Goal: Task Accomplishment & Management: Complete application form

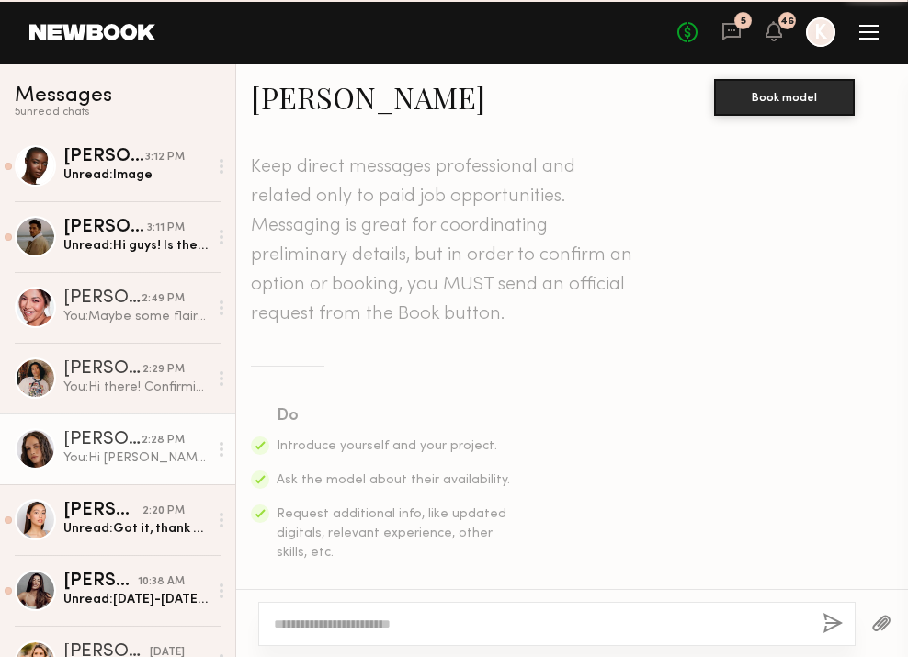
scroll to position [2695, 0]
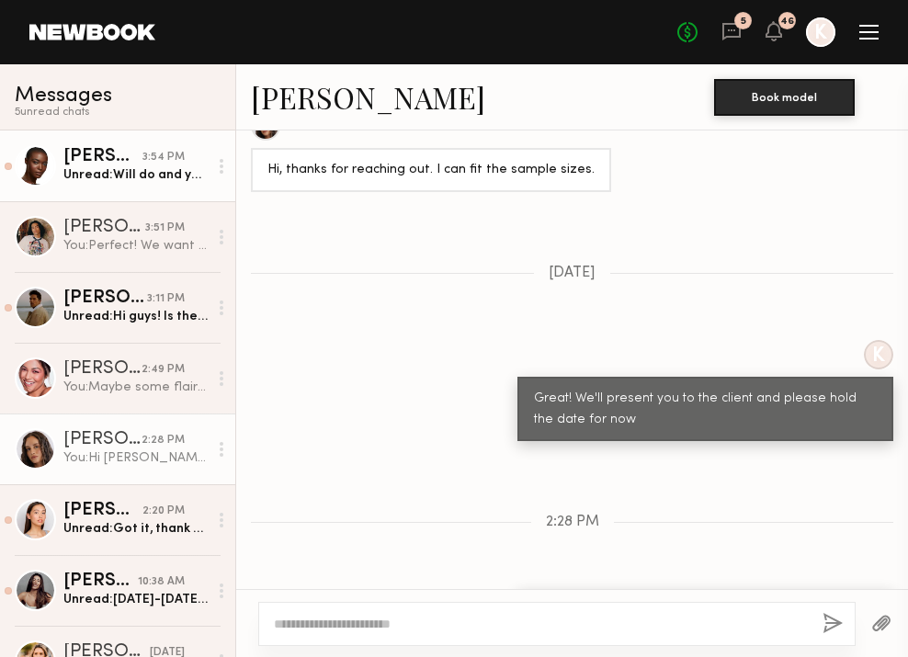
click at [116, 152] on div "[PERSON_NAME]" at bounding box center [102, 157] width 79 height 18
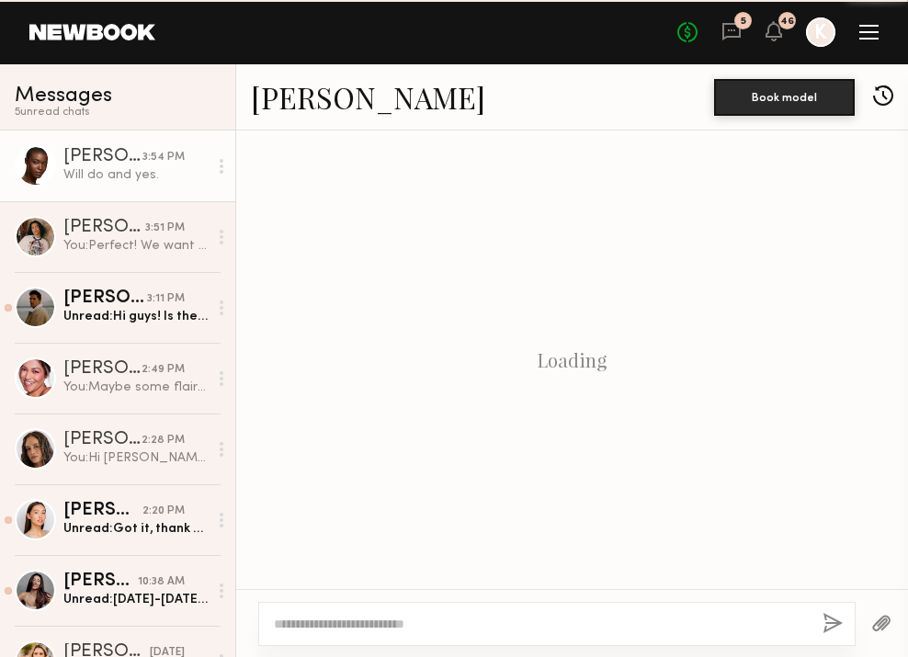
scroll to position [1620, 0]
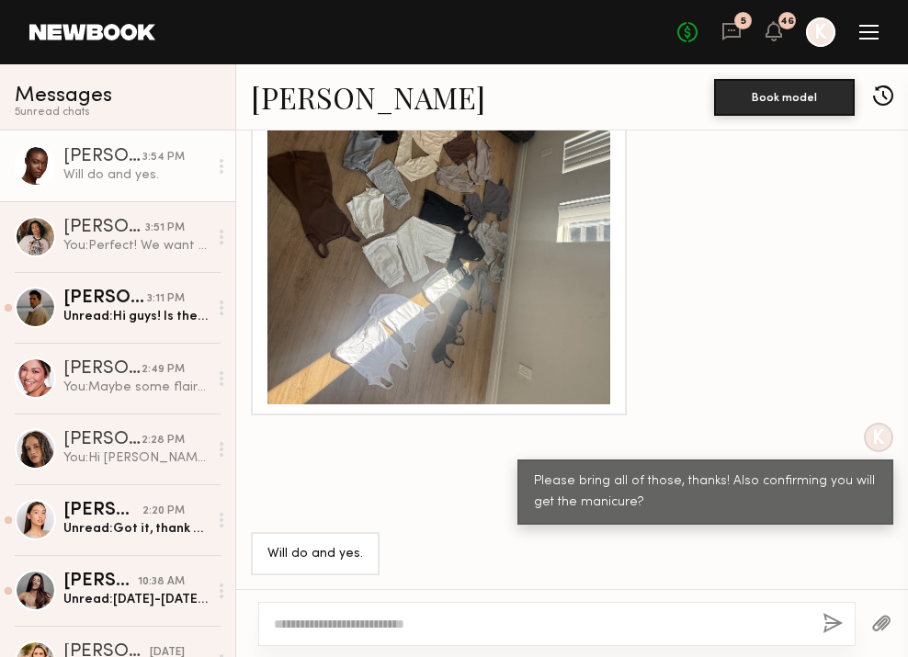
click at [671, 513] on div "Please bring all of those, thanks! Also confirming you will get the manicure?" at bounding box center [705, 492] width 376 height 65
click at [882, 624] on button "button" at bounding box center [881, 624] width 20 height 23
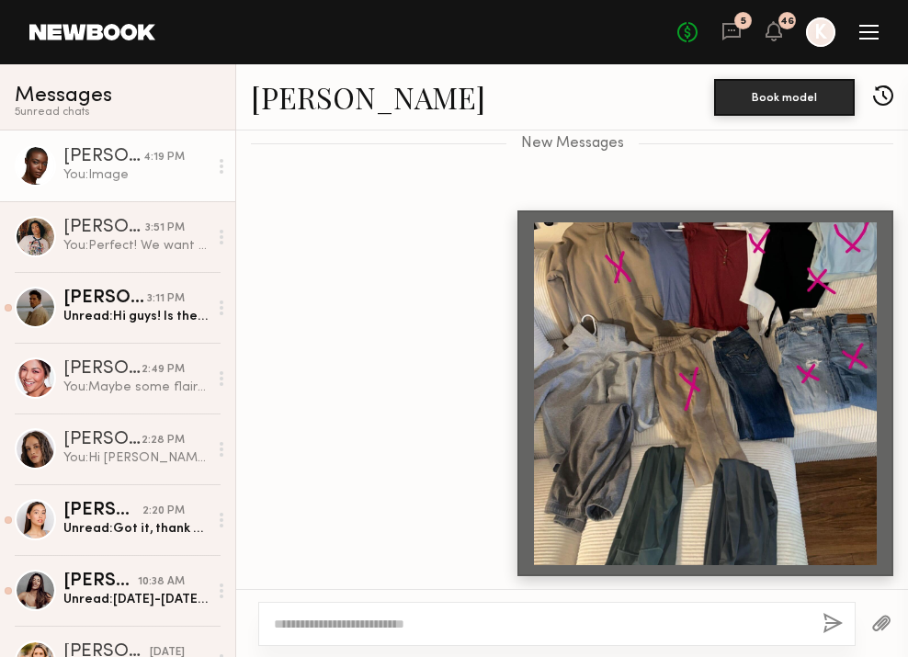
click at [400, 637] on div at bounding box center [556, 624] width 597 height 44
click at [378, 631] on textarea at bounding box center [541, 624] width 534 height 18
type textarea "**********"
click at [825, 621] on button "button" at bounding box center [833, 624] width 20 height 23
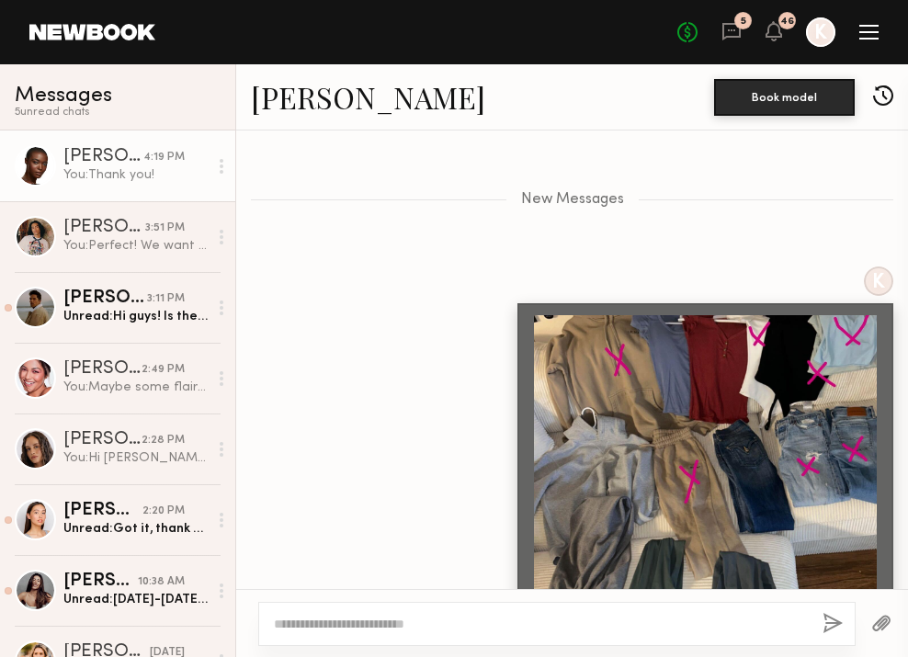
scroll to position [6644, 0]
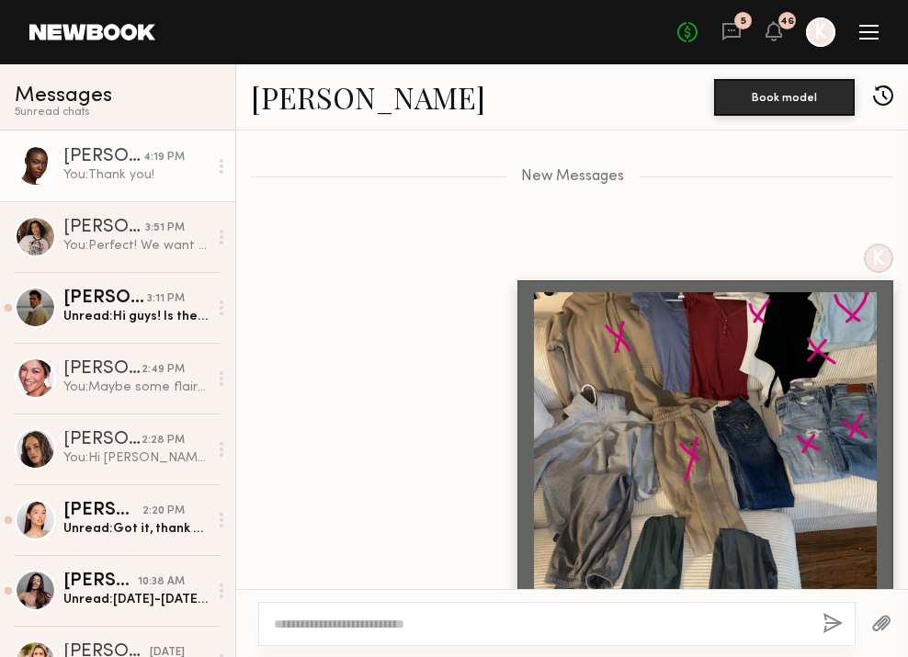
click at [366, 625] on textarea at bounding box center [541, 624] width 534 height 18
type textarea "**********"
click at [830, 626] on button "button" at bounding box center [833, 624] width 20 height 23
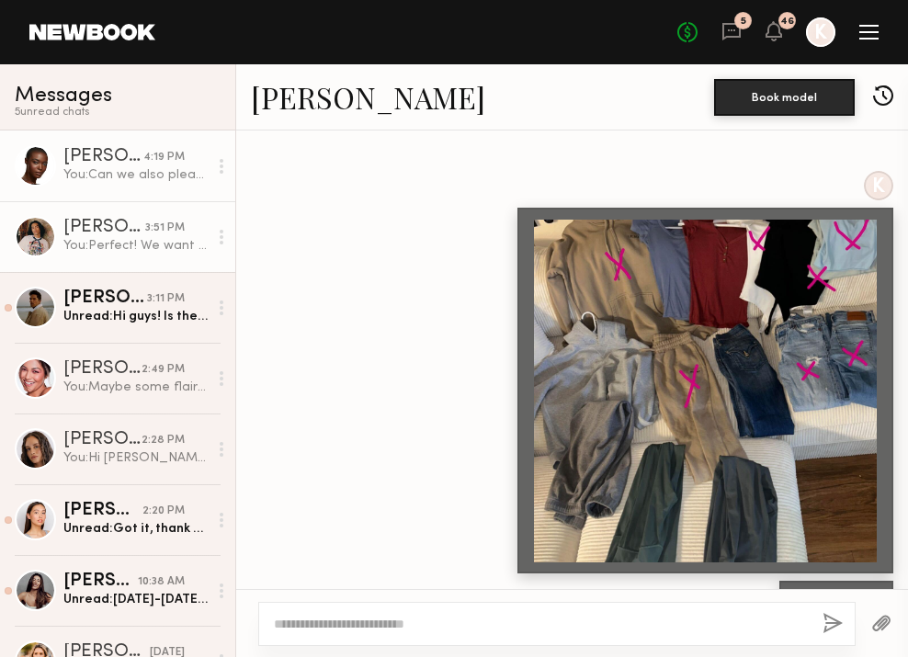
click at [87, 209] on link "Kenan-Eames S. 3:51 PM You: Perfect! We want to confirm you. TBD on which date." at bounding box center [117, 236] width 235 height 71
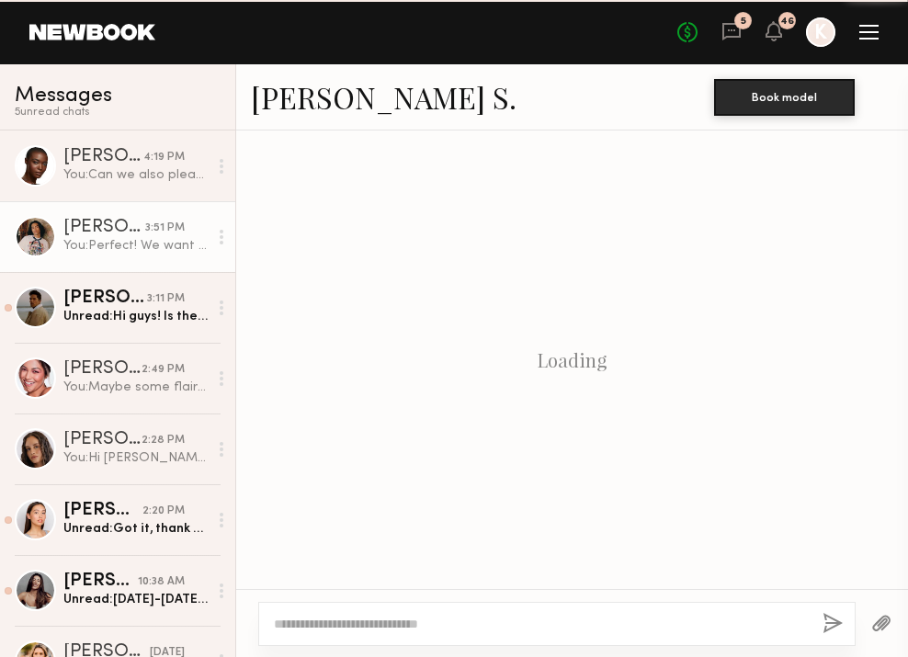
scroll to position [1425, 0]
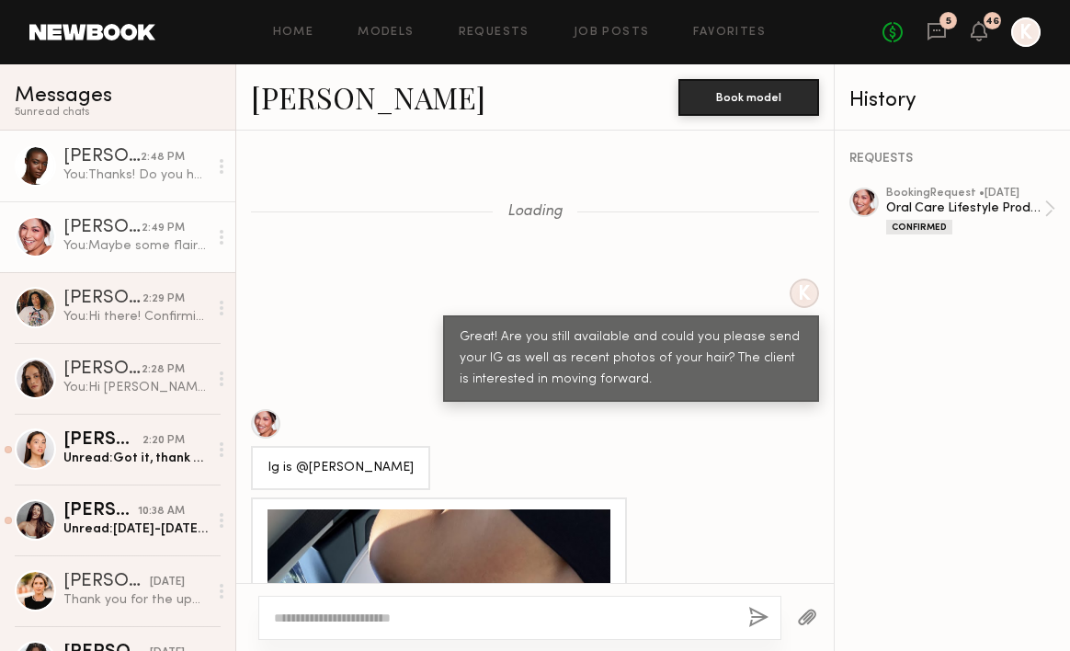
click at [142, 173] on div "You: Thanks! Do you have any neutral color lounge wear as well?" at bounding box center [135, 174] width 144 height 17
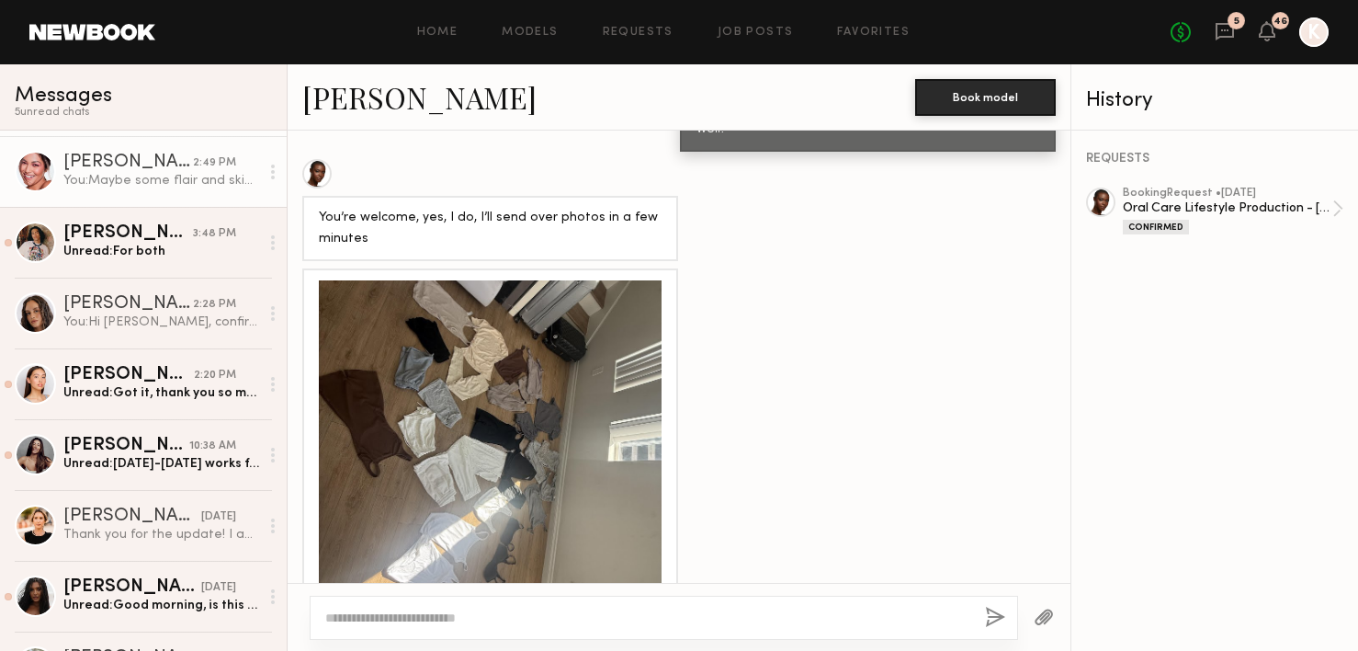
scroll to position [79, 0]
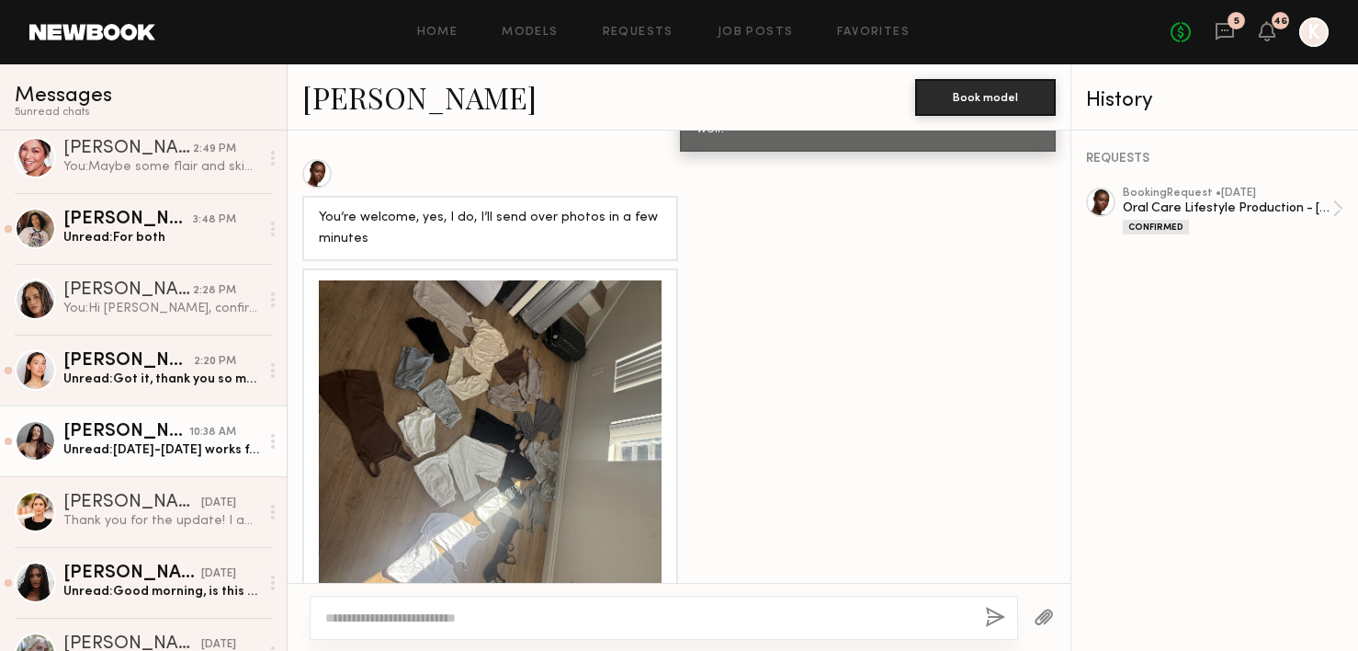
click at [153, 426] on div "Elke K." at bounding box center [126, 432] width 126 height 18
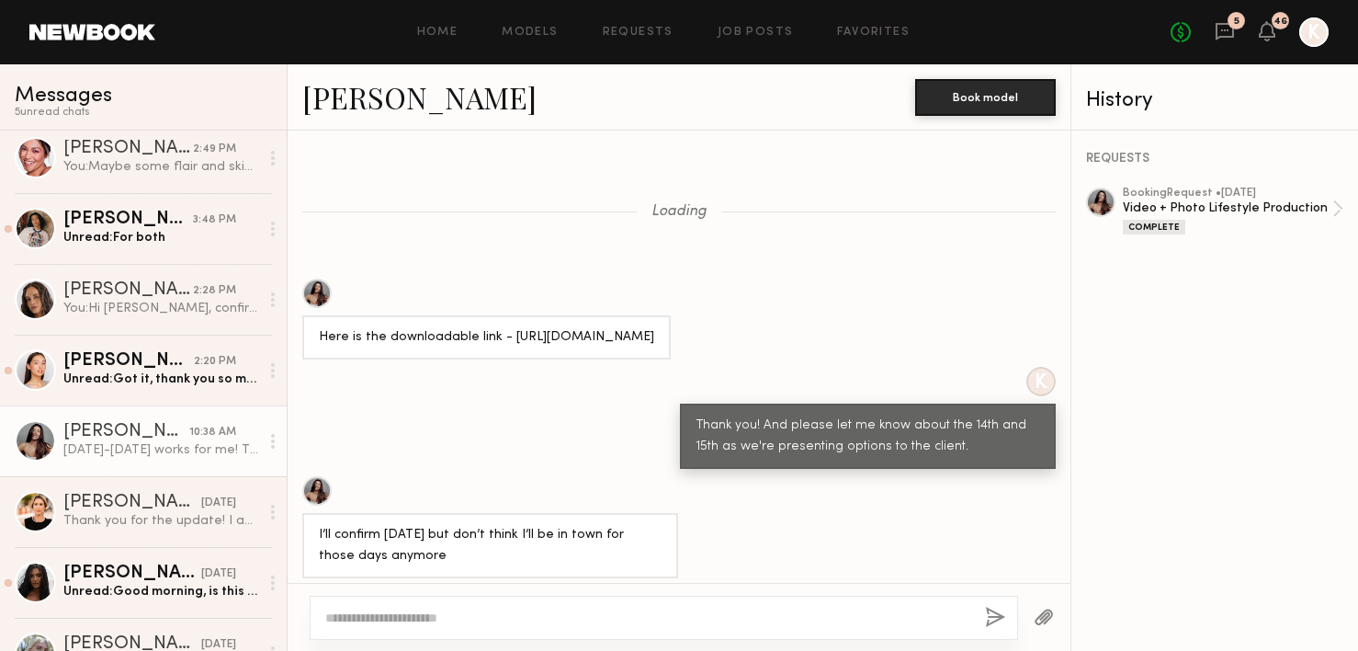
scroll to position [1394, 0]
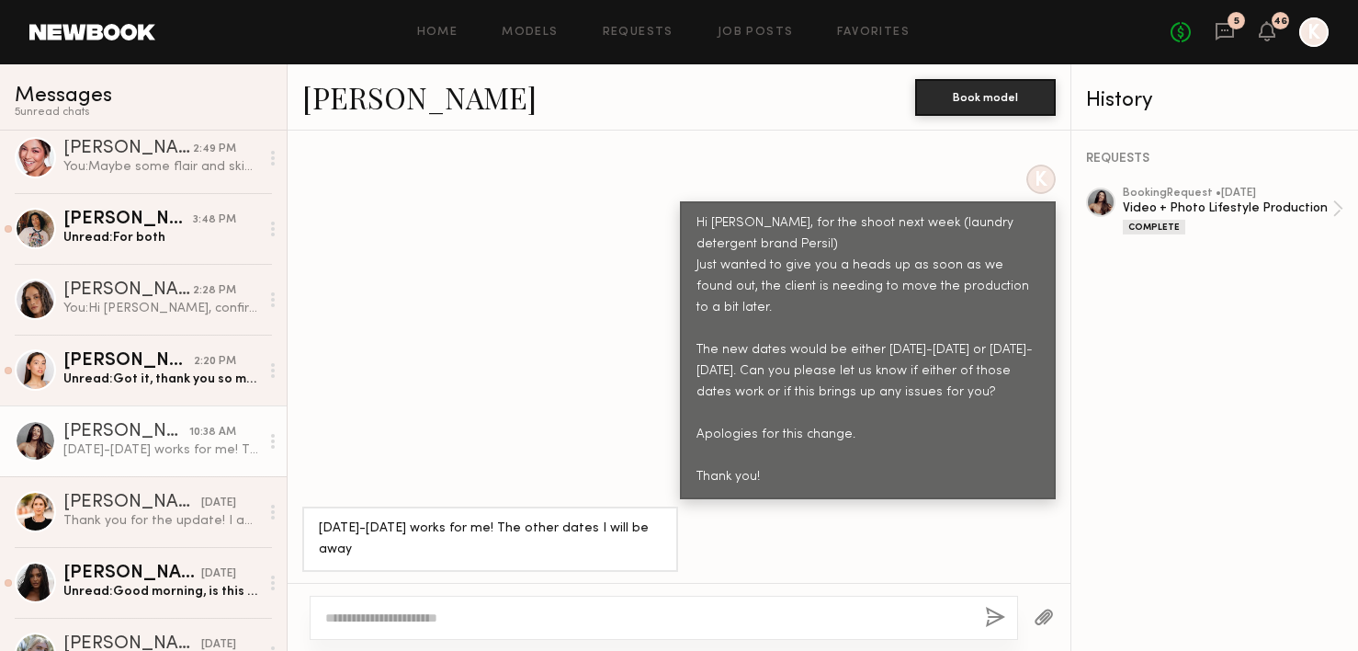
click at [451, 614] on textarea at bounding box center [647, 617] width 645 height 18
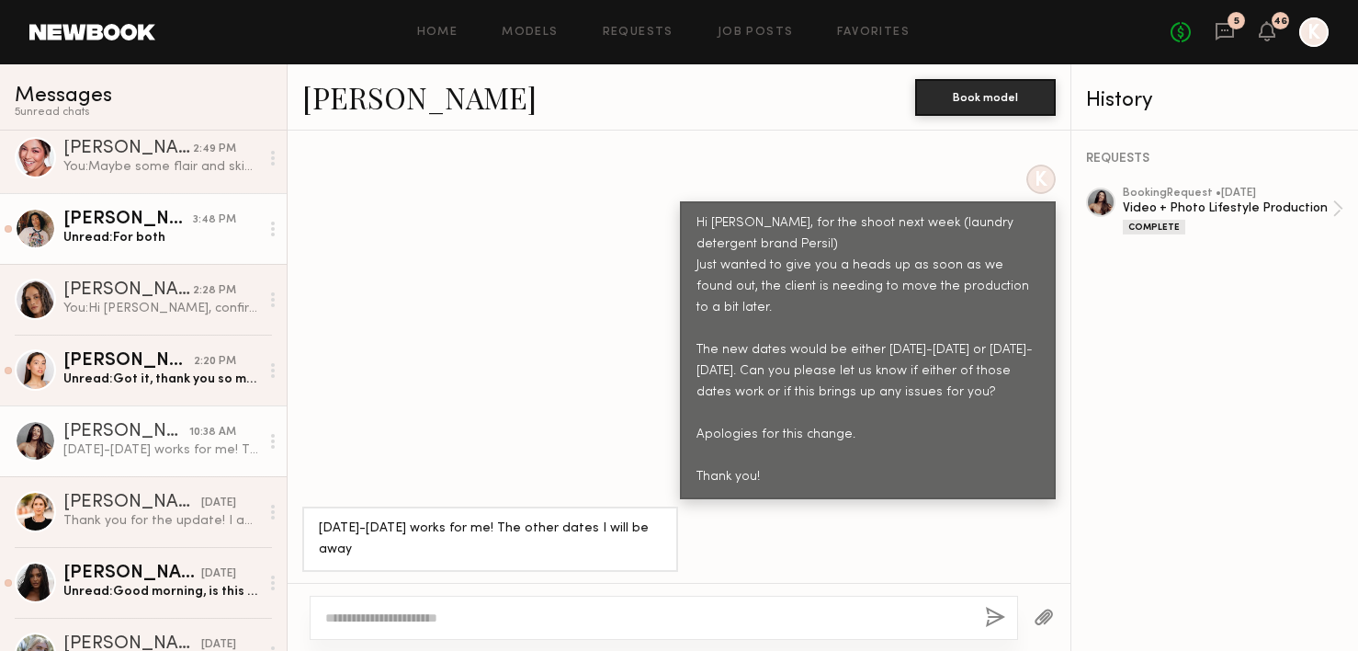
click at [108, 214] on div "[PERSON_NAME] S." at bounding box center [128, 219] width 130 height 18
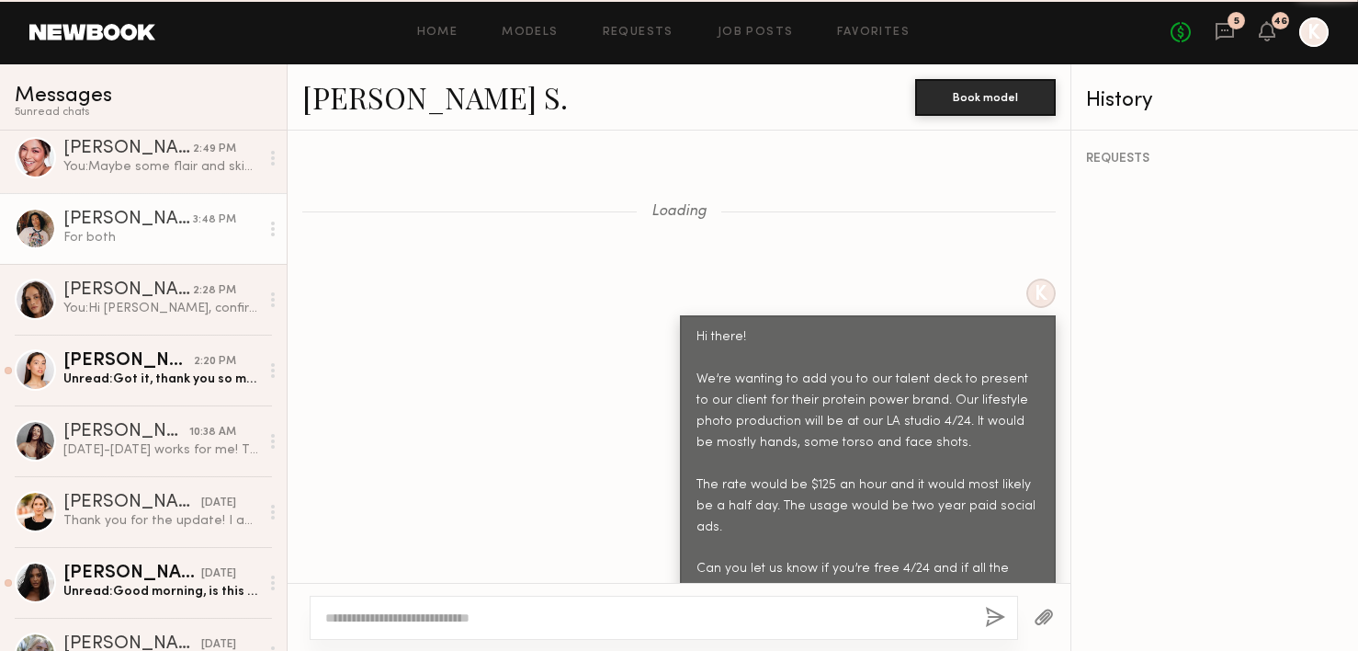
scroll to position [5777, 0]
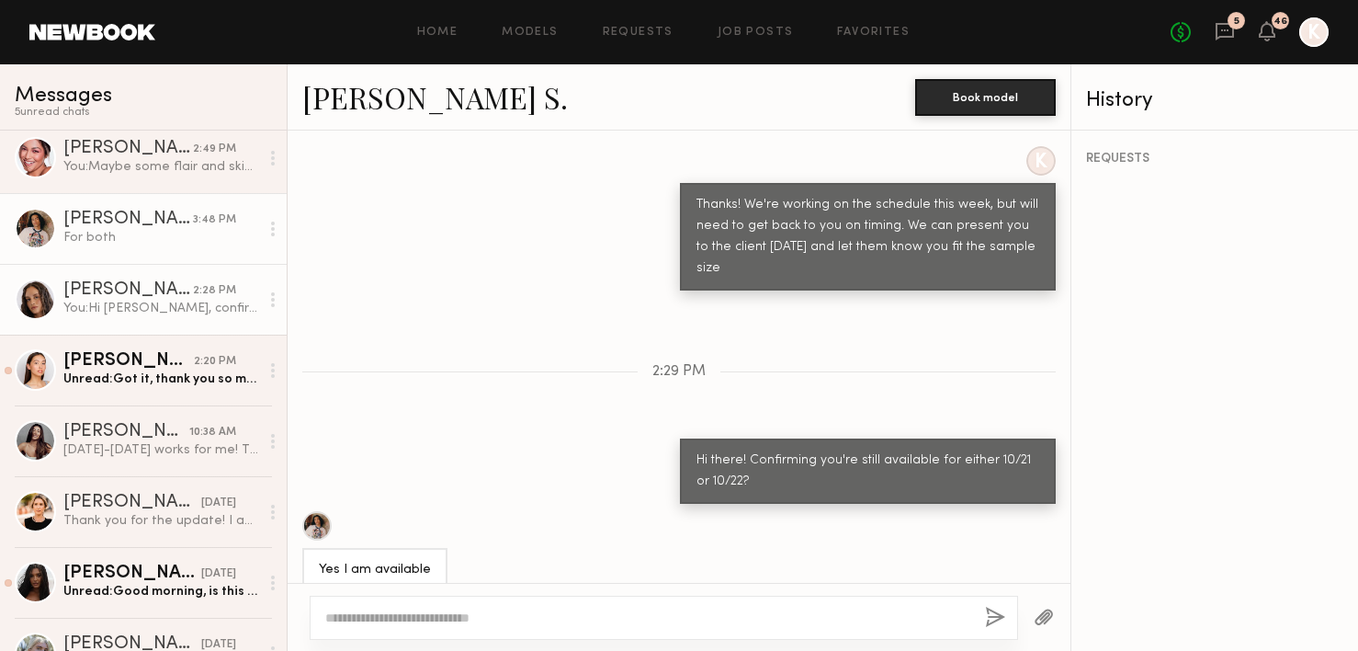
click at [168, 315] on div "You: Hi Jamie, confirming you're still available for either 10/21 or 10/22?" at bounding box center [161, 308] width 196 height 17
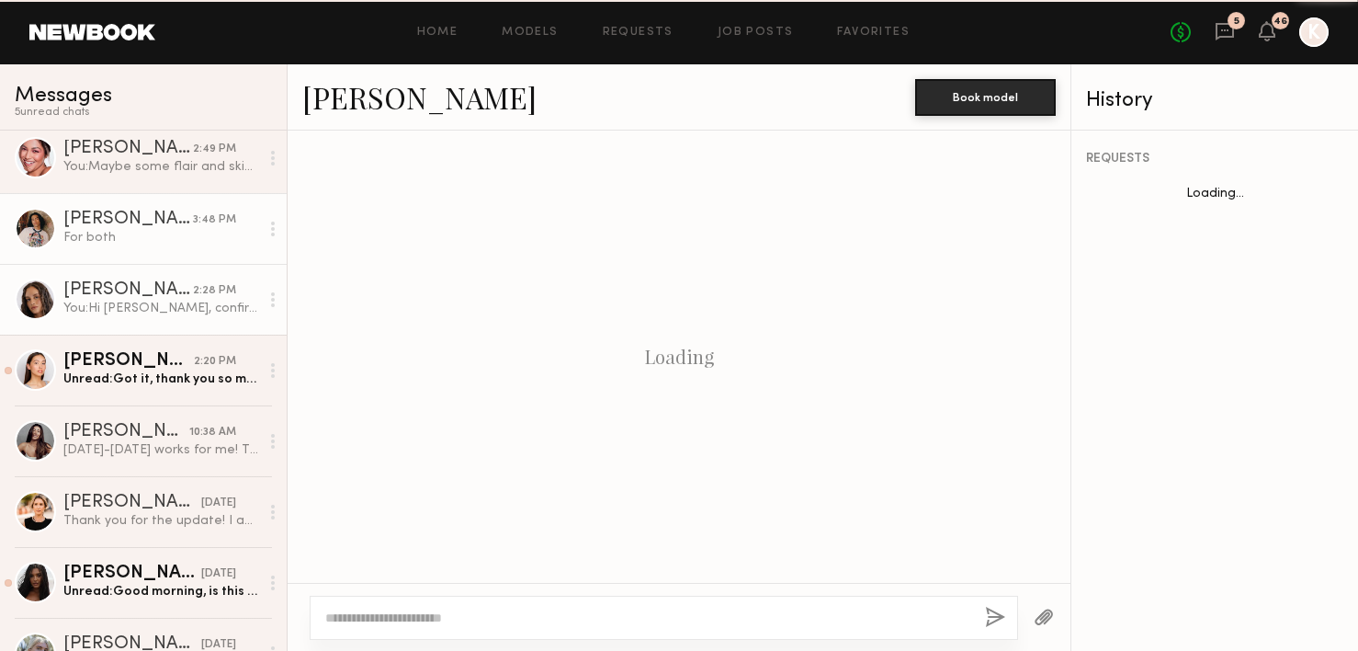
scroll to position [2598, 0]
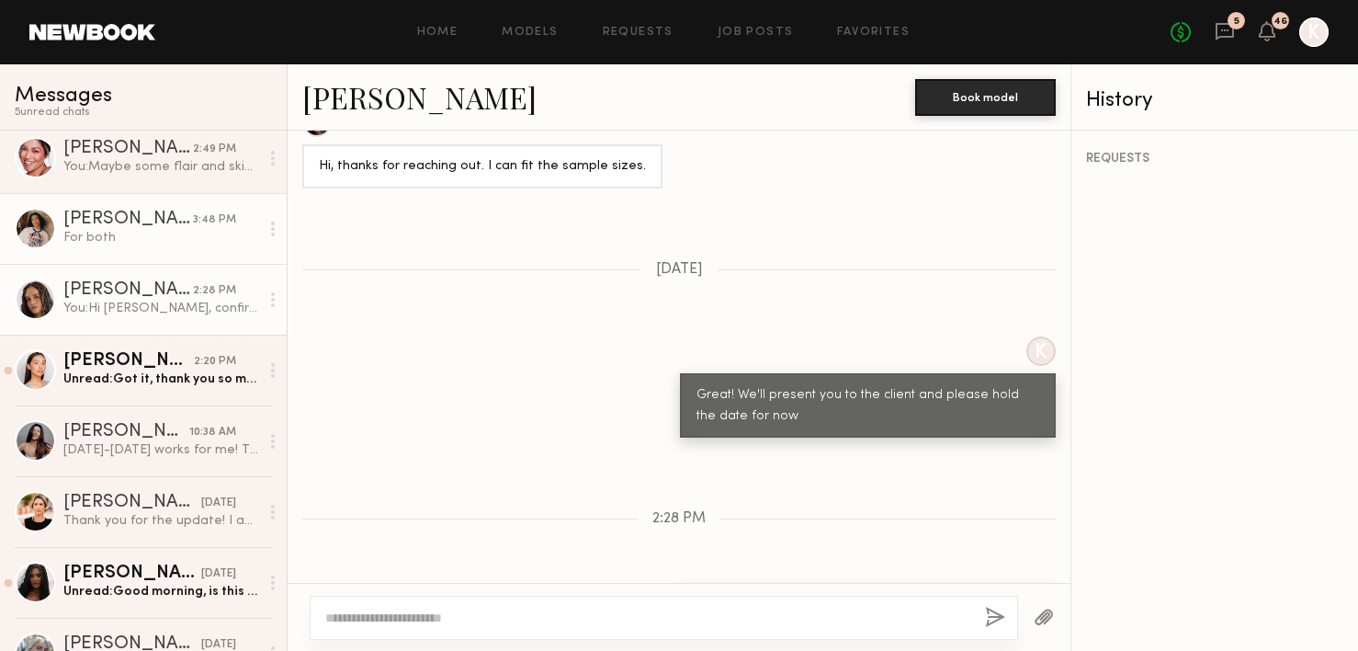
click at [158, 236] on div "For both" at bounding box center [161, 237] width 196 height 17
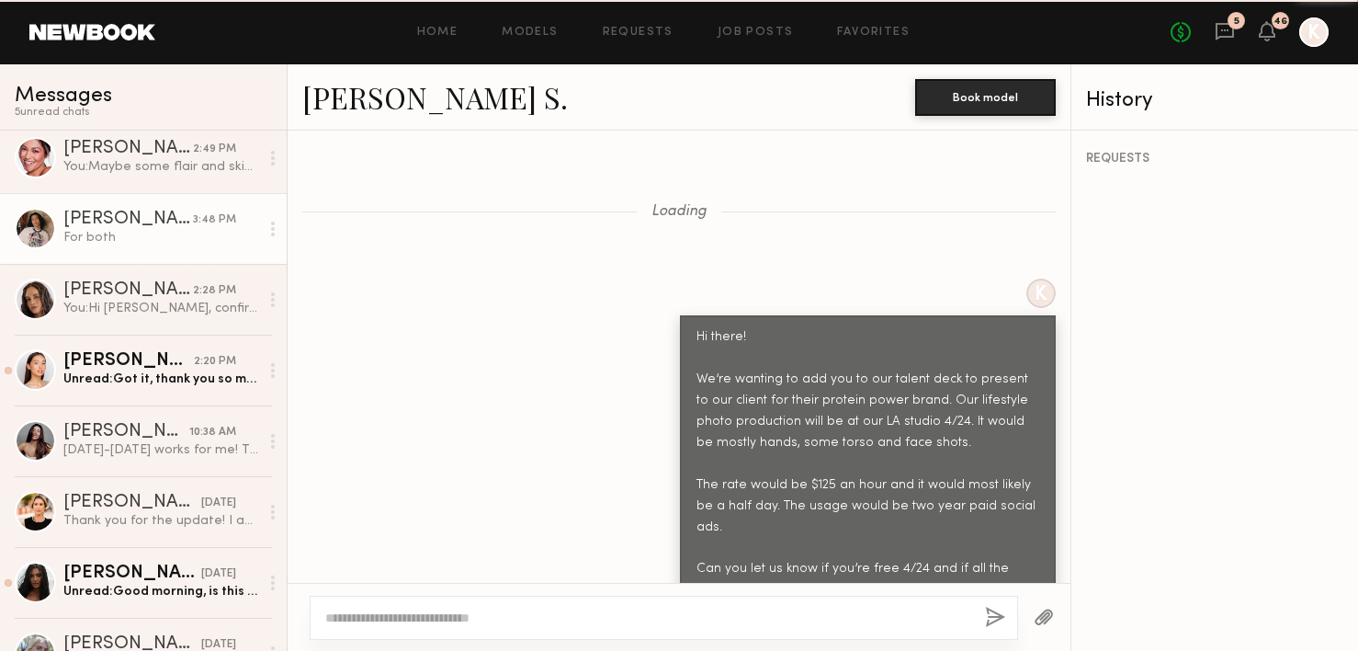
scroll to position [5777, 0]
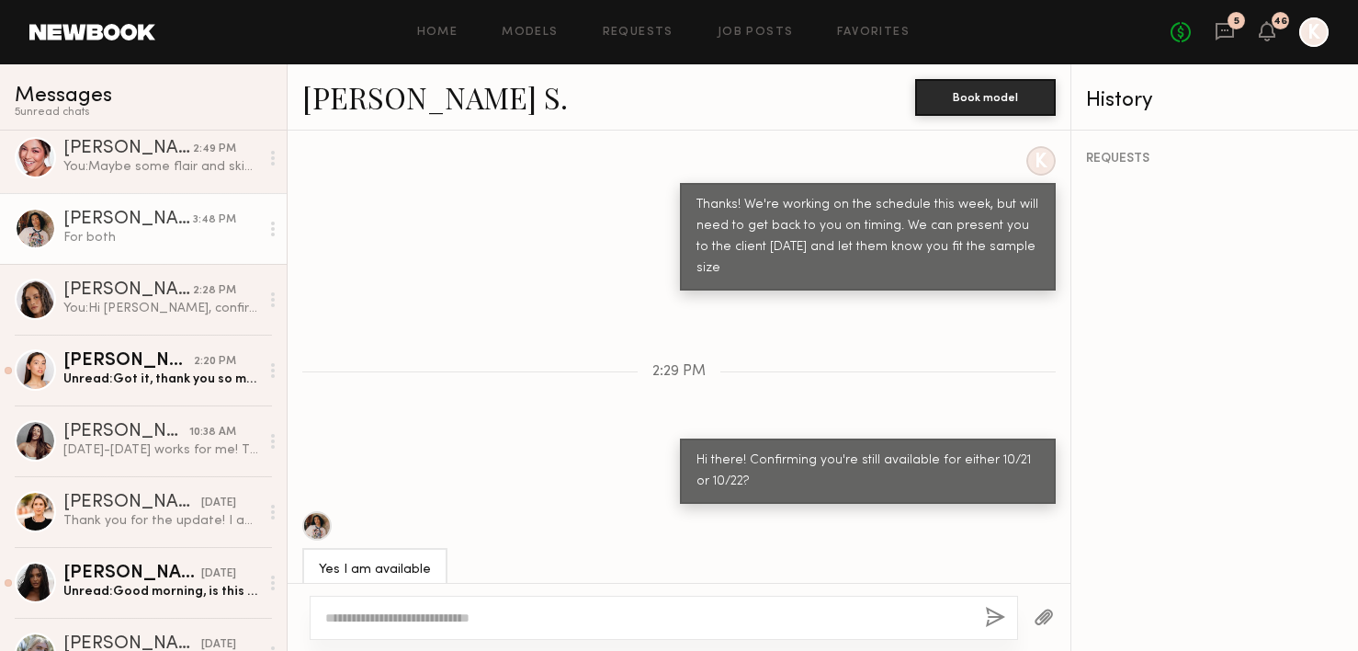
click at [365, 613] on textarea at bounding box center [647, 617] width 645 height 18
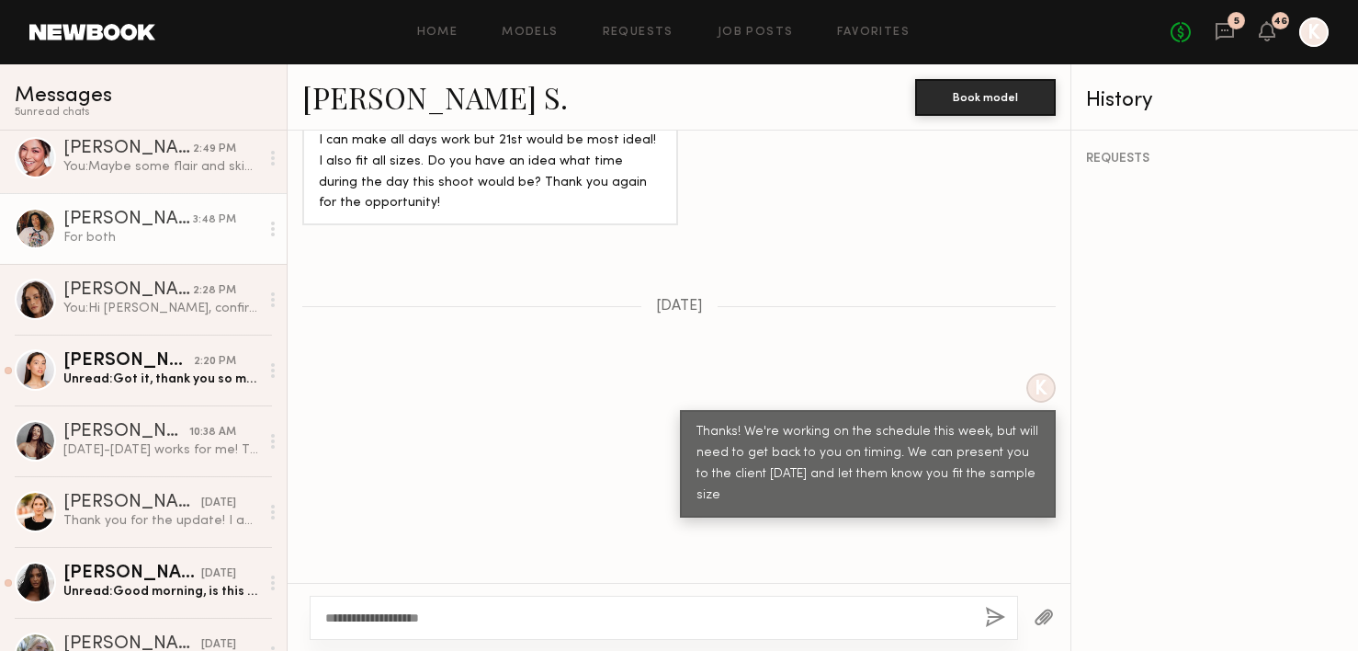
scroll to position [5436, 0]
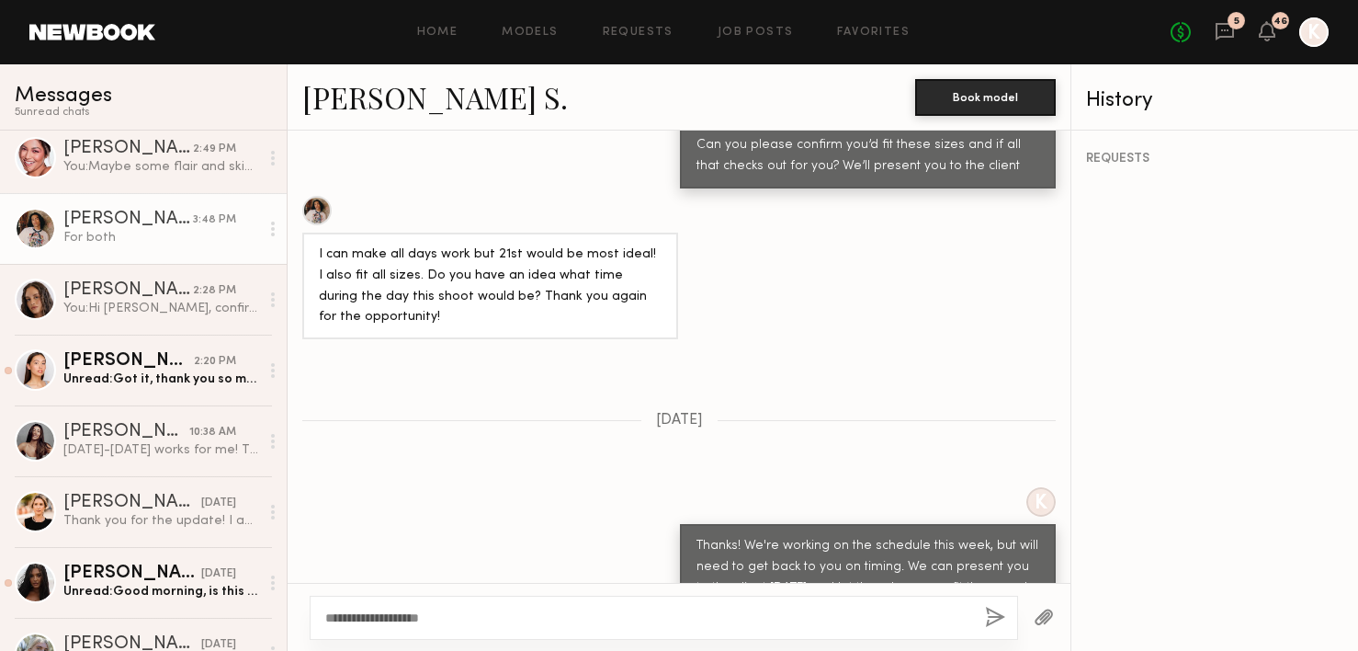
type textarea "**********"
click at [439, 93] on link "[PERSON_NAME] S." at bounding box center [435, 97] width 266 height 40
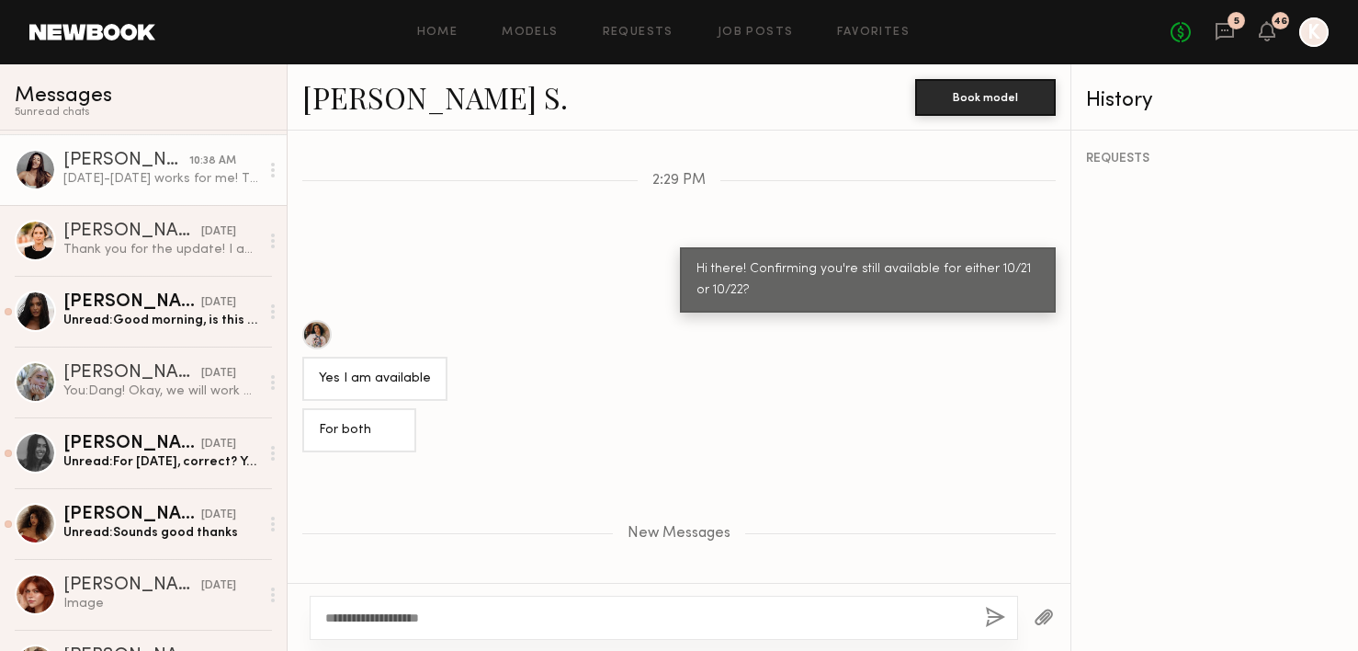
scroll to position [452, 0]
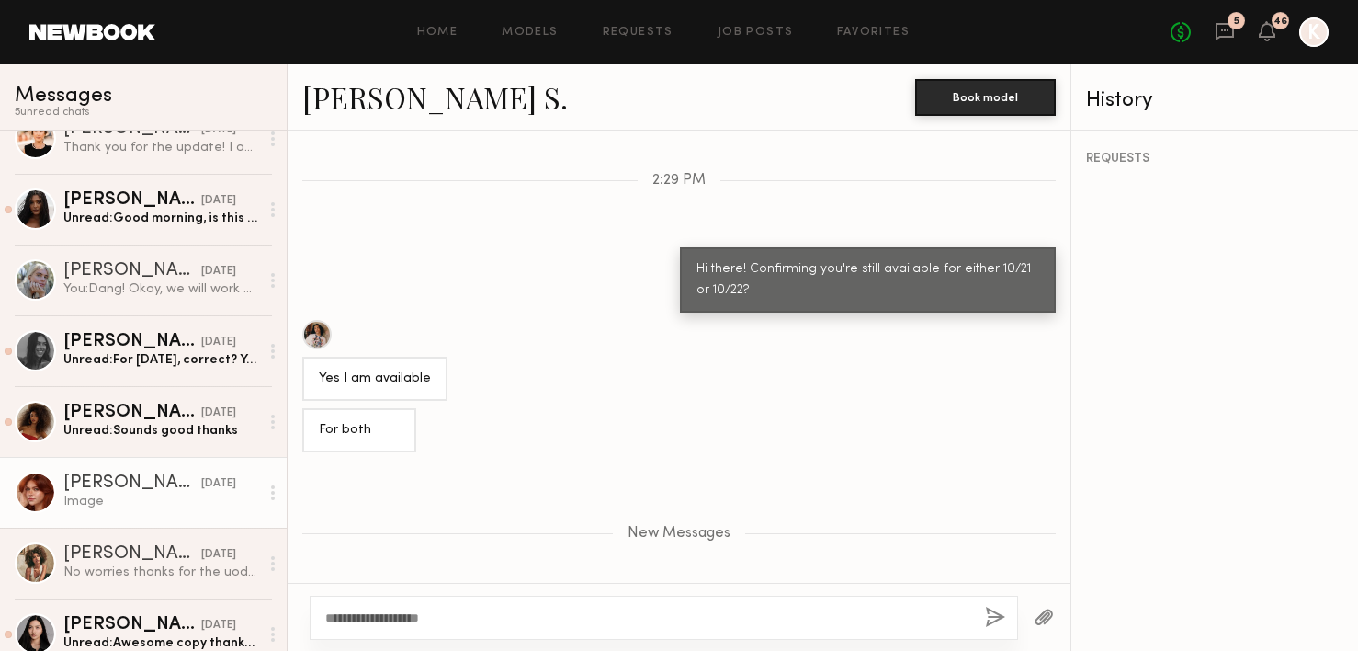
click at [86, 501] on div "Image" at bounding box center [161, 501] width 196 height 17
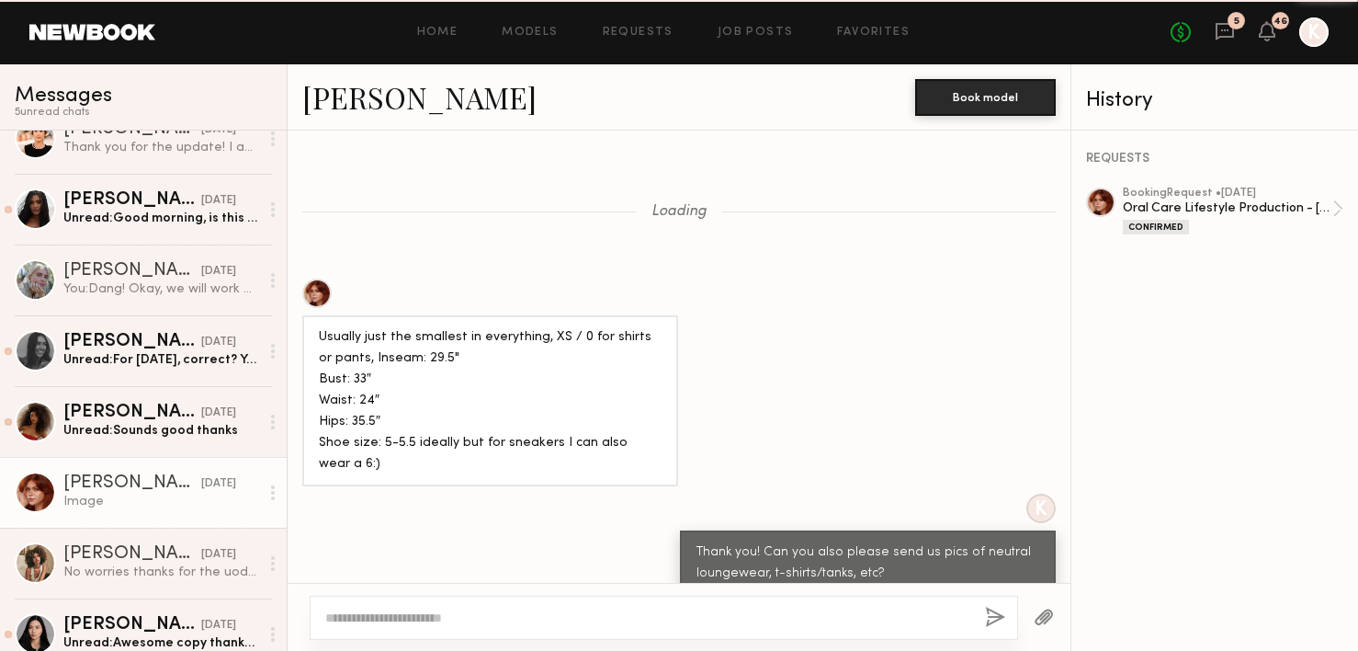
scroll to position [2122, 0]
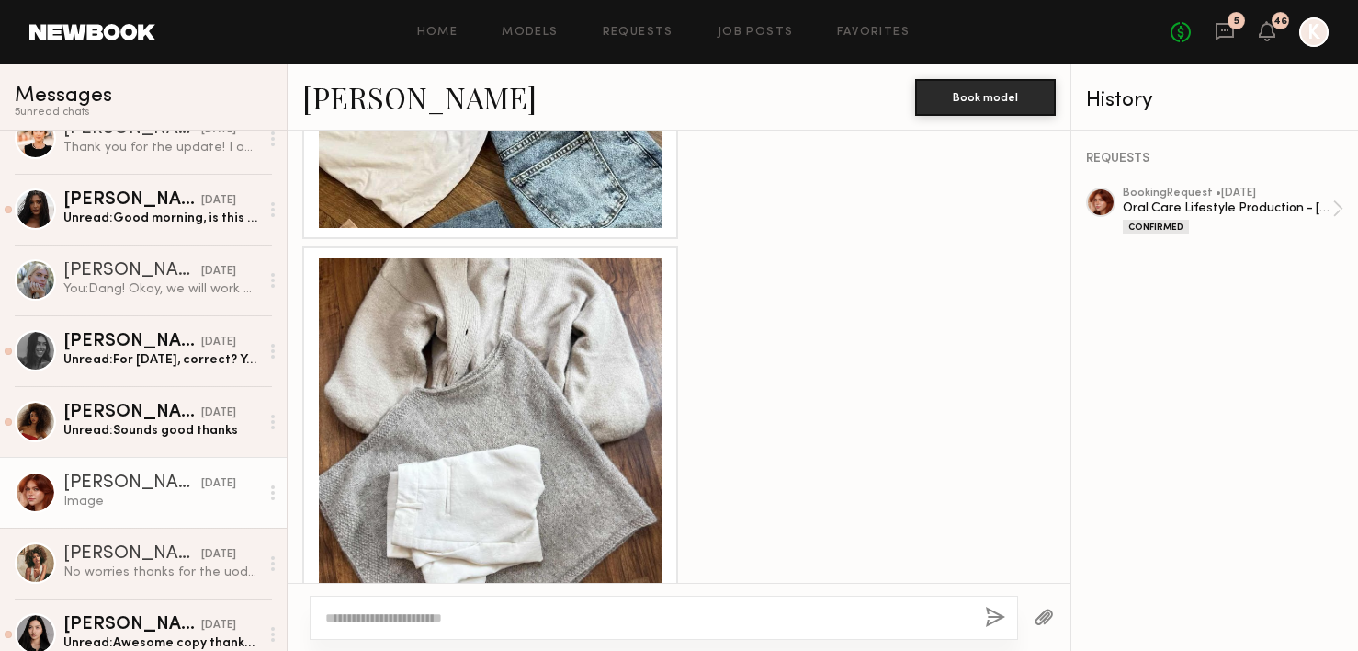
click at [500, 616] on textarea at bounding box center [647, 617] width 645 height 18
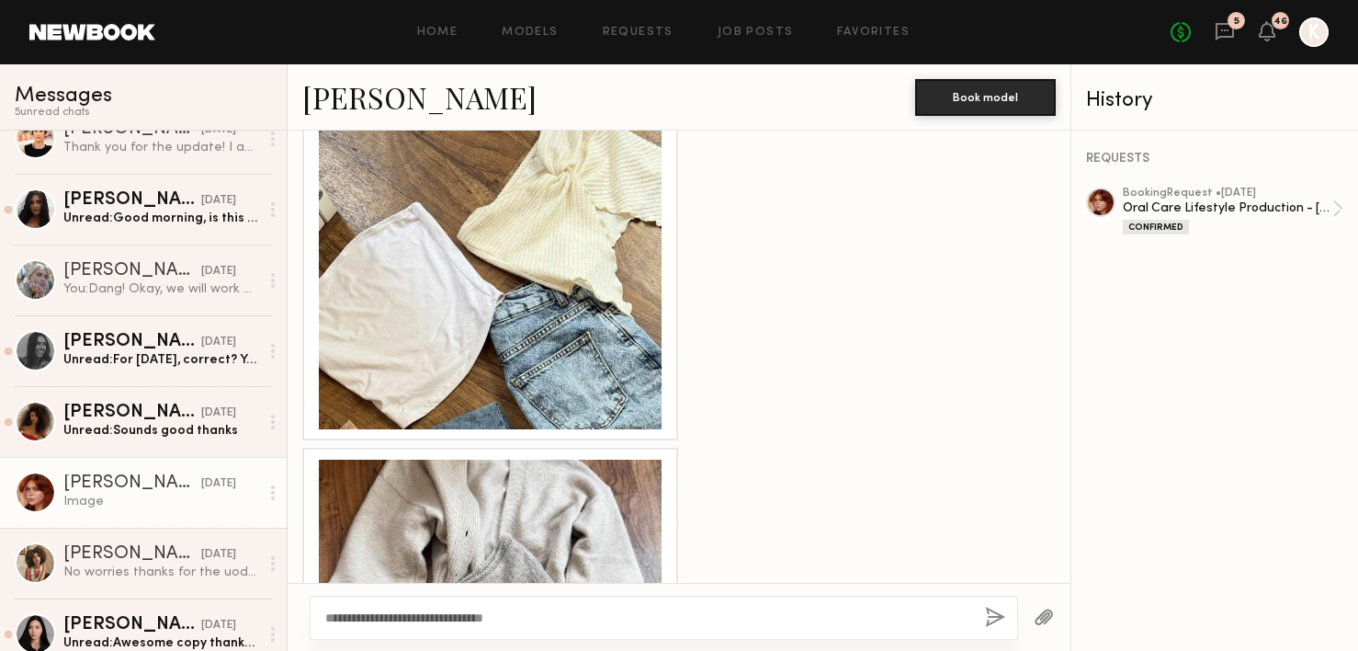
scroll to position [5319, 0]
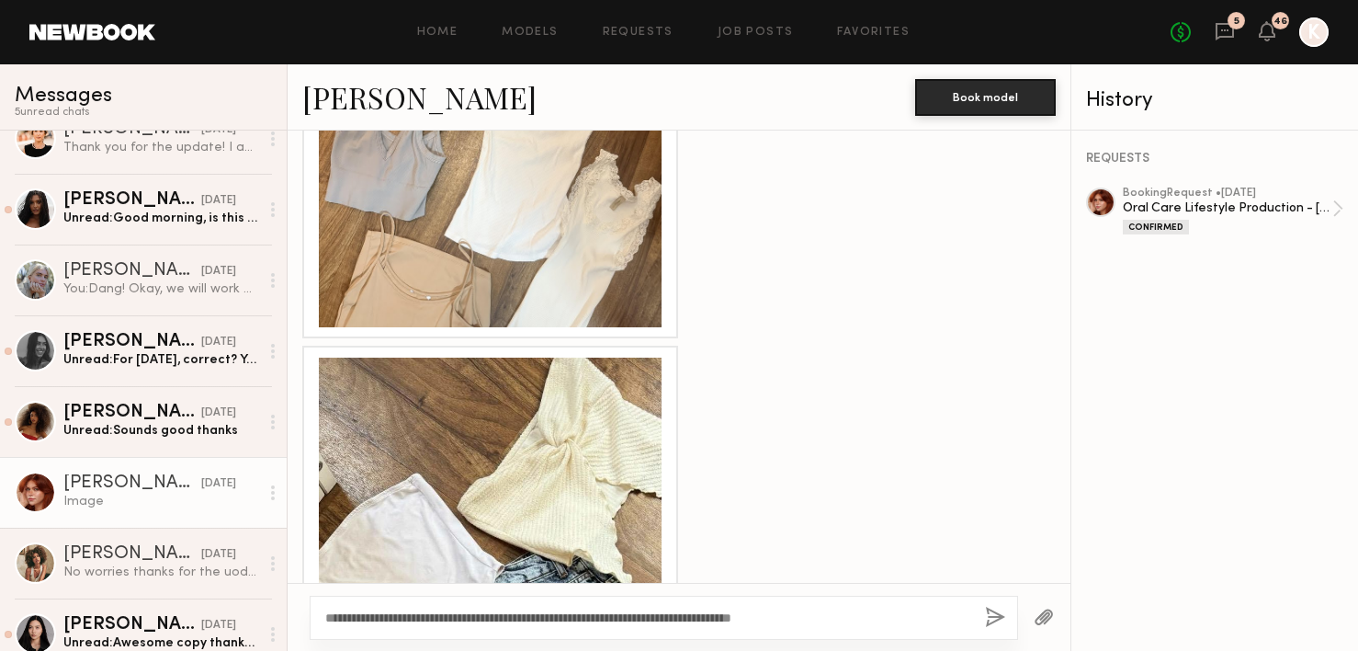
drag, startPoint x: 770, startPoint y: 616, endPoint x: 984, endPoint y: 616, distance: 214.1
click at [984, 616] on div "**********" at bounding box center [664, 618] width 709 height 44
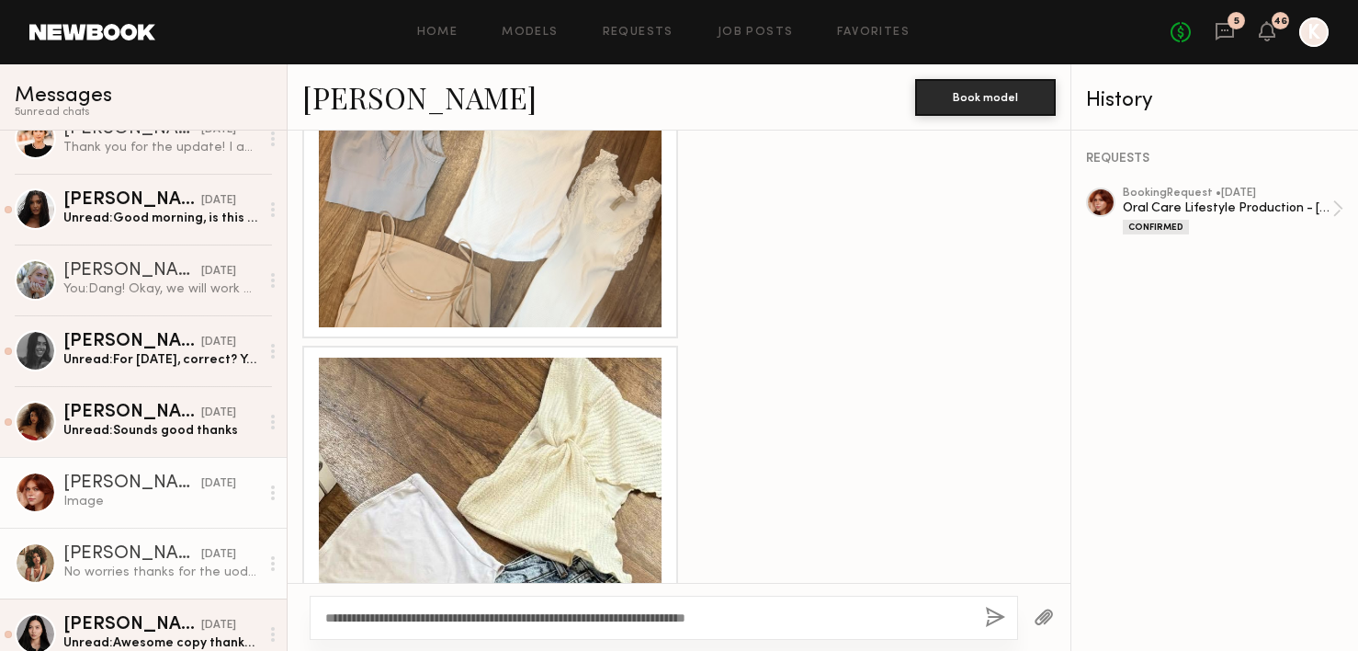
drag, startPoint x: 814, startPoint y: 614, endPoint x: 134, endPoint y: 596, distance: 680.3
click at [134, 596] on div "Messages 5 unread chat s Brittany M. 2:48 PM You: Thanks! Do you have any neutr…" at bounding box center [679, 357] width 1358 height 586
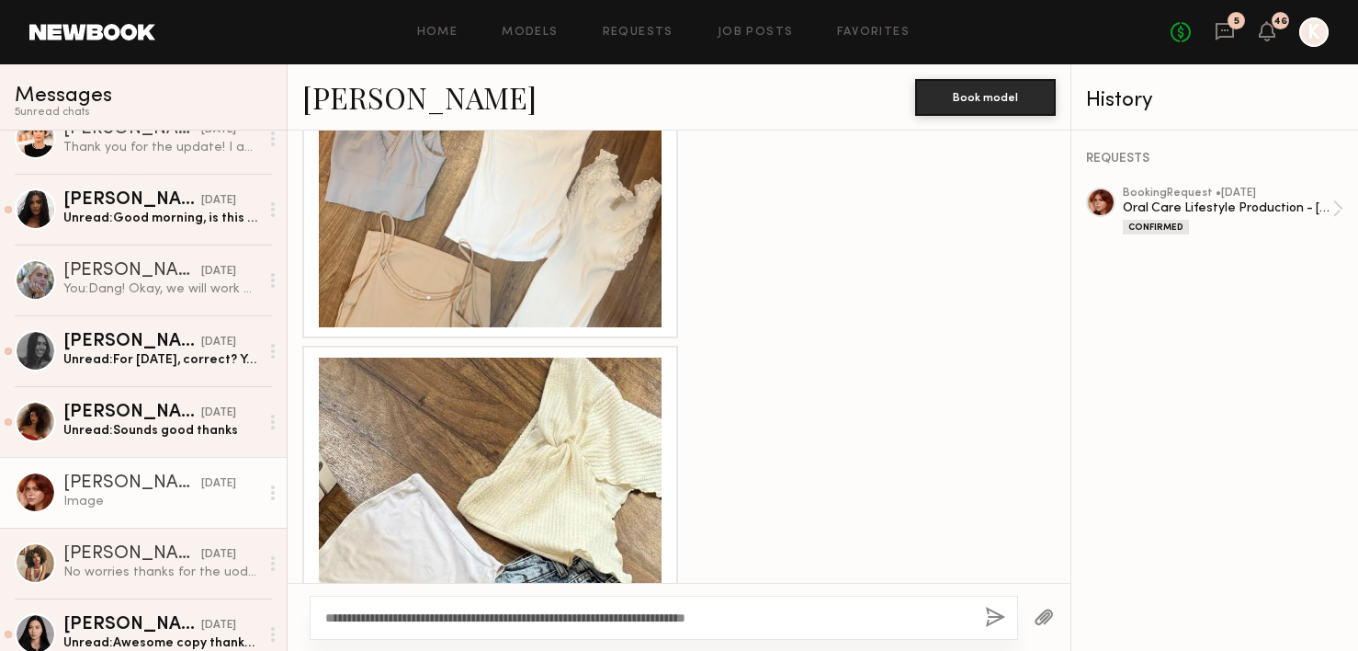
type textarea "**********"
click at [999, 621] on button "button" at bounding box center [995, 618] width 20 height 23
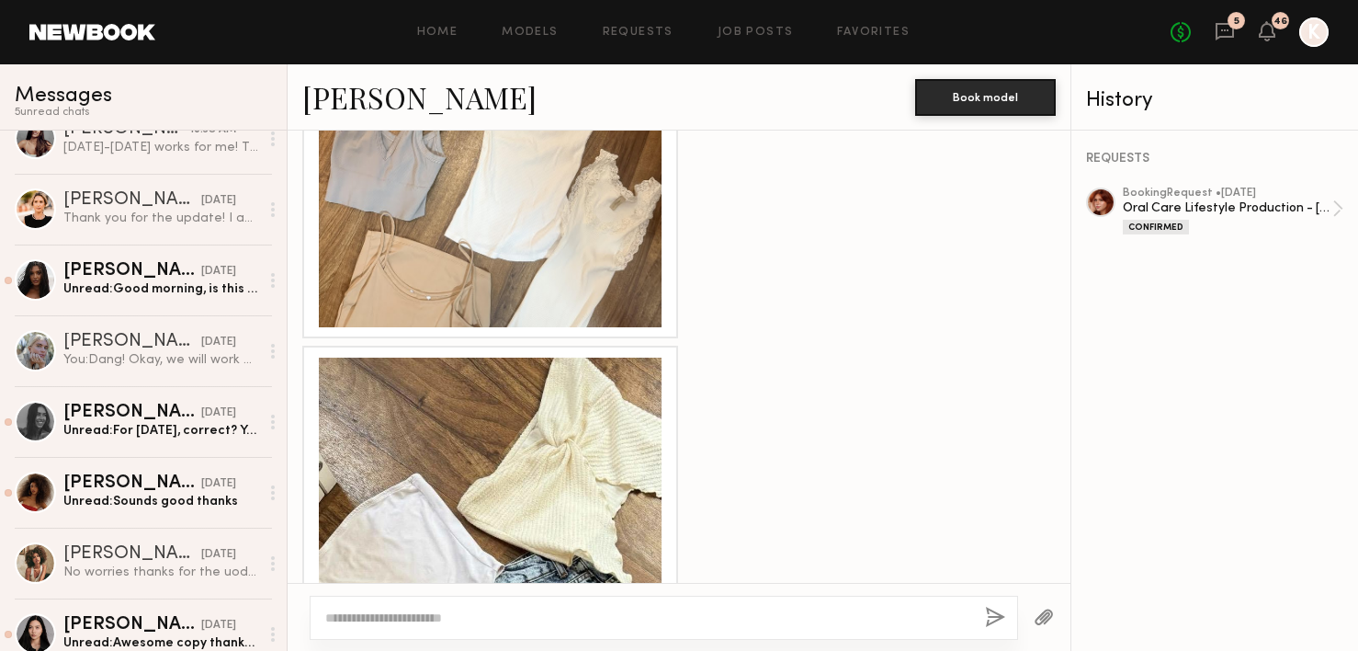
scroll to position [0, 0]
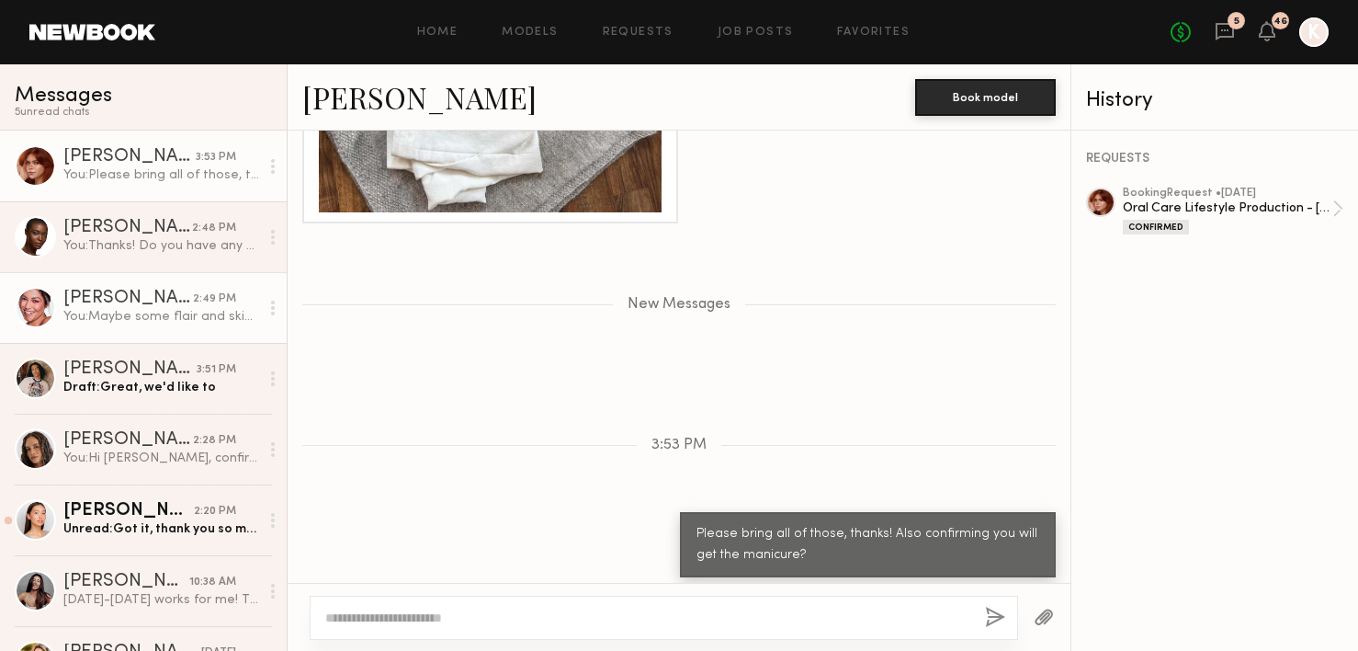
click at [151, 311] on div "You: Maybe some flair and skinny? Could we see pics of options? Also please bri…" at bounding box center [161, 316] width 196 height 17
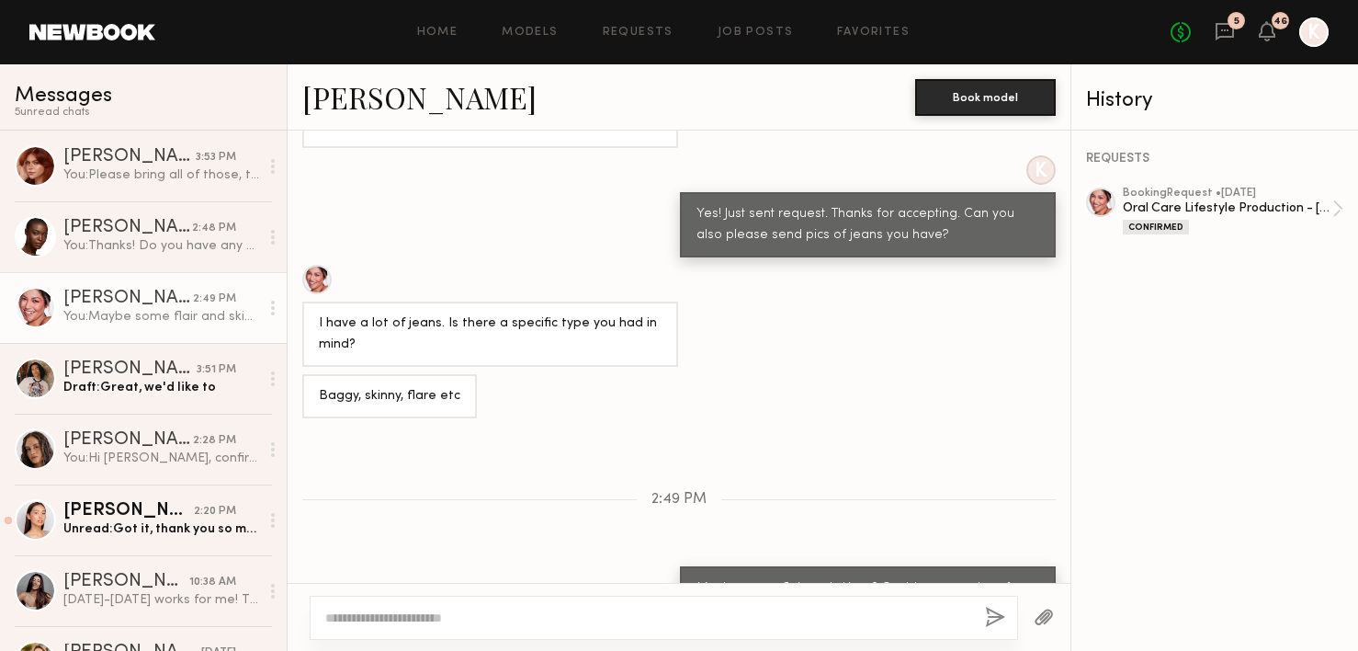
scroll to position [4280, 0]
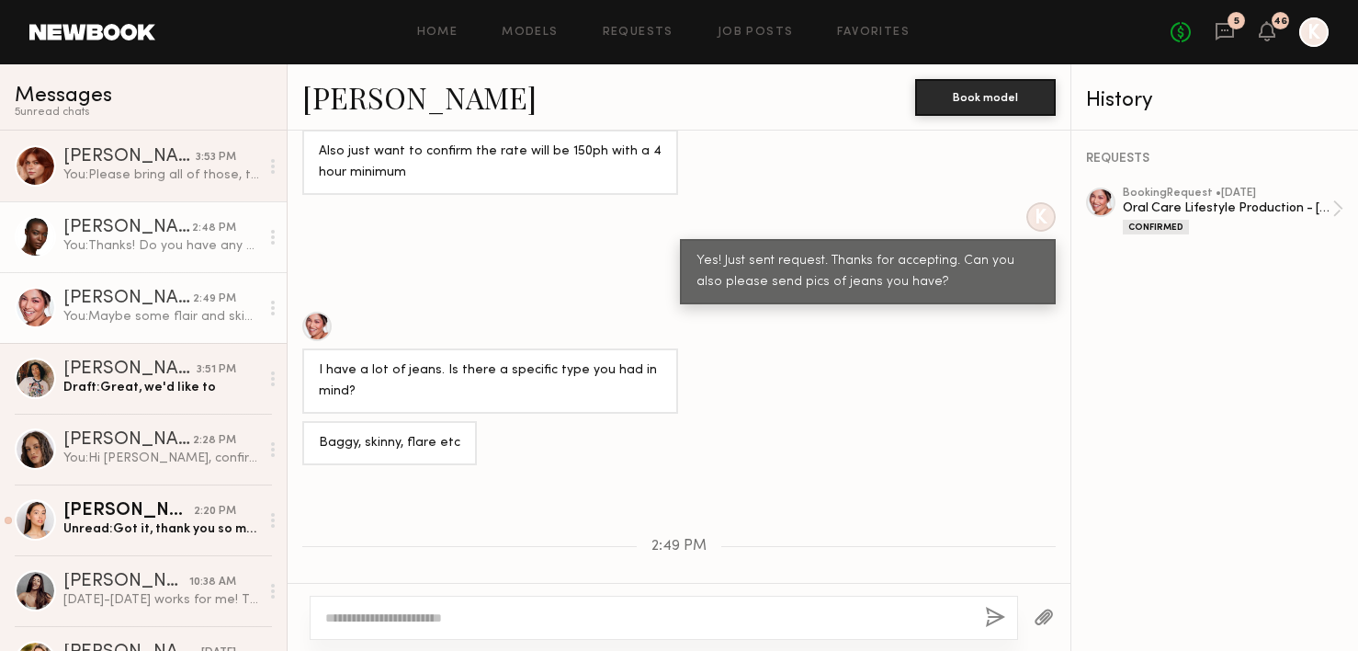
click at [81, 217] on link "Brittany M. 2:48 PM You: Thanks! Do you have any neutral color lounge wear as w…" at bounding box center [143, 236] width 287 height 71
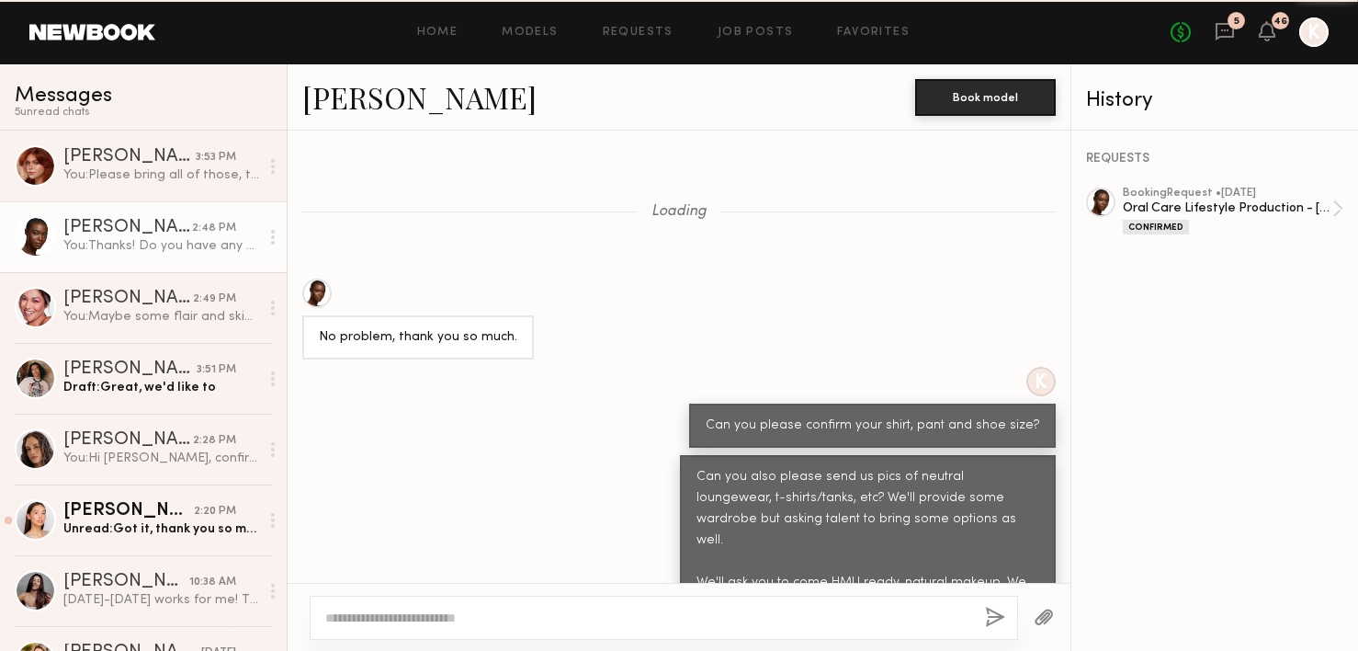
scroll to position [4292, 0]
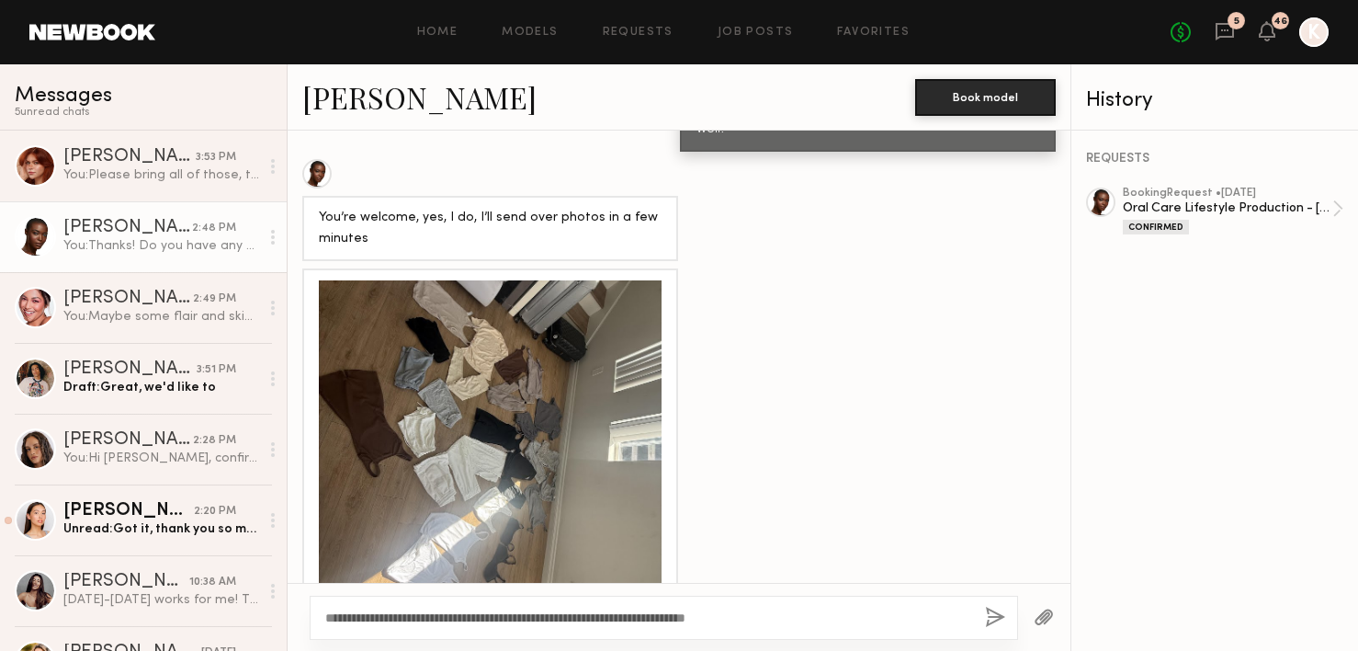
type textarea "**********"
click at [990, 615] on button "button" at bounding box center [995, 618] width 20 height 23
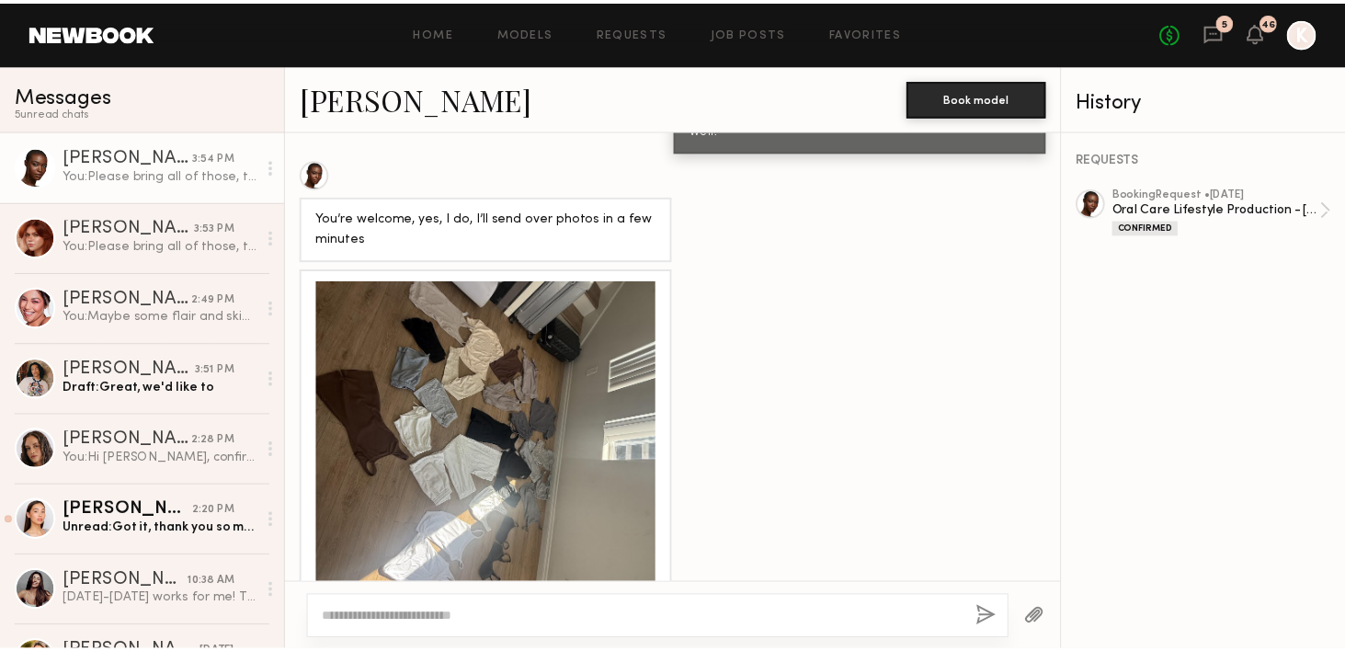
scroll to position [4365, 0]
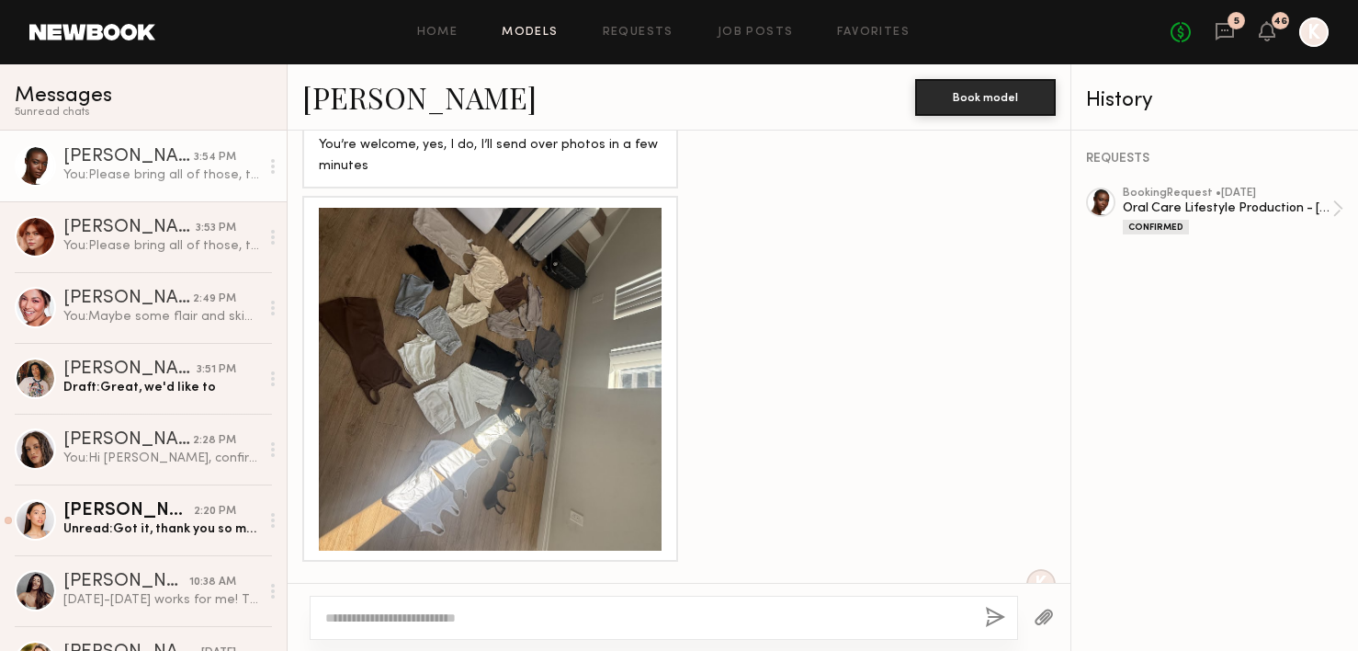
click at [542, 34] on link "Models" at bounding box center [530, 33] width 56 height 12
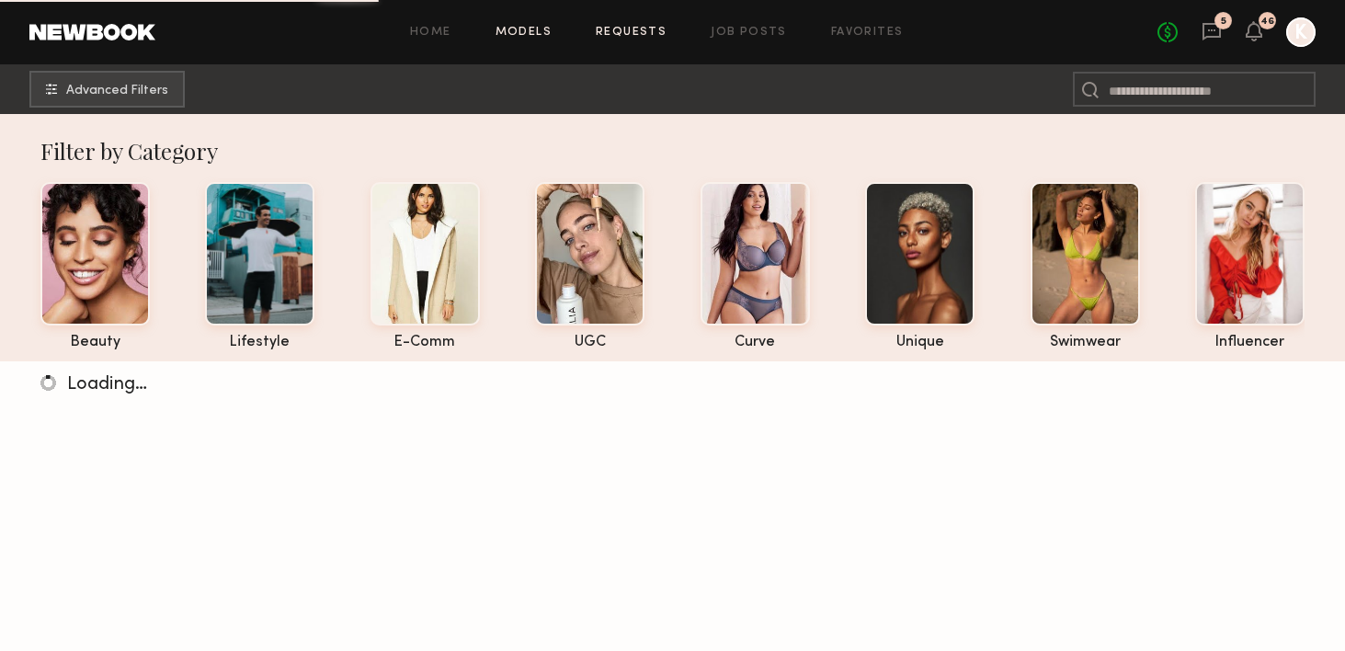
click at [624, 27] on link "Requests" at bounding box center [631, 33] width 71 height 12
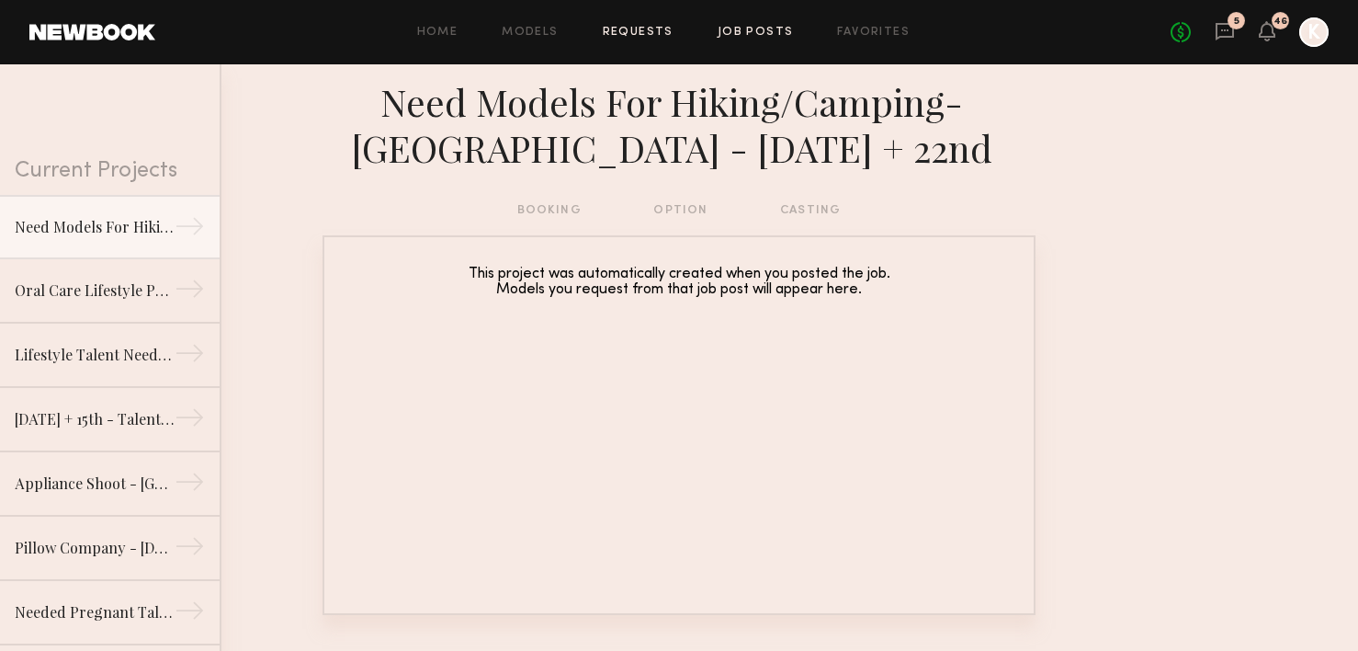
click at [756, 31] on link "Job Posts" at bounding box center [756, 33] width 76 height 12
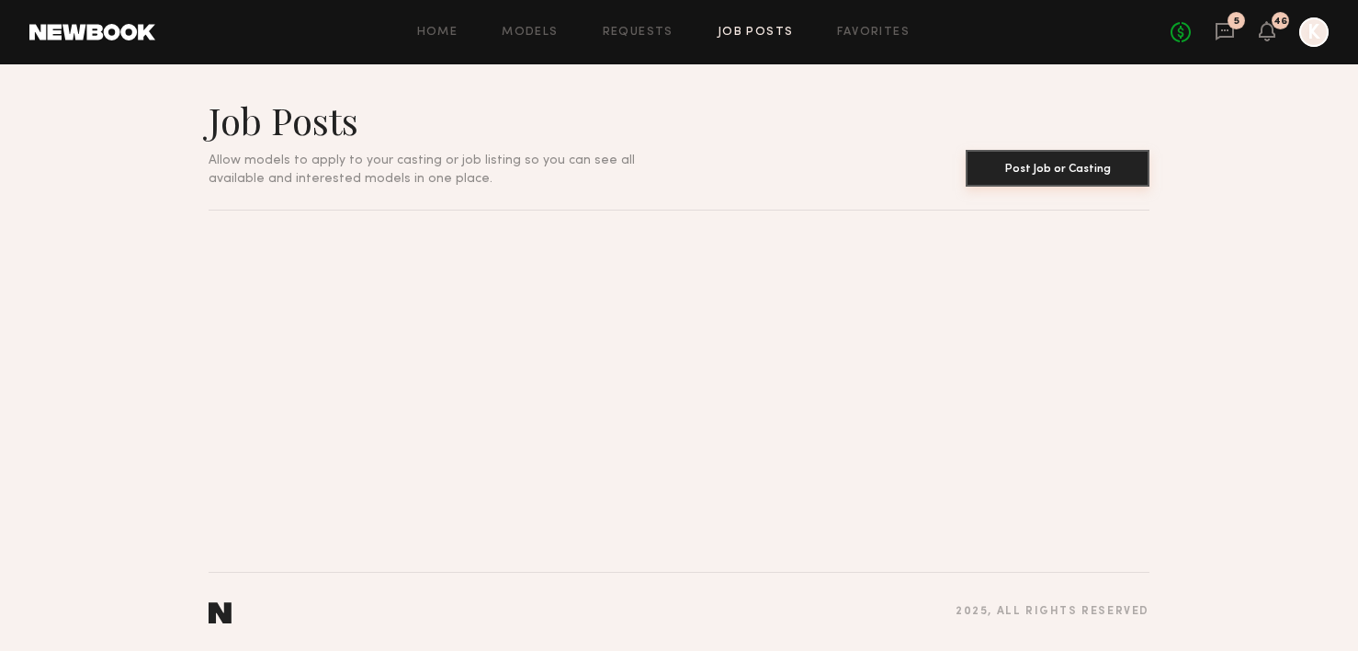
click at [1069, 174] on button "Post Job or Casting" at bounding box center [1058, 168] width 184 height 37
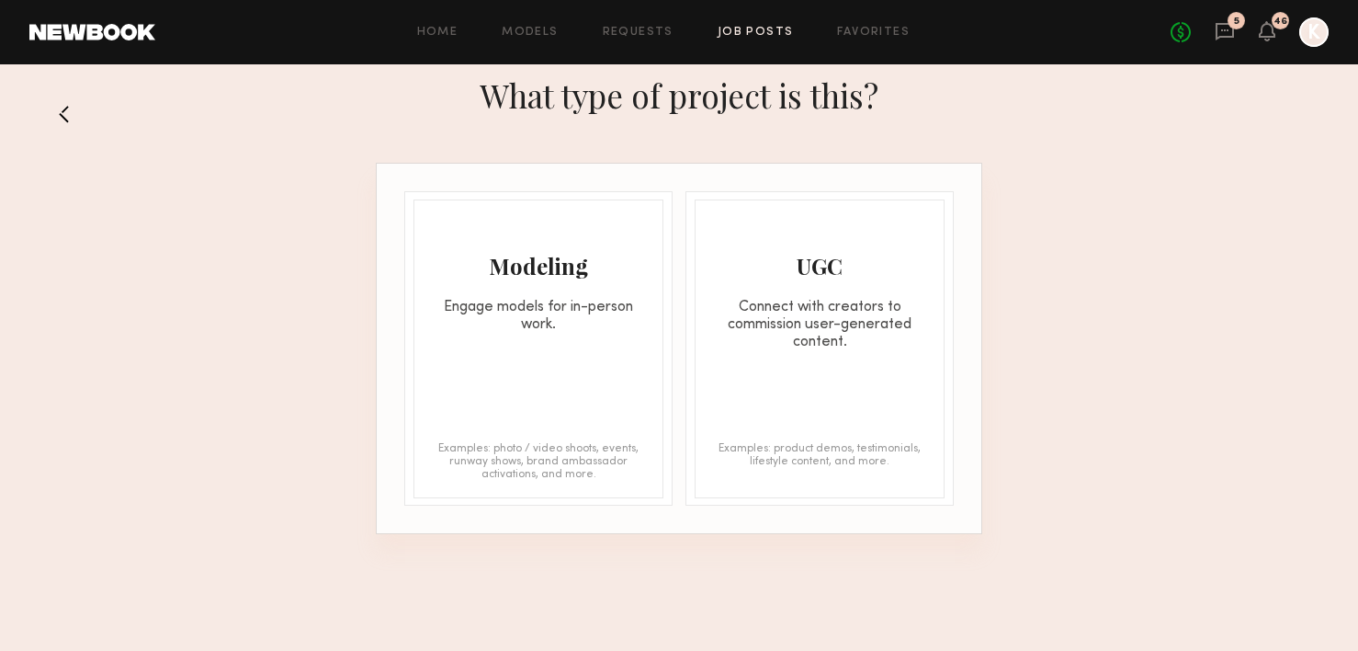
click at [555, 255] on div "Modeling" at bounding box center [538, 265] width 248 height 29
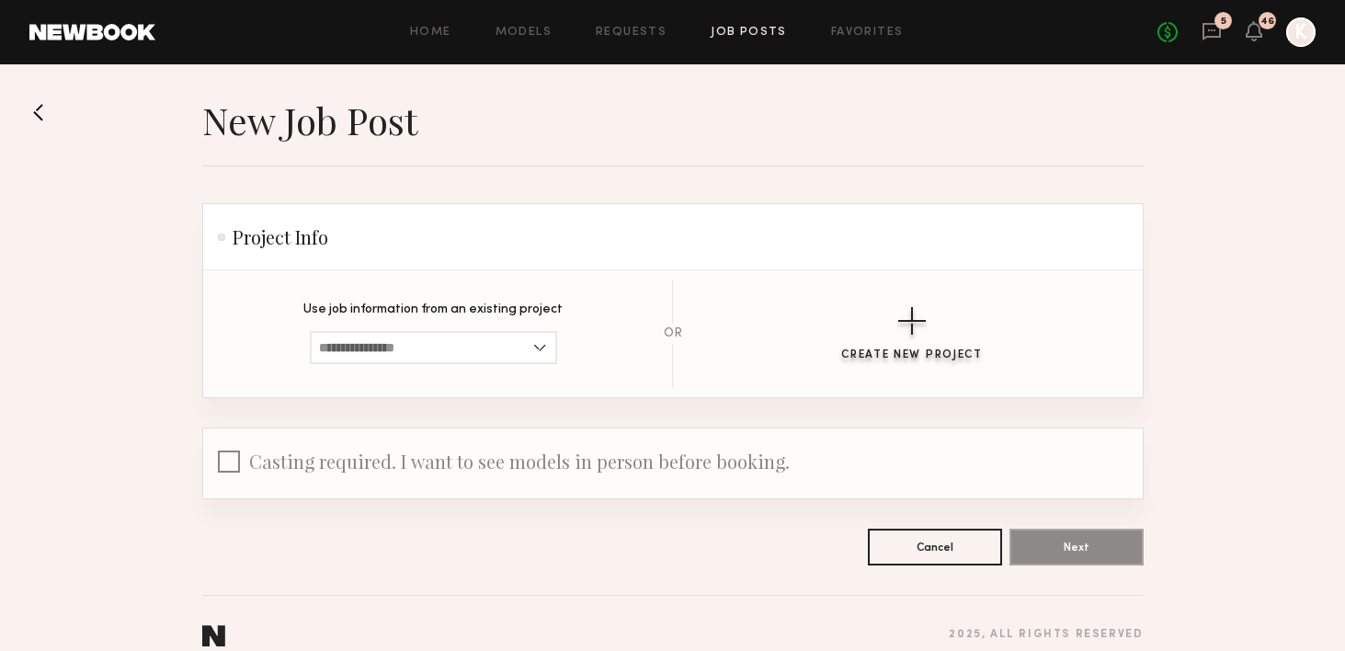
click at [958, 345] on button "Create New Project" at bounding box center [912, 334] width 142 height 54
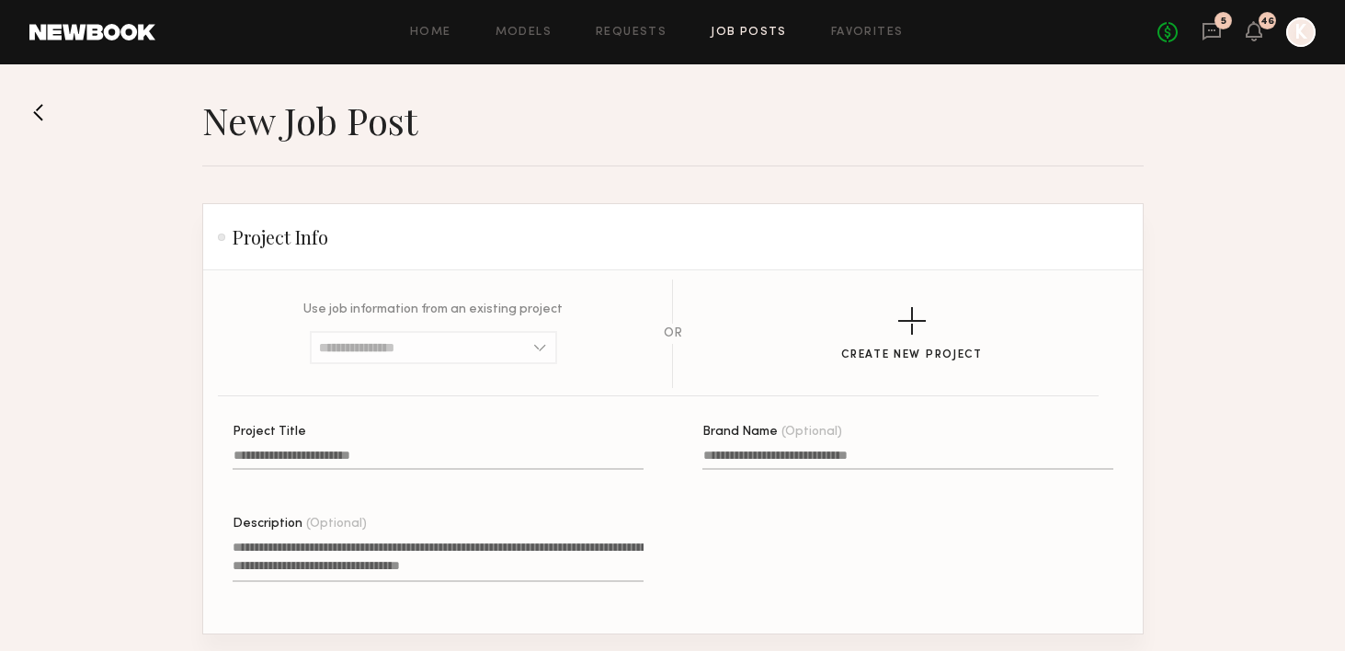
click at [338, 455] on input "Project Title" at bounding box center [438, 458] width 411 height 21
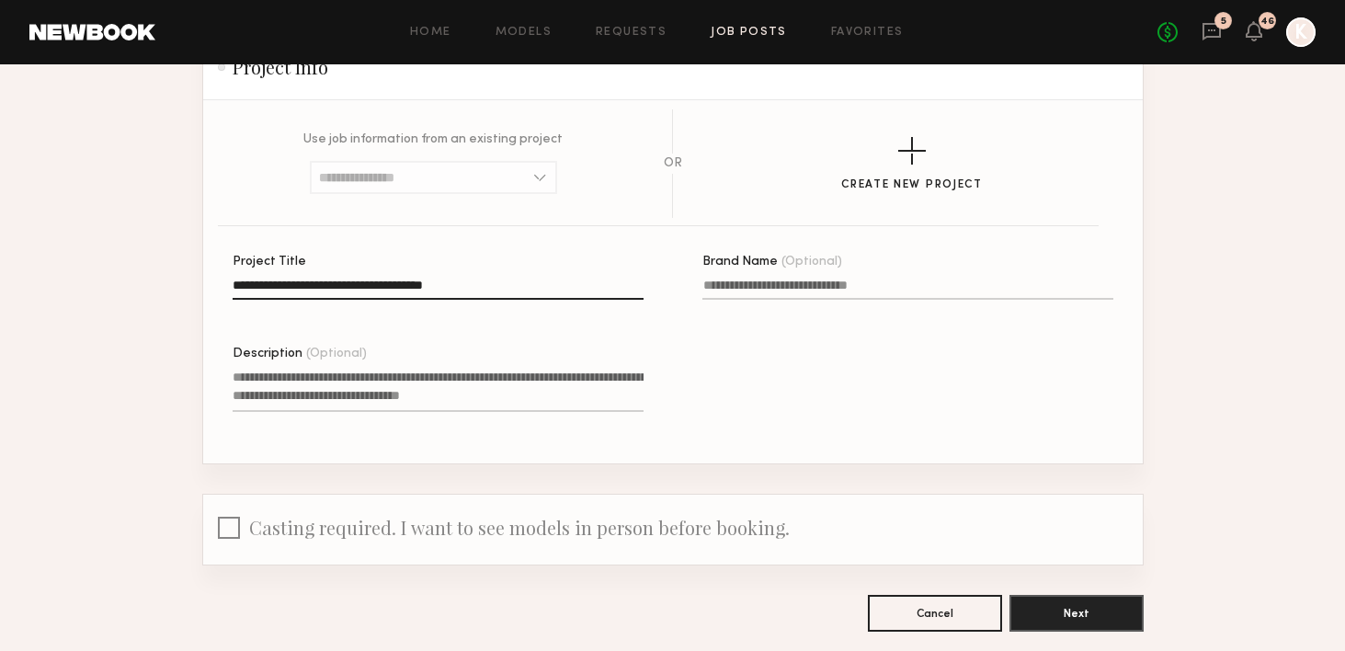
scroll to position [258, 0]
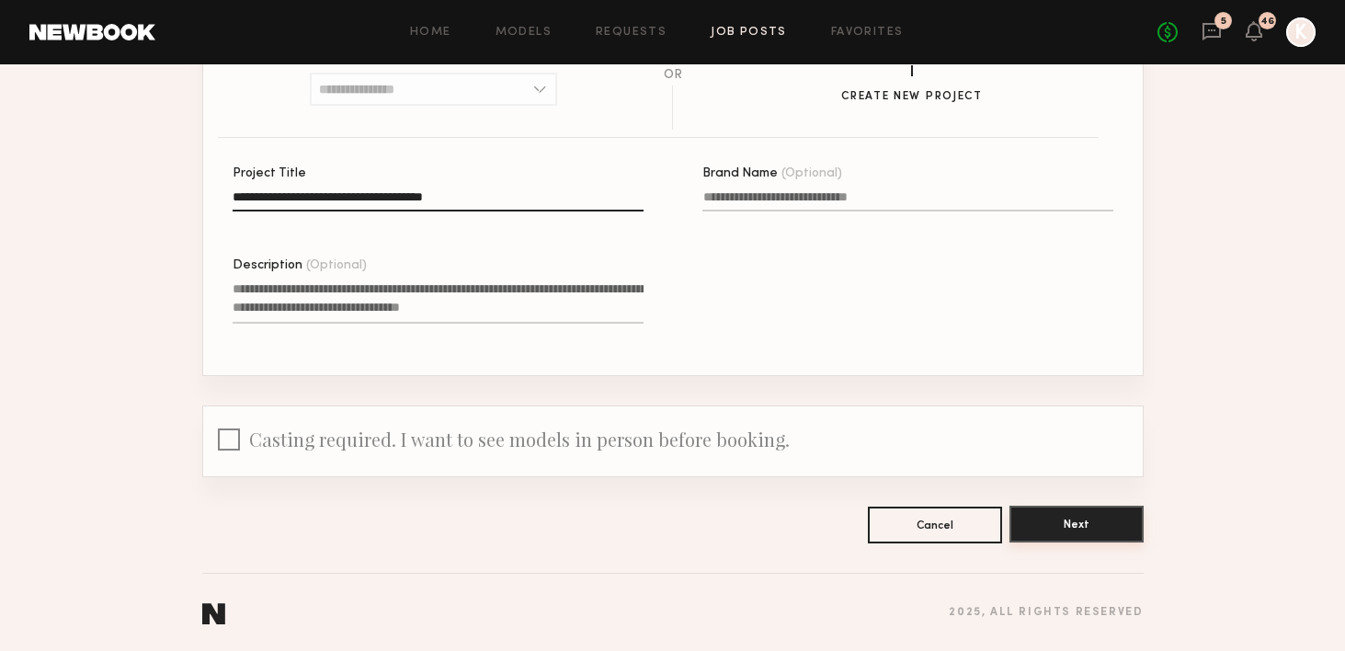
type input "**********"
click at [1062, 509] on button "Next" at bounding box center [1076, 523] width 134 height 37
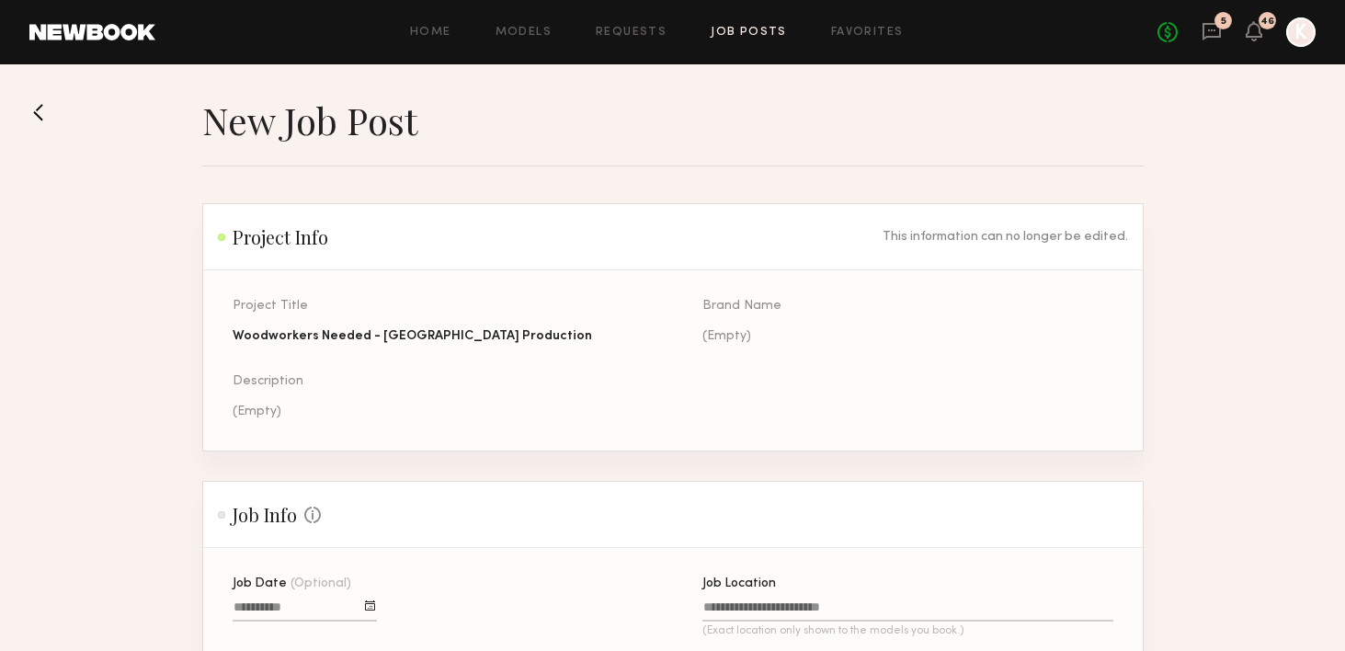
scroll to position [115, 0]
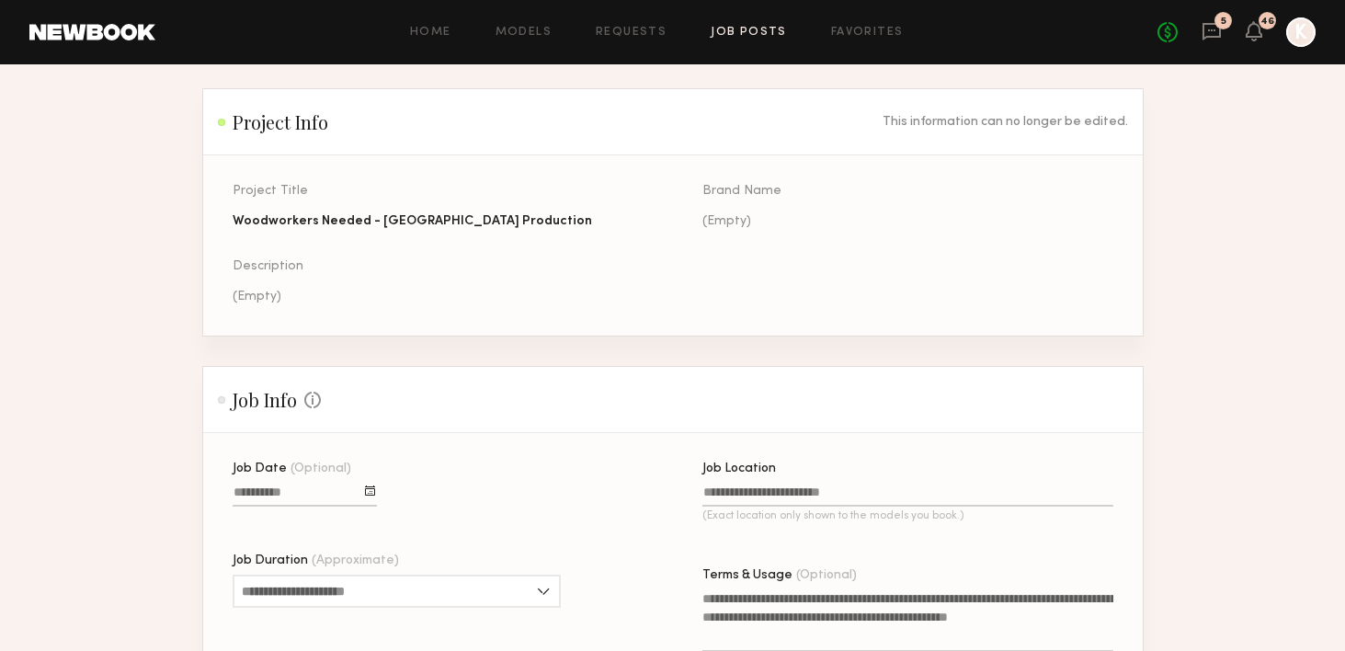
click at [271, 477] on div "Job Date (Optional)" at bounding box center [305, 493] width 144 height 62
click at [273, 488] on input "Job Date (Optional)" at bounding box center [305, 495] width 144 height 21
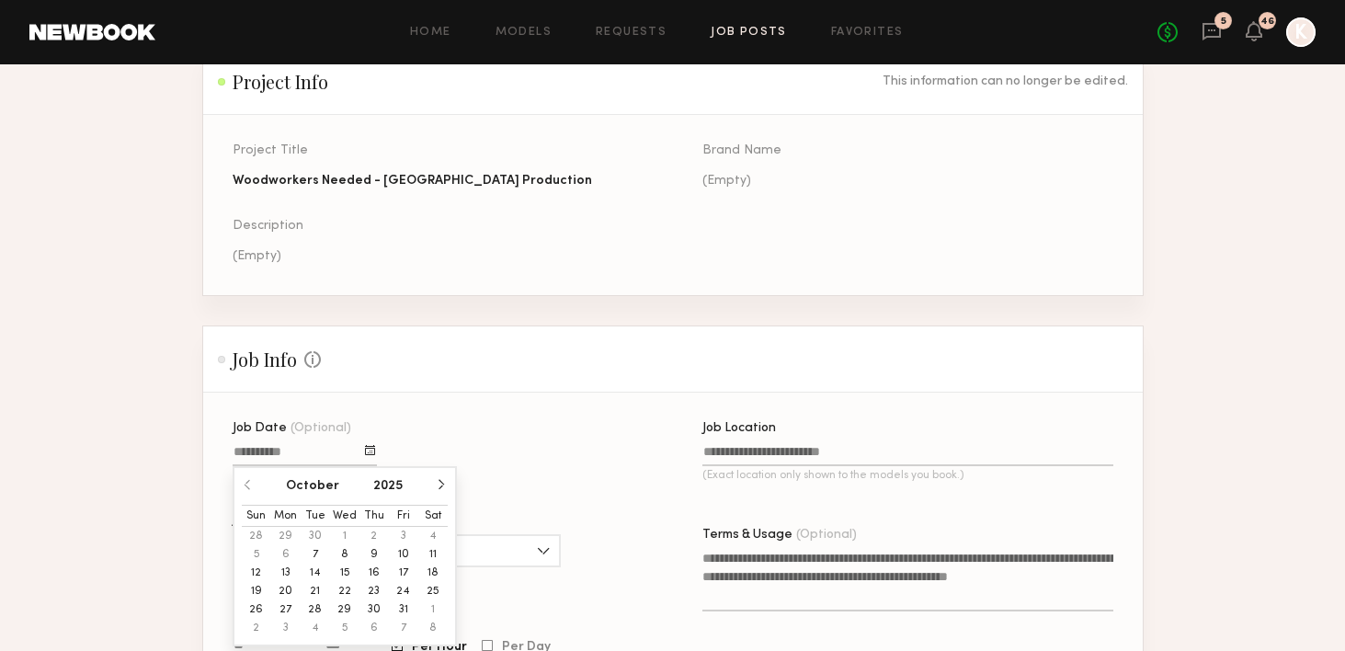
scroll to position [244, 0]
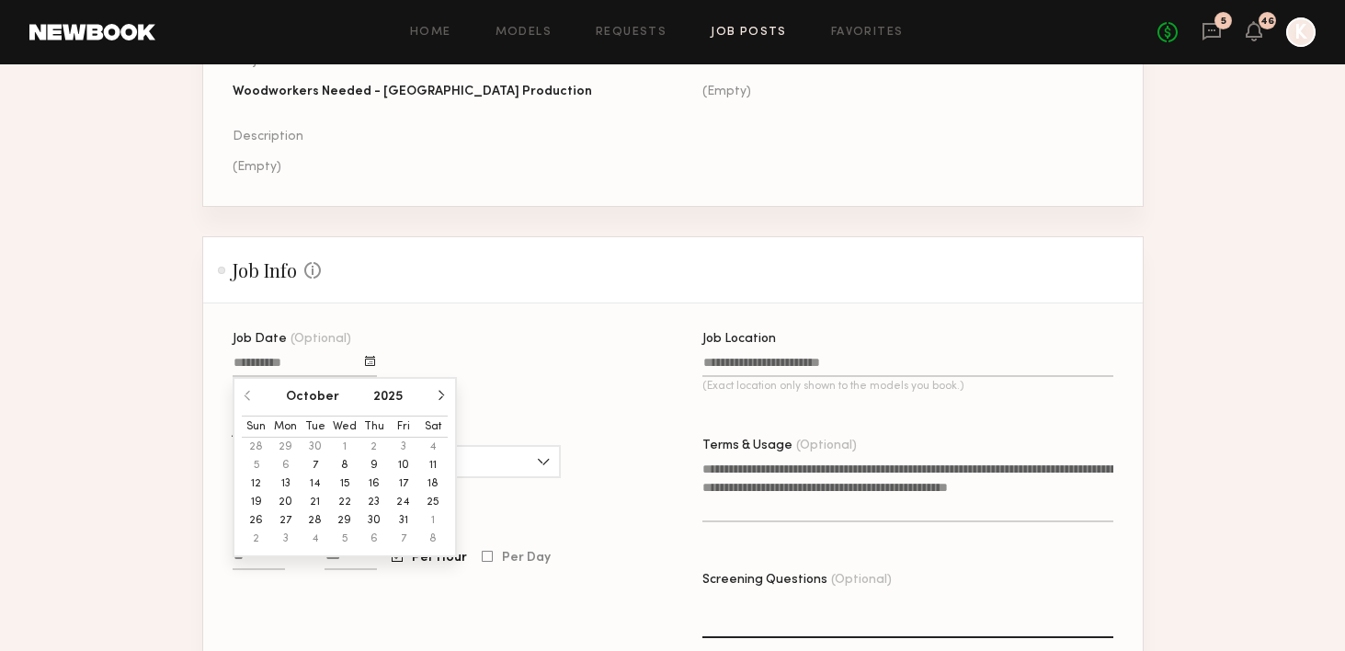
click at [321, 501] on button "21" at bounding box center [315, 502] width 29 height 18
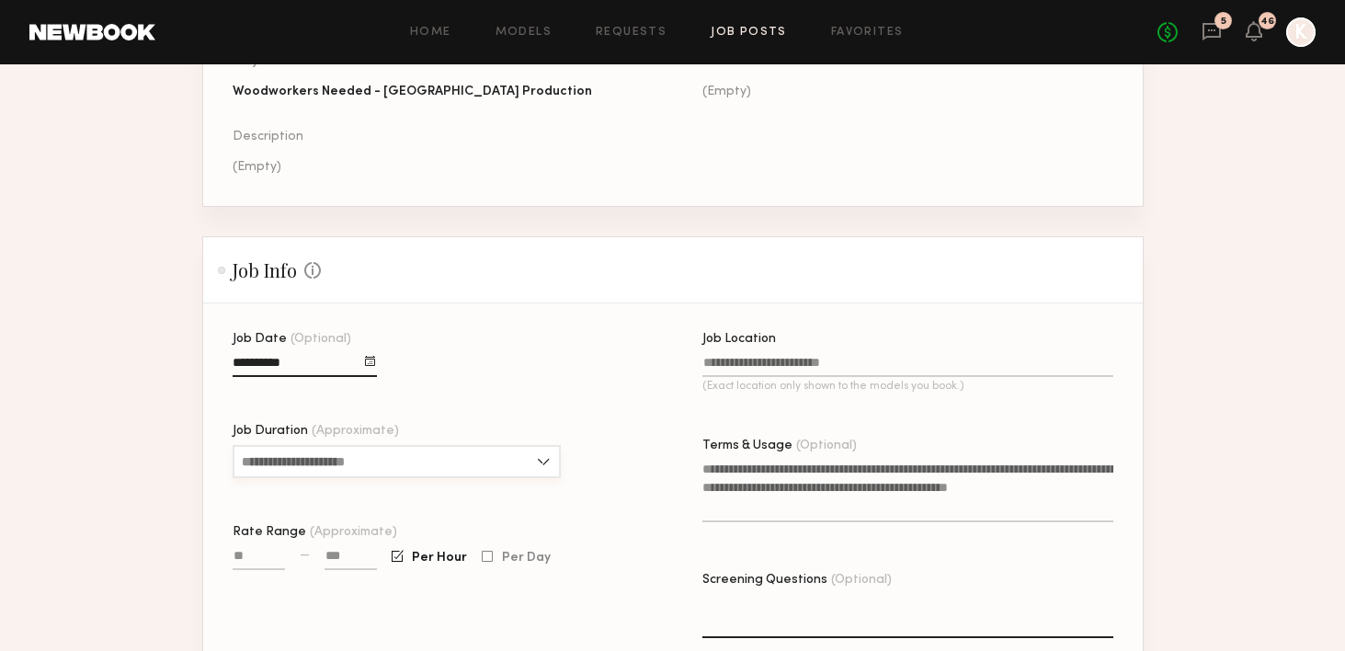
click at [358, 468] on input "Job Duration (Approximate)" at bounding box center [397, 461] width 328 height 33
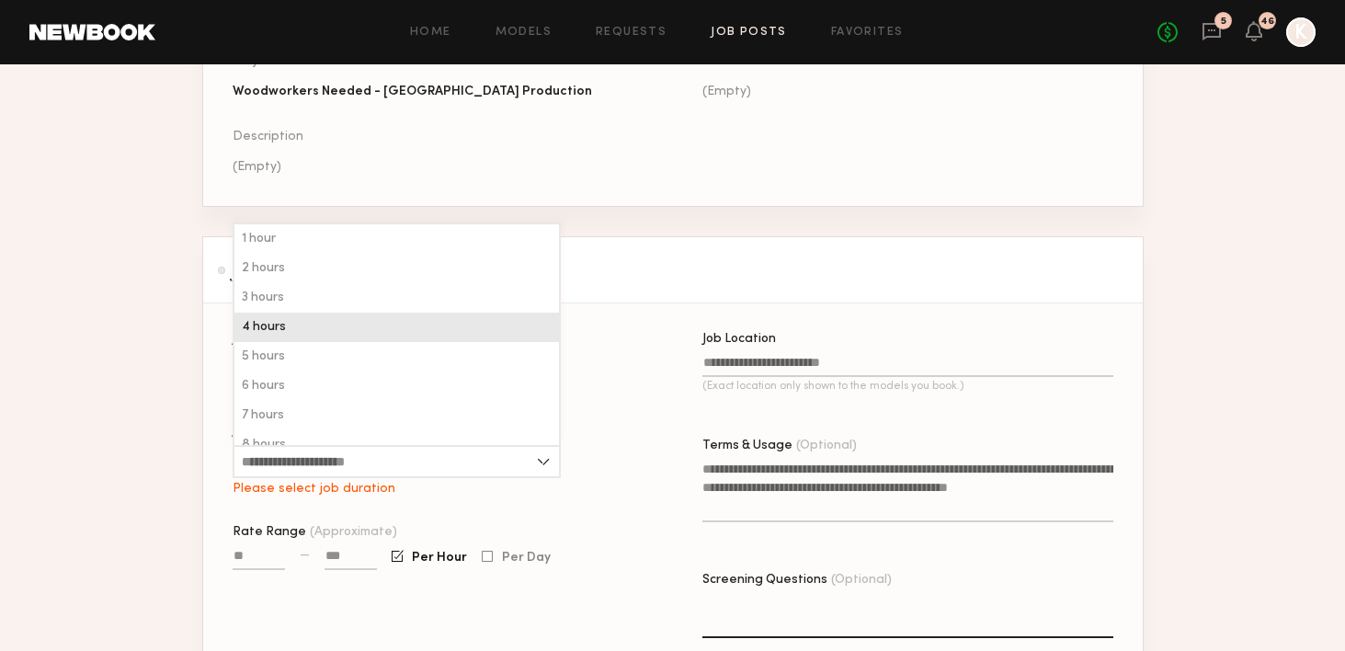
click at [349, 336] on div "4 hours" at bounding box center [396, 326] width 324 height 29
type input "*******"
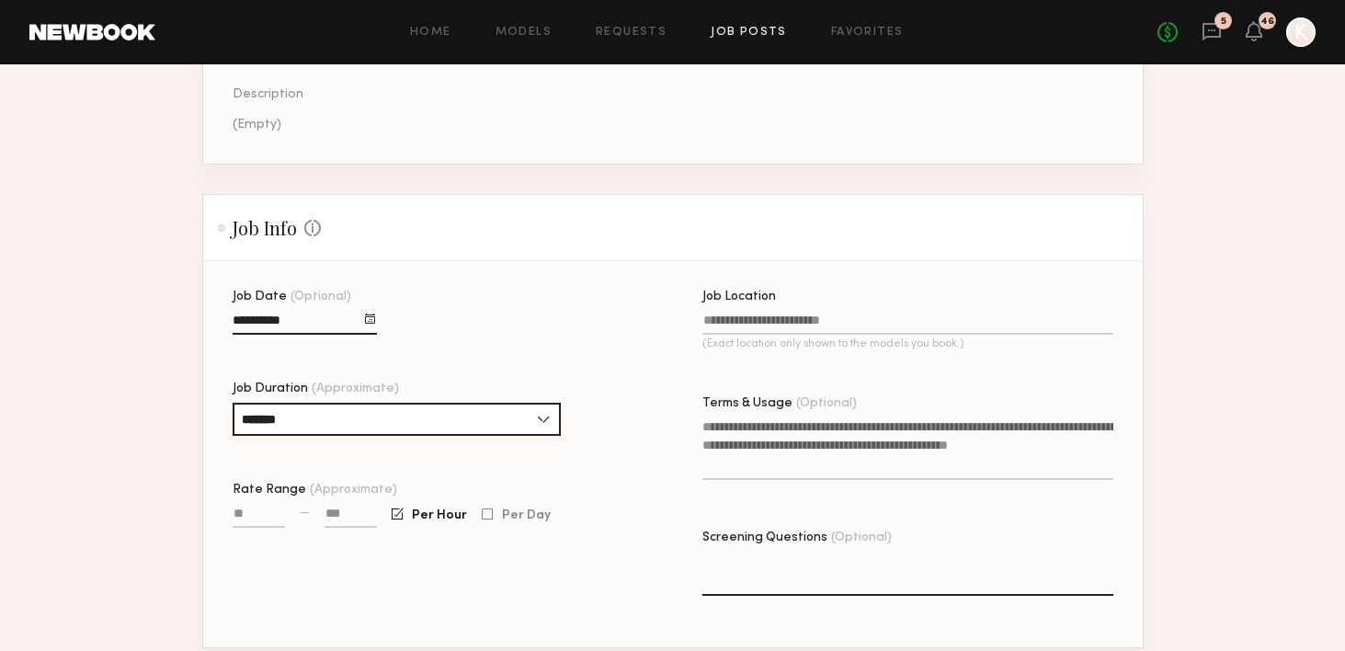
scroll to position [296, 0]
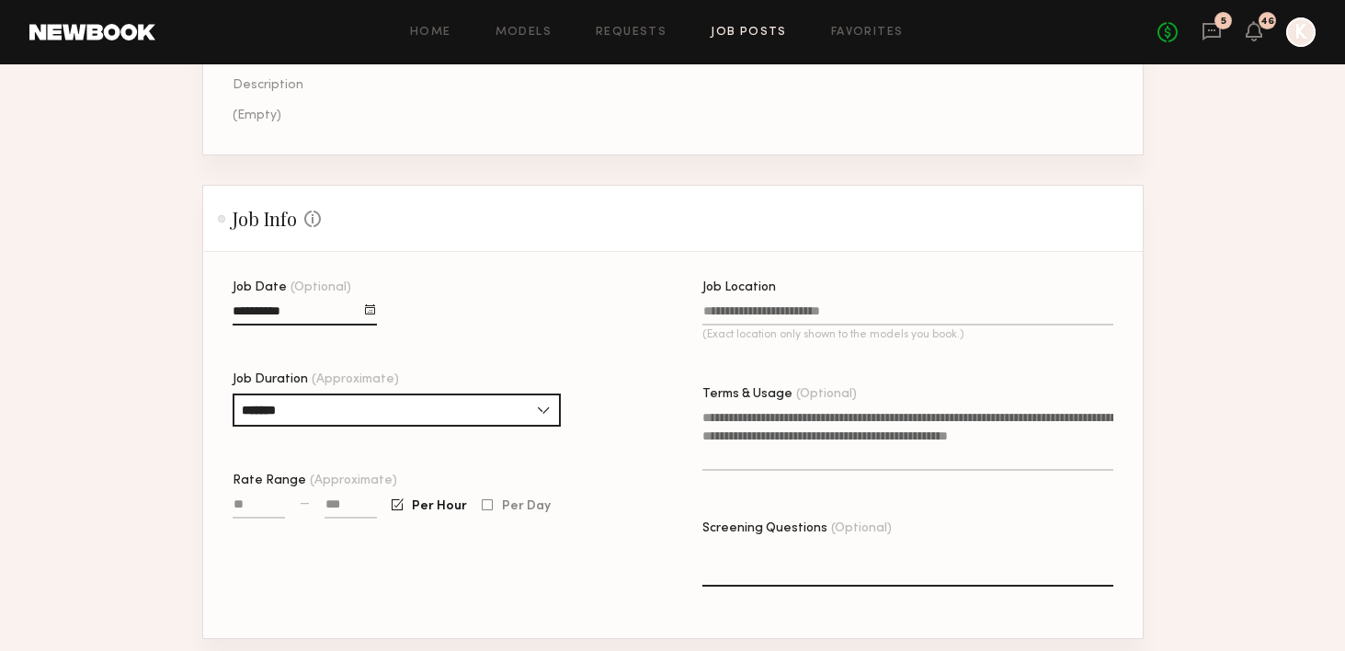
click at [241, 498] on div at bounding box center [259, 515] width 52 height 42
click at [245, 505] on input "Rate Range (Approximate)" at bounding box center [259, 507] width 52 height 21
type input "****"
click at [356, 510] on input at bounding box center [350, 507] width 52 height 21
type input "****"
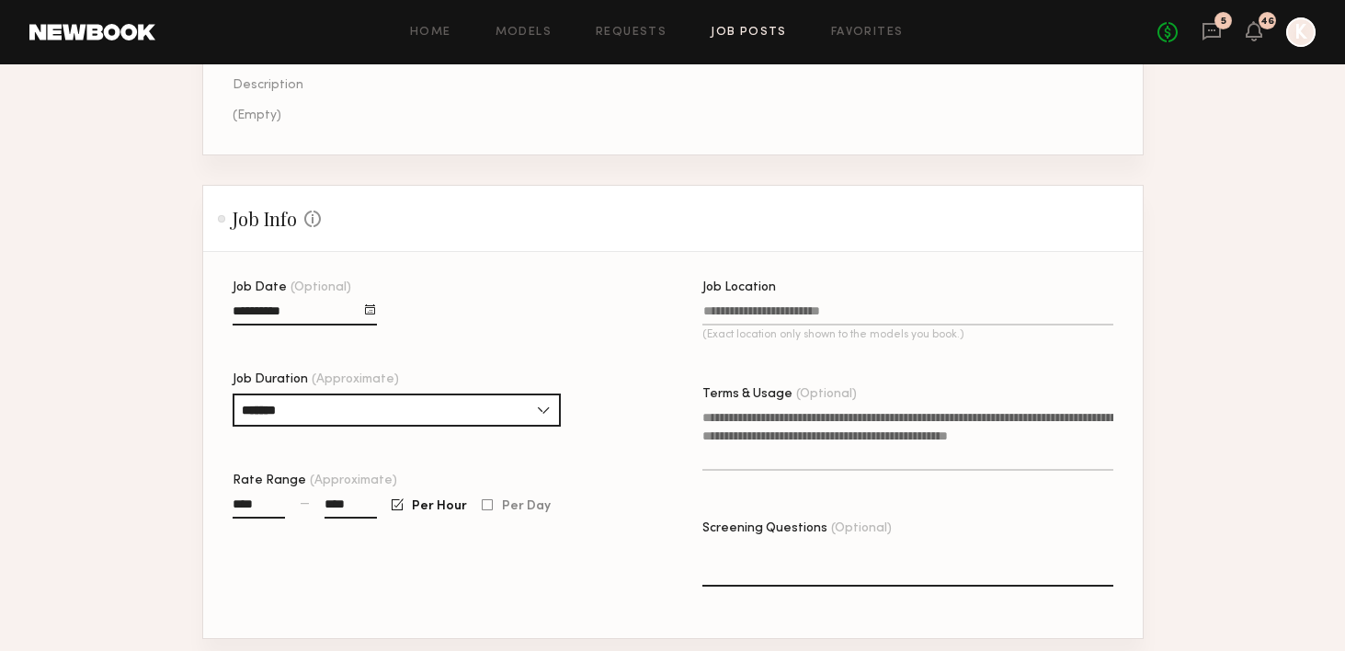
click at [716, 312] on input "Job Location (Exact location only shown to the models you book.)" at bounding box center [907, 314] width 411 height 21
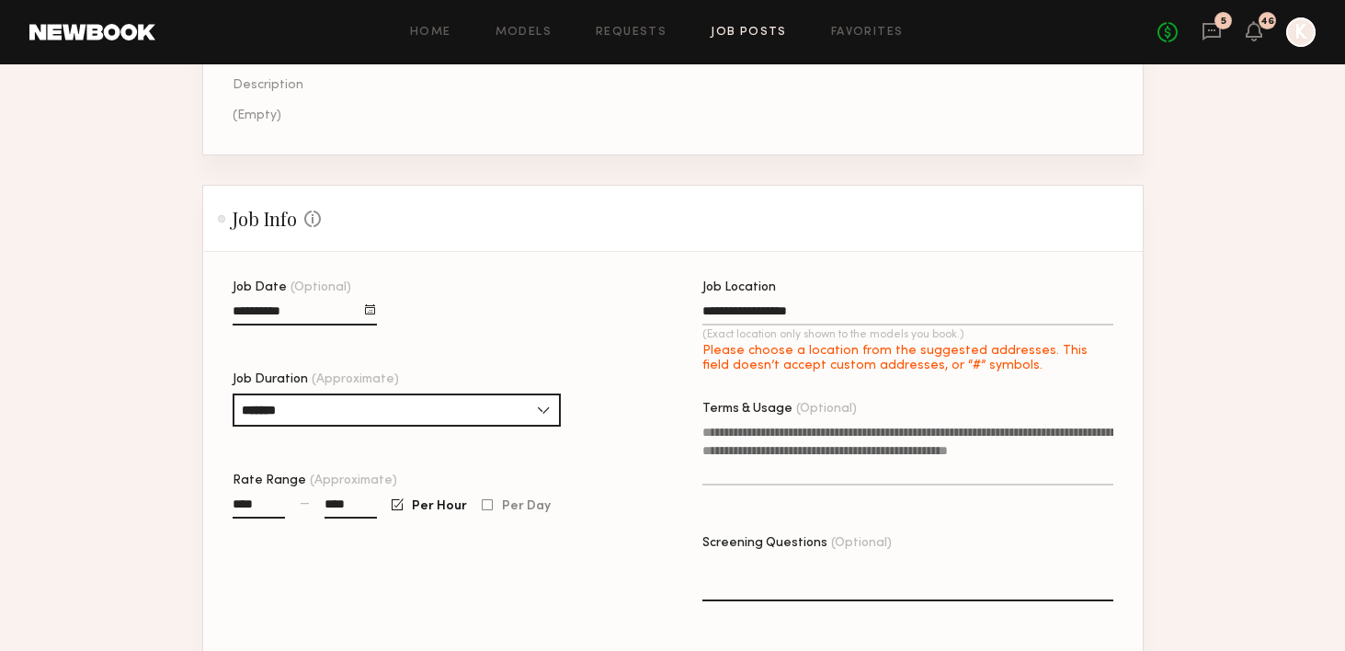
type input "**********"
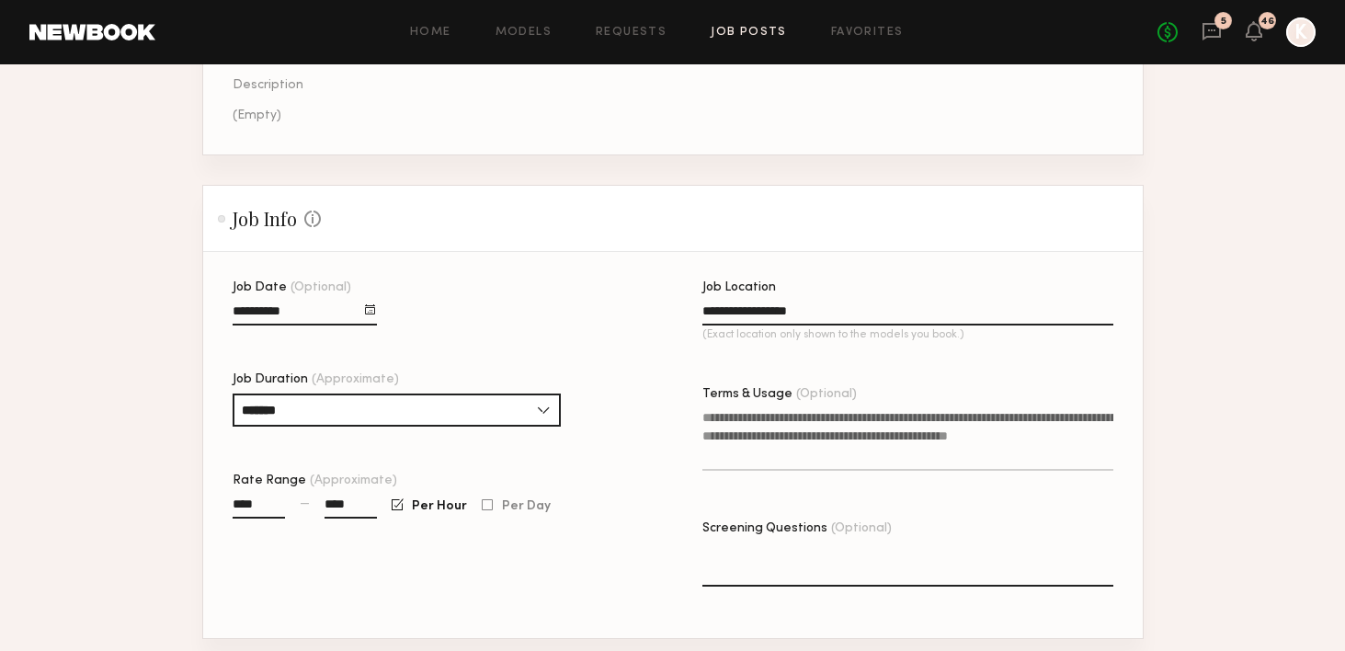
click at [753, 427] on textarea "Terms & Usage (Optional)" at bounding box center [907, 439] width 411 height 62
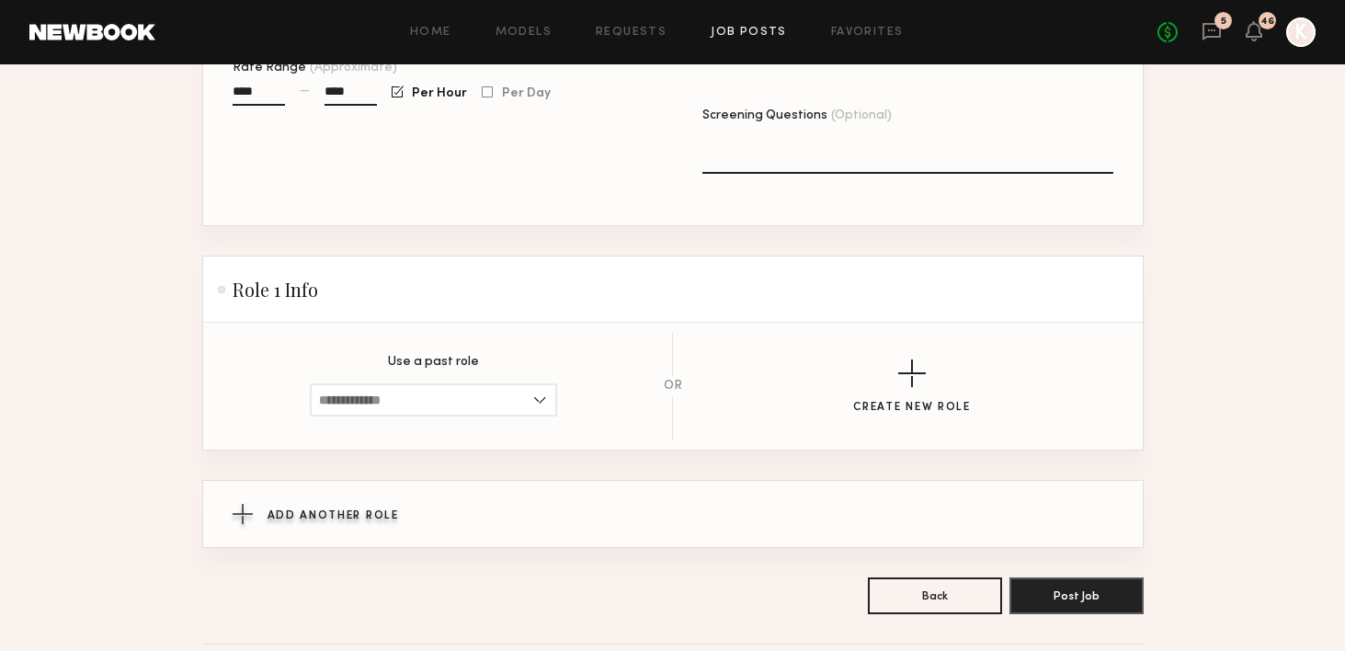
scroll to position [779, 0]
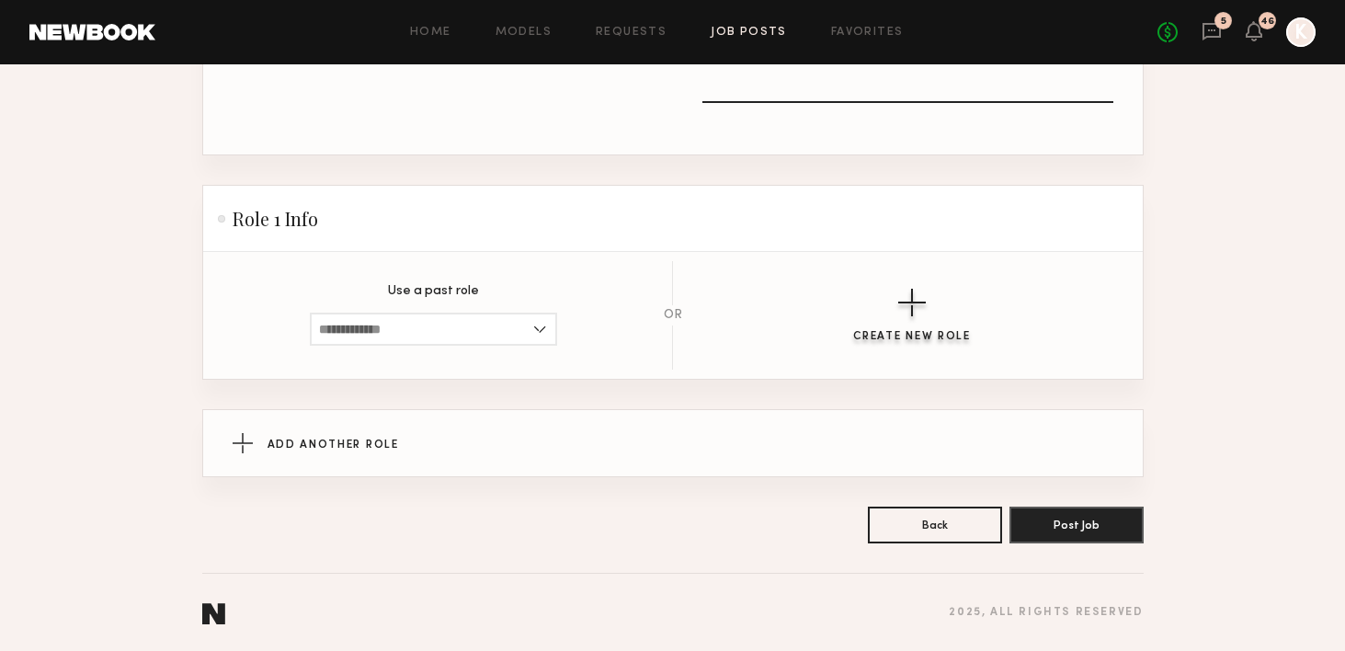
type textarea "*******"
click at [889, 317] on button "Create New Role" at bounding box center [912, 316] width 118 height 54
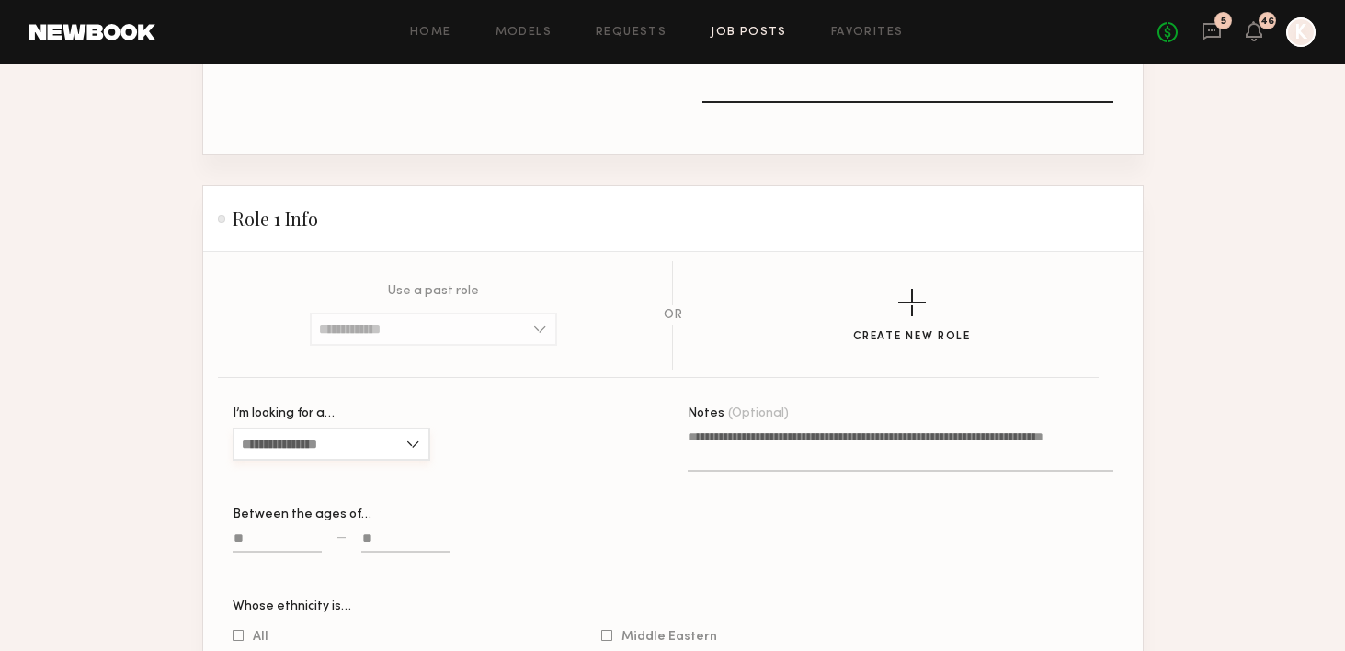
click at [353, 451] on input "I’m looking for a…" at bounding box center [332, 443] width 198 height 33
click at [313, 501] on div "Male" at bounding box center [331, 504] width 194 height 29
type input "****"
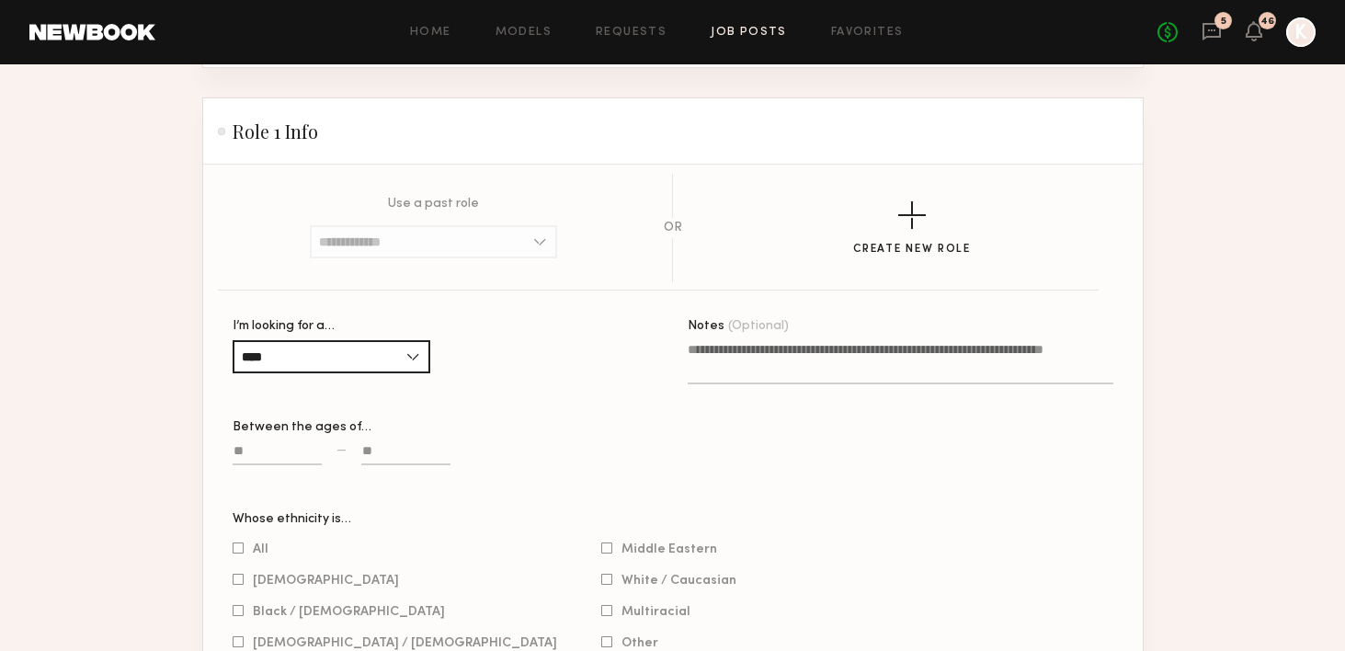
click at [250, 444] on input at bounding box center [277, 454] width 89 height 21
type input "**"
click at [367, 448] on input at bounding box center [405, 454] width 89 height 21
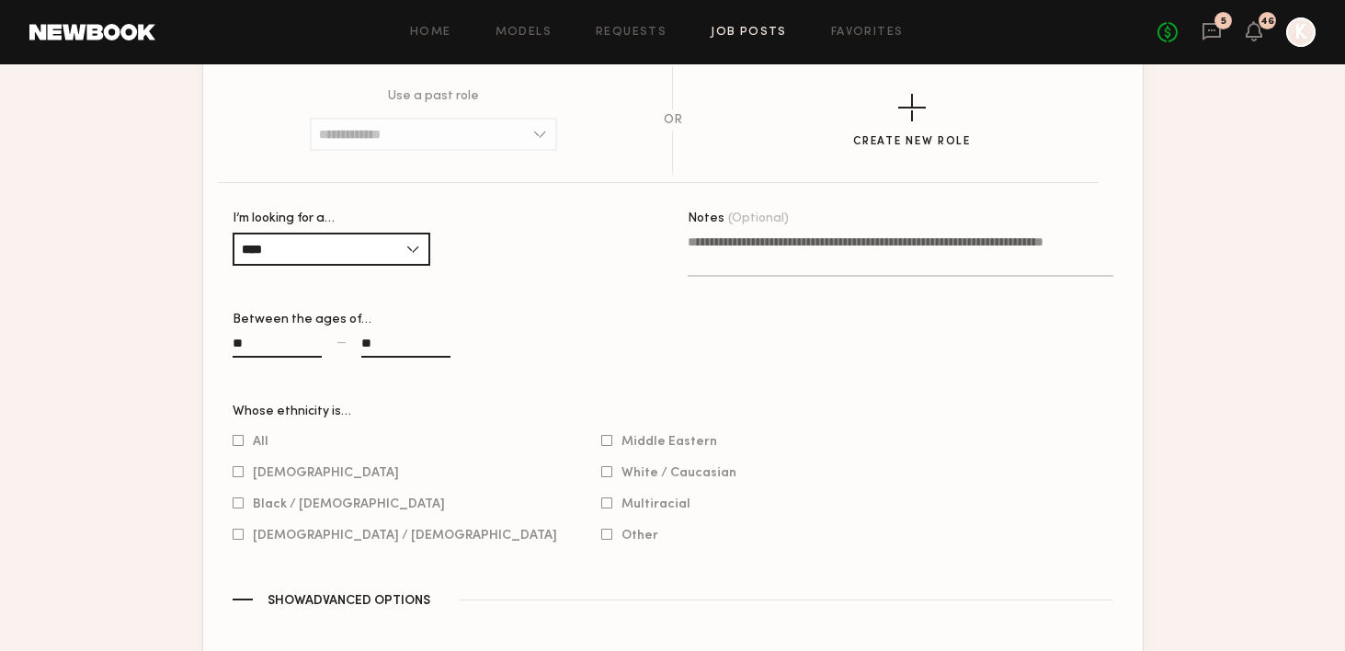
scroll to position [1008, 0]
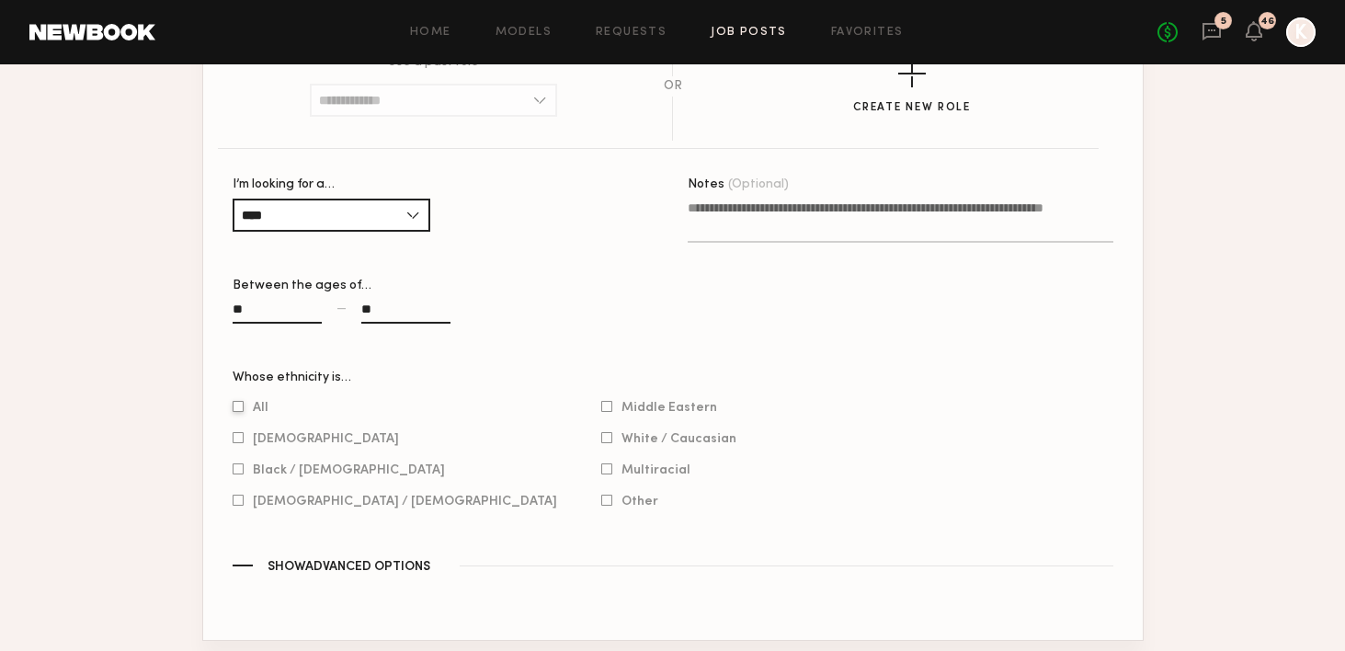
type input "**"
click at [233, 403] on div at bounding box center [238, 407] width 11 height 12
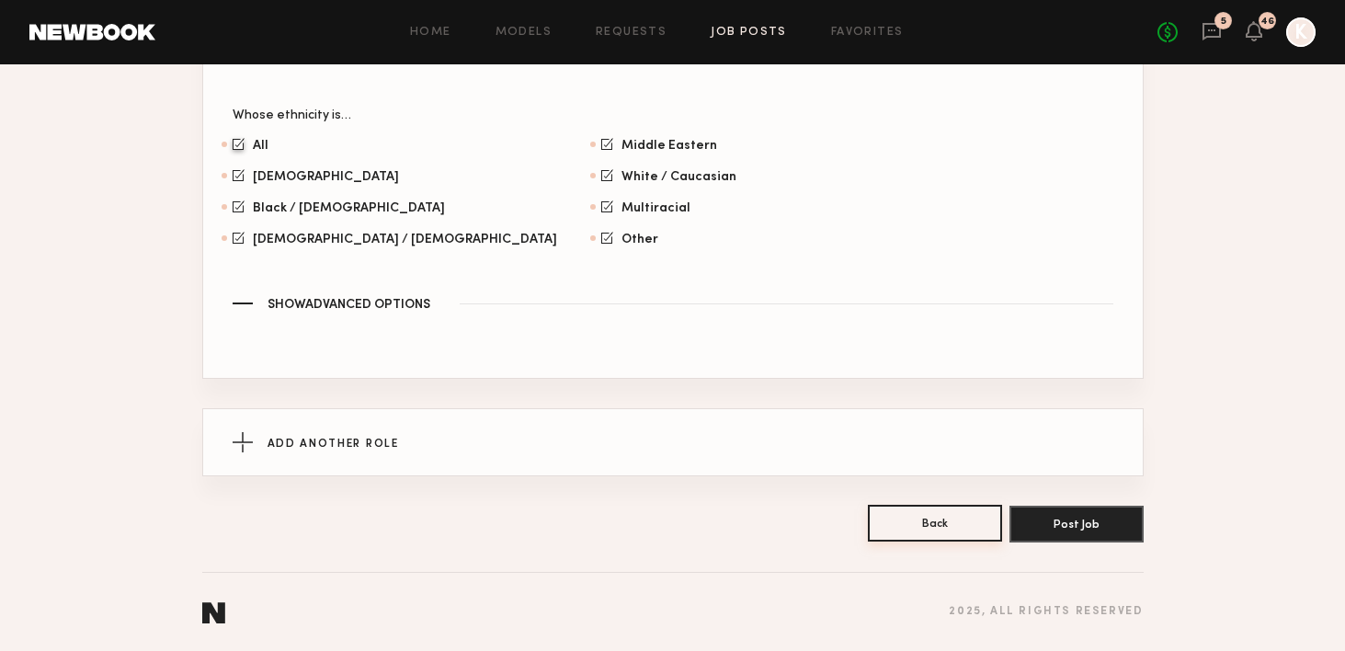
scroll to position [0, 0]
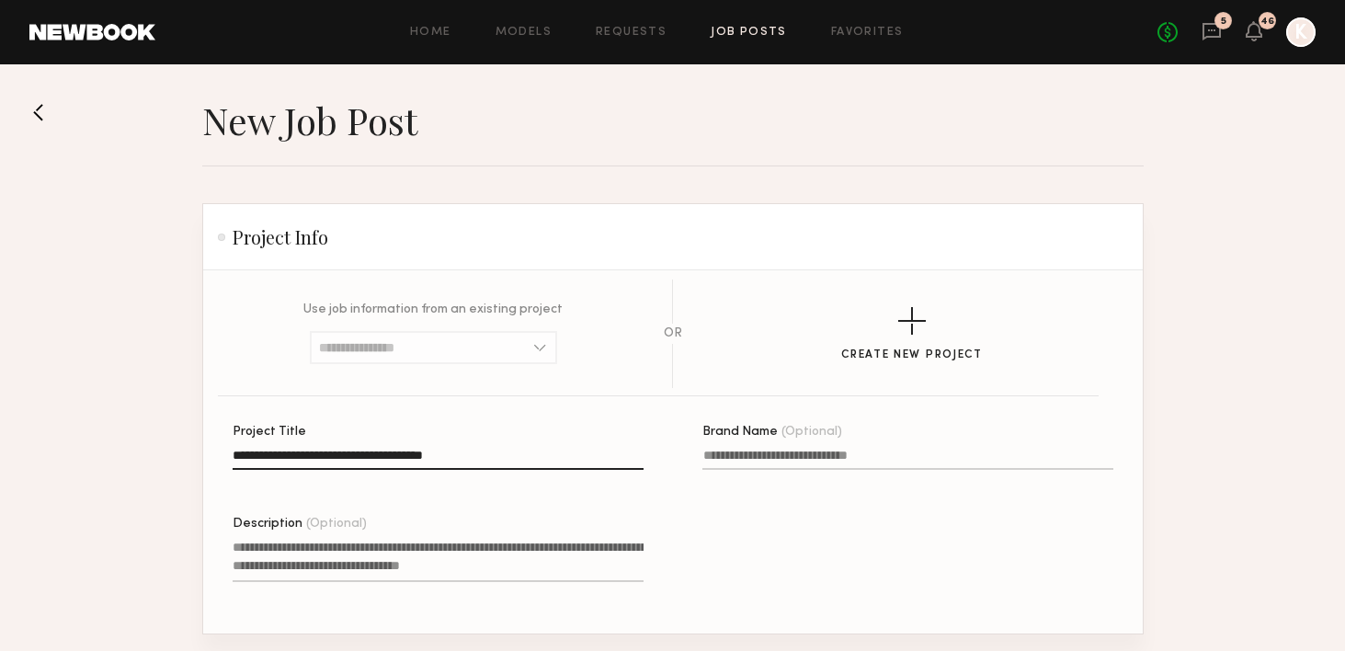
click at [312, 540] on textarea "Description (Optional)" at bounding box center [438, 560] width 411 height 44
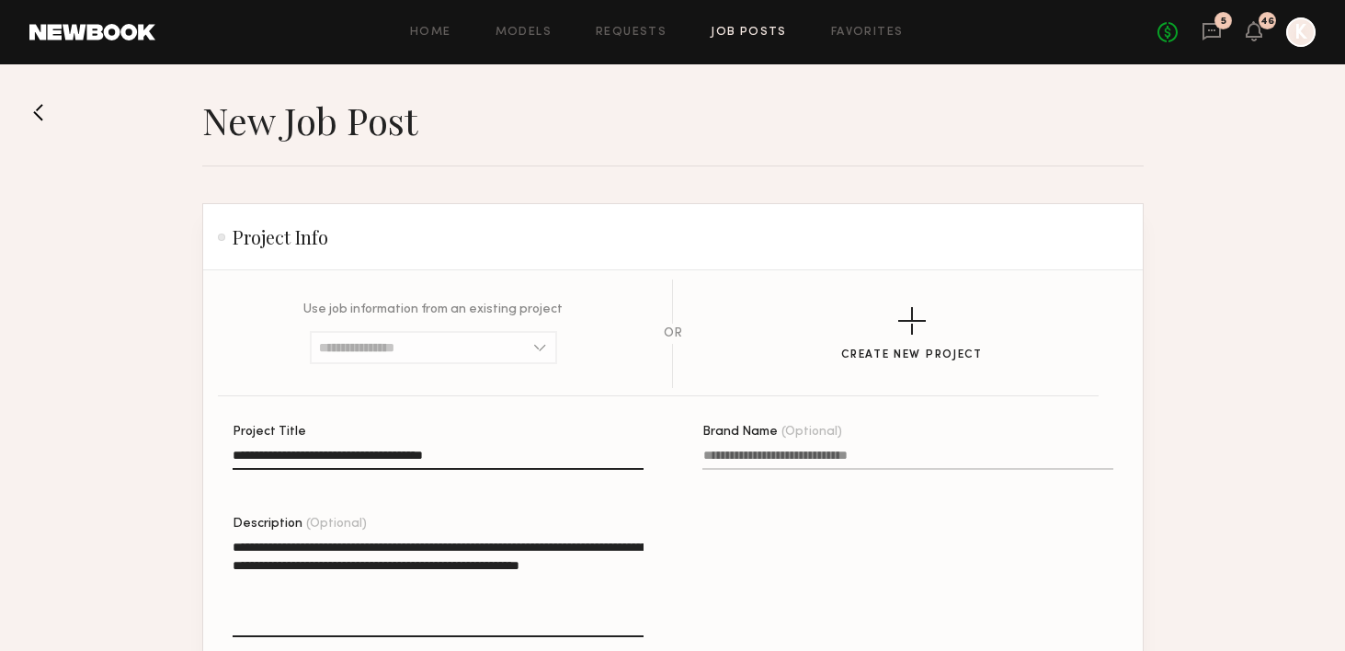
paste textarea "**********"
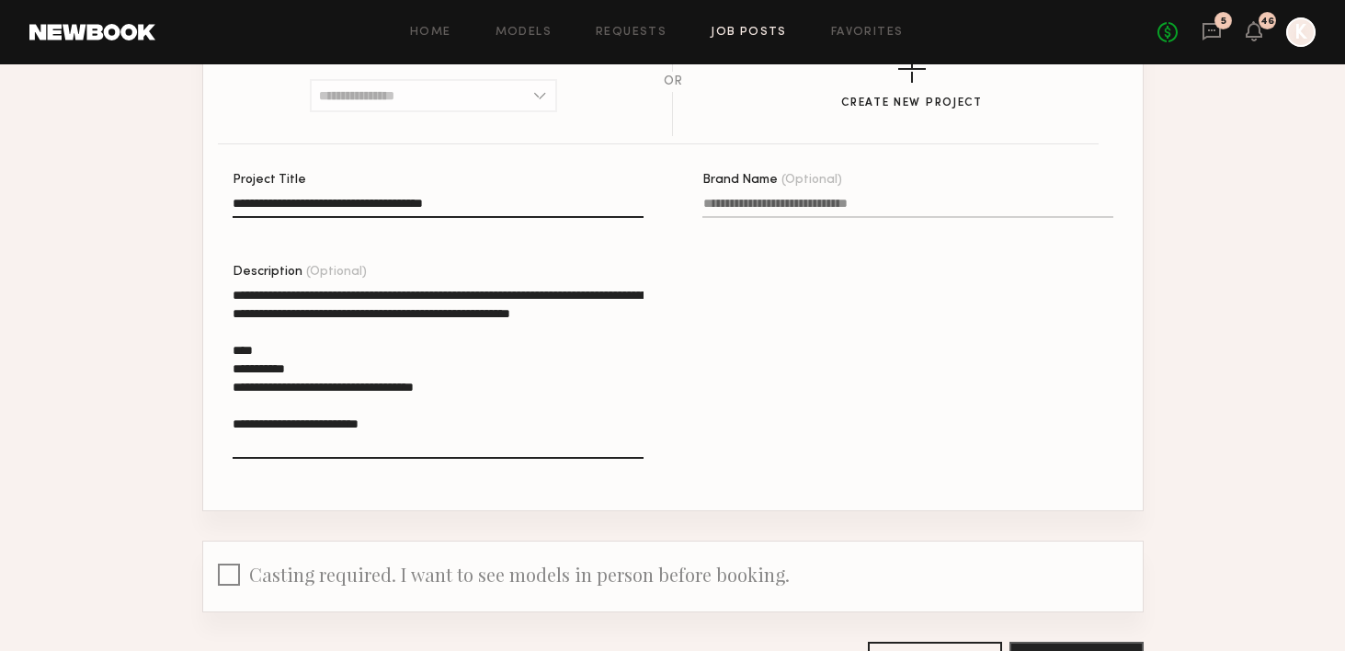
scroll to position [387, 0]
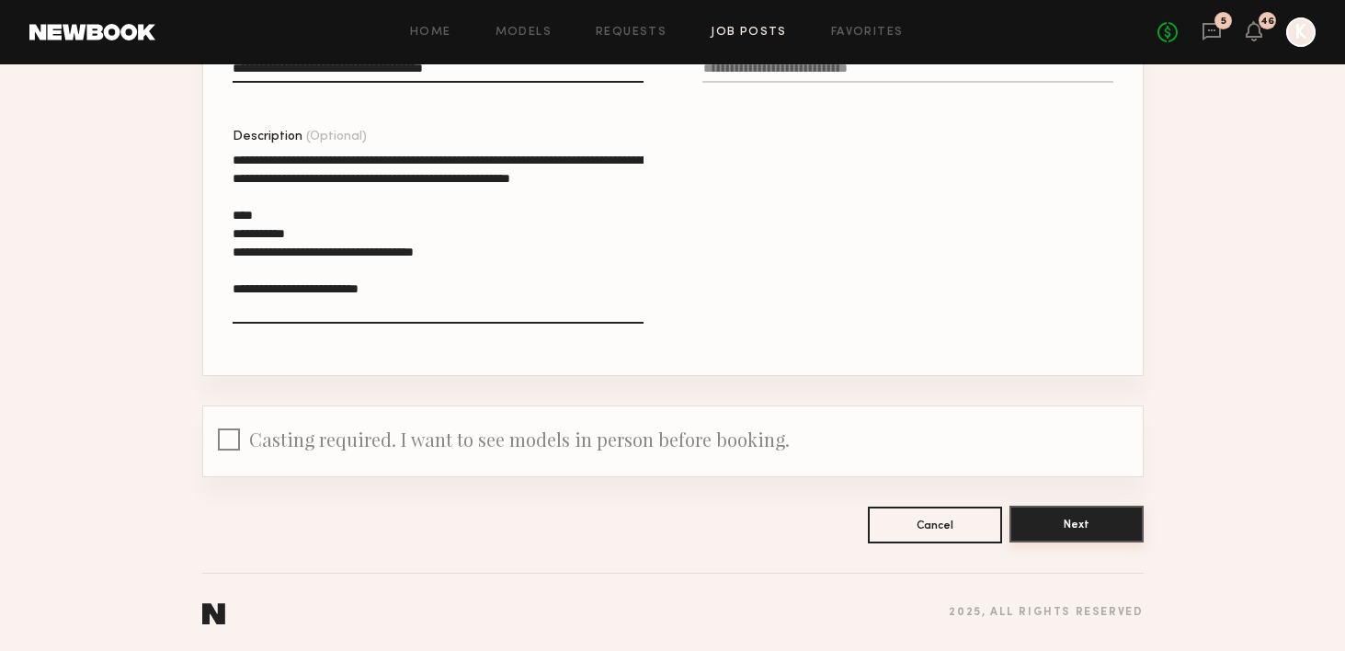
type textarea "**********"
click at [1069, 535] on button "Next" at bounding box center [1076, 523] width 134 height 37
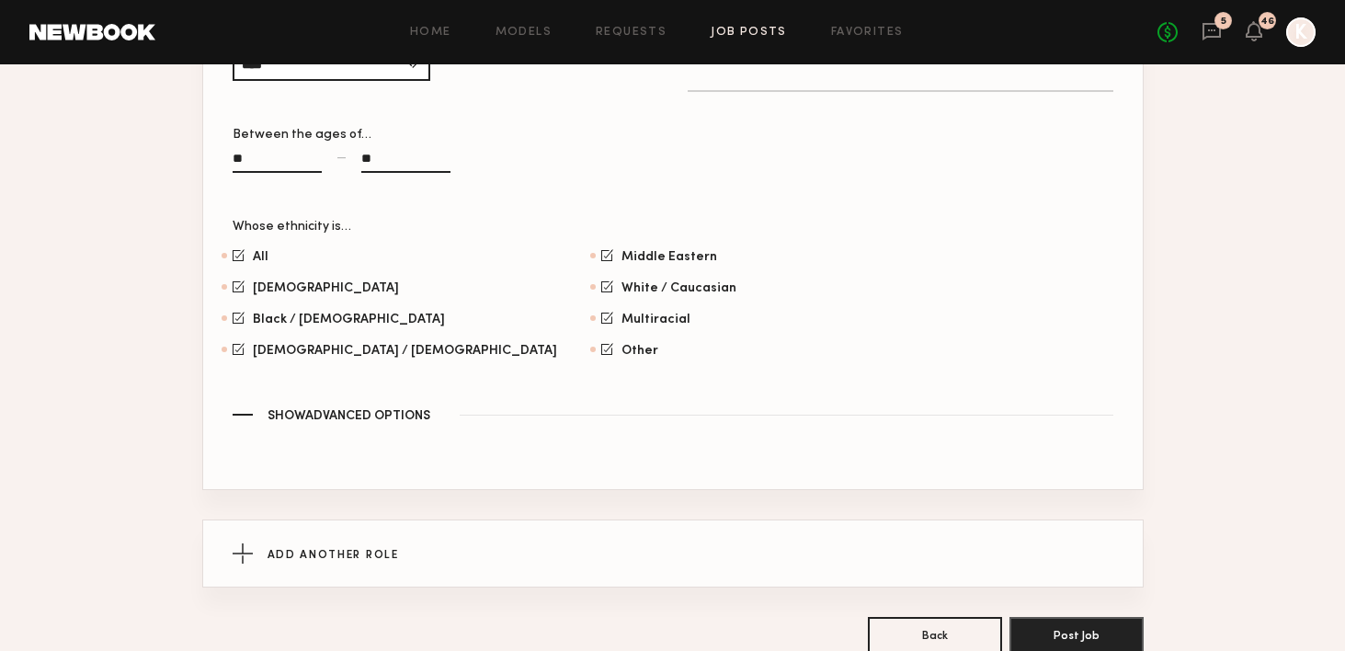
scroll to position [1291, 0]
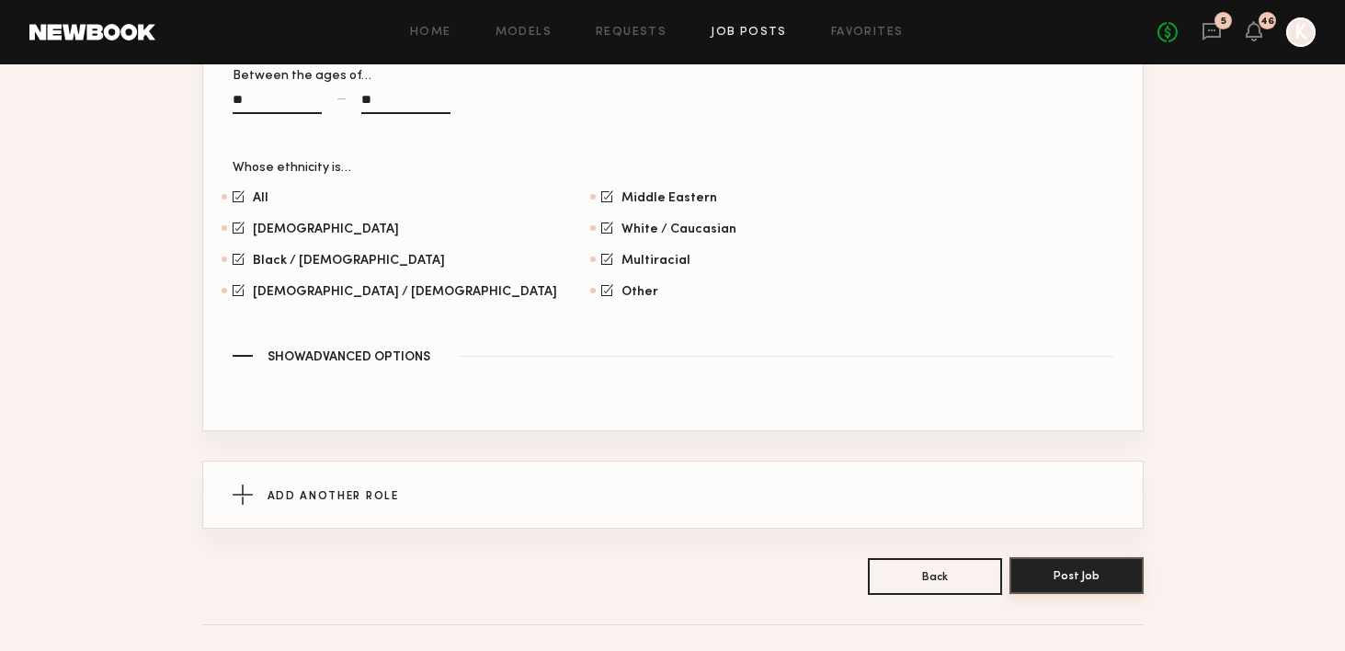
click at [1069, 564] on button "Post Job" at bounding box center [1076, 575] width 134 height 37
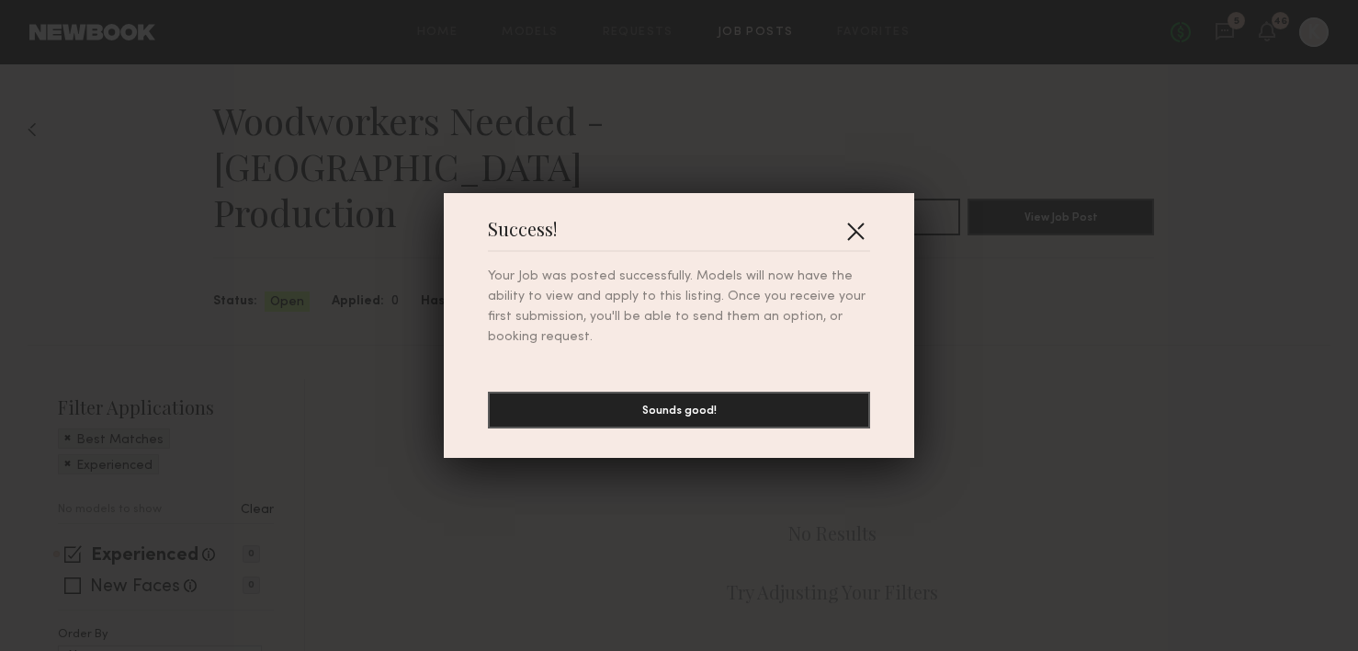
click at [856, 229] on button "button" at bounding box center [855, 230] width 29 height 29
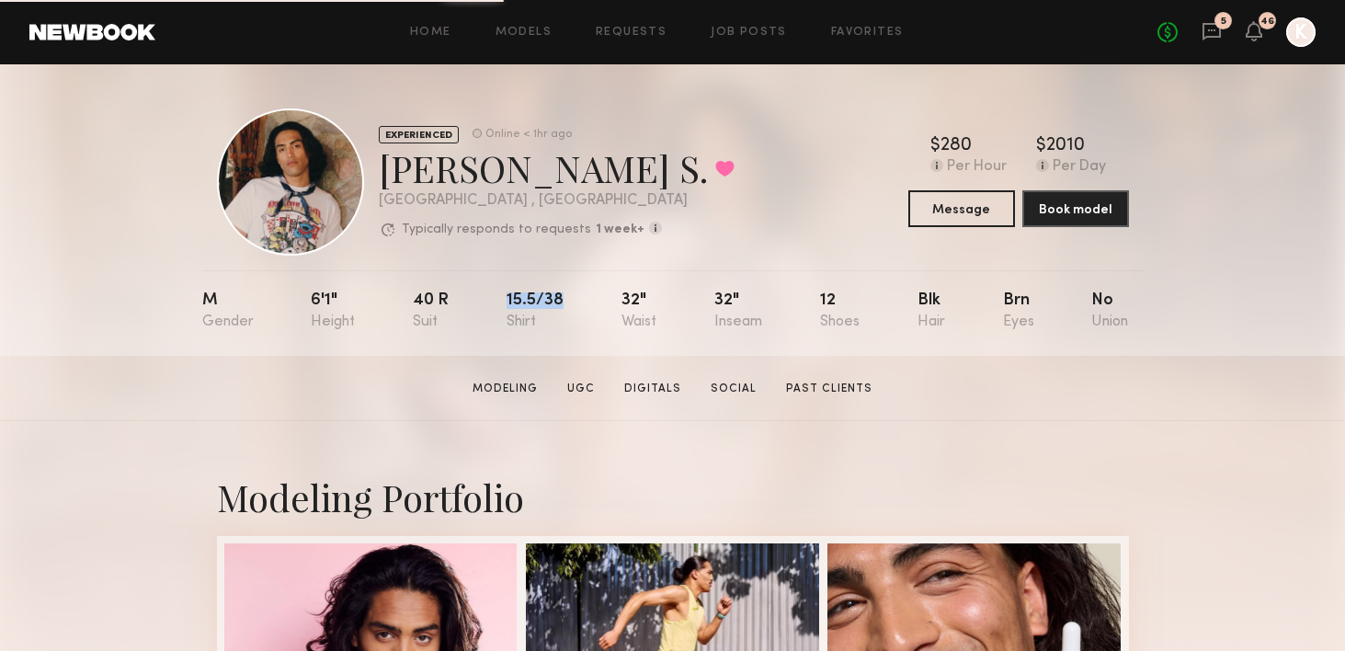
drag, startPoint x: 497, startPoint y: 296, endPoint x: 583, endPoint y: 294, distance: 85.5
click at [583, 294] on nb-model-profile-props "M 6'1" 40 r 15.5/38 32" 32" 12 Blk Brn No" at bounding box center [672, 312] width 941 height 85
copy div "15.5/38"
click at [958, 212] on button "Message" at bounding box center [961, 207] width 107 height 37
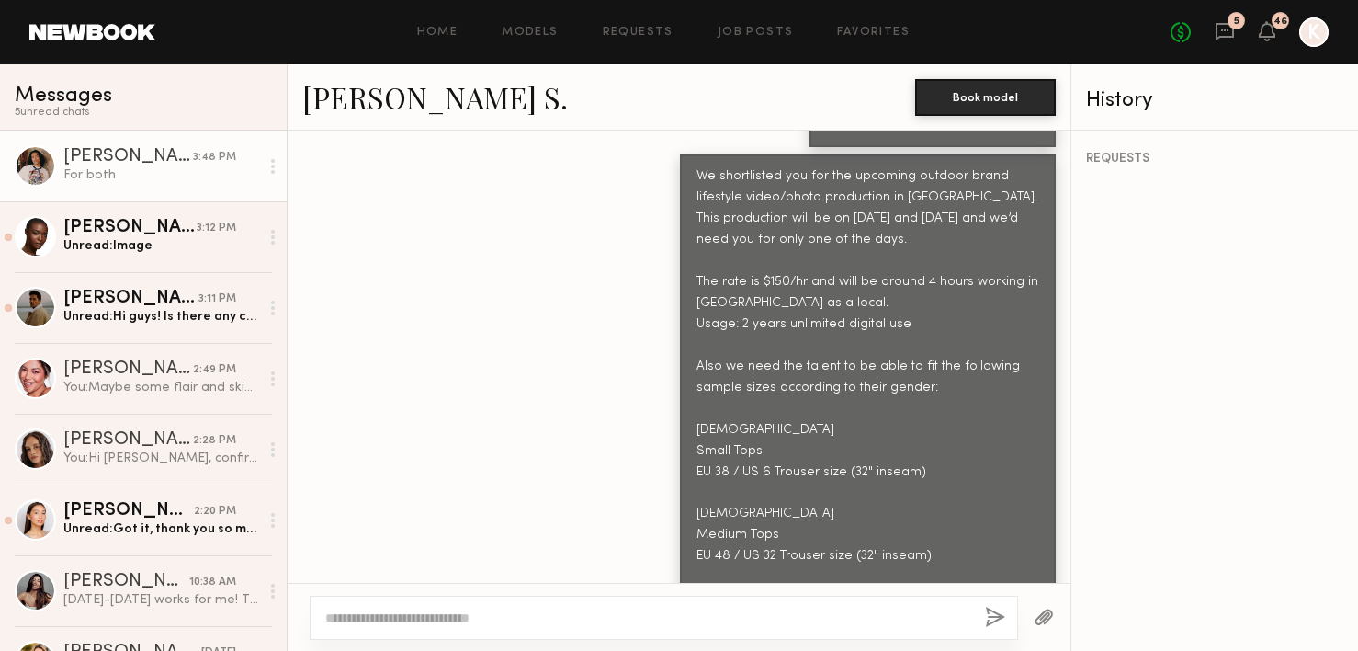
scroll to position [748, 0]
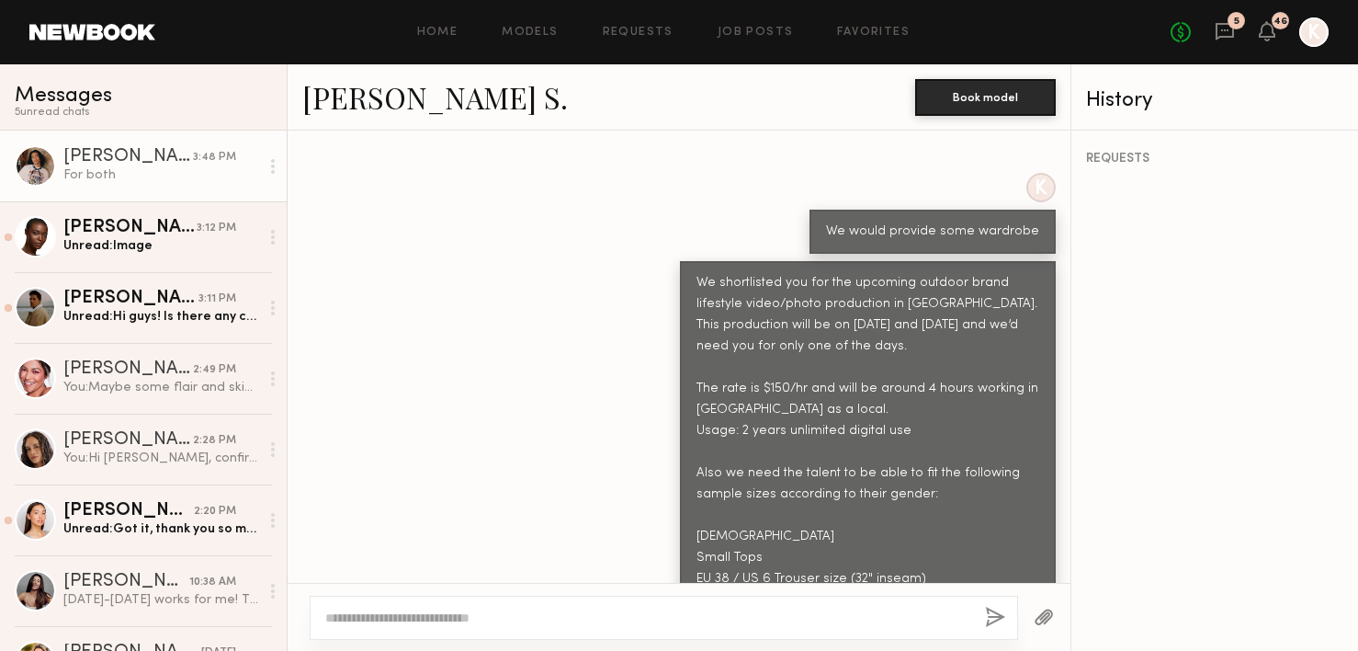
click at [443, 629] on div at bounding box center [664, 618] width 709 height 44
click at [442, 619] on textarea at bounding box center [647, 617] width 645 height 18
type textarea "*"
type textarea "**********"
click at [995, 611] on button "button" at bounding box center [995, 618] width 20 height 23
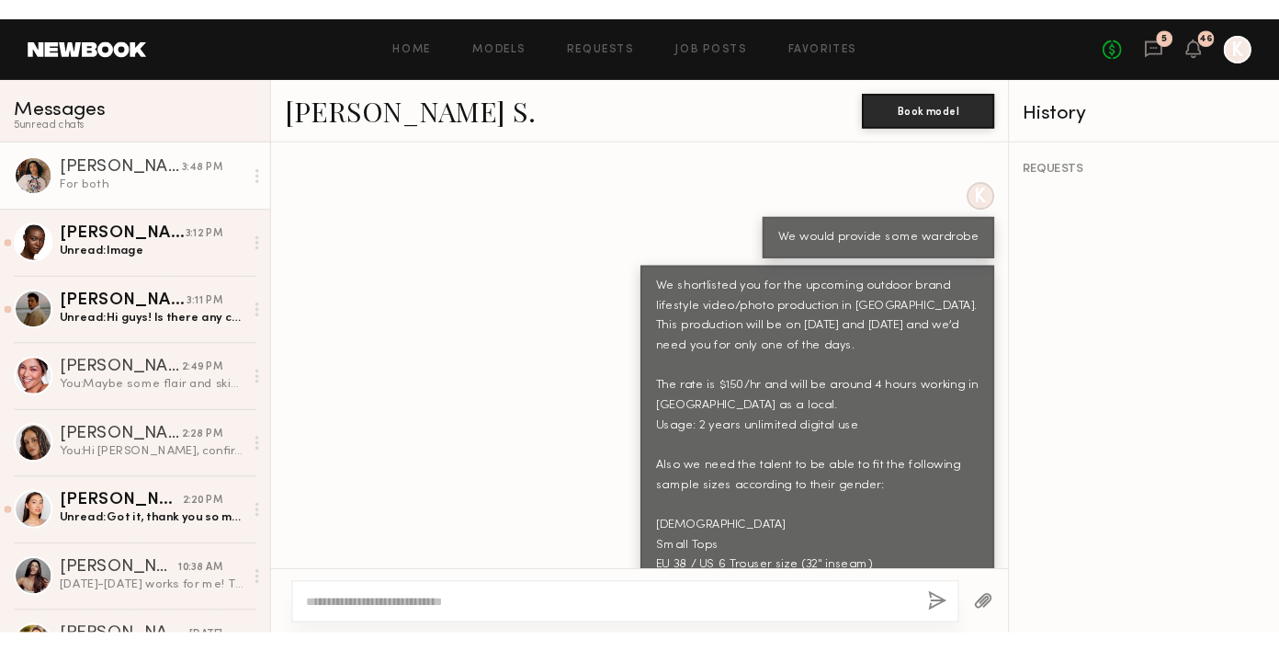
scroll to position [1870, 0]
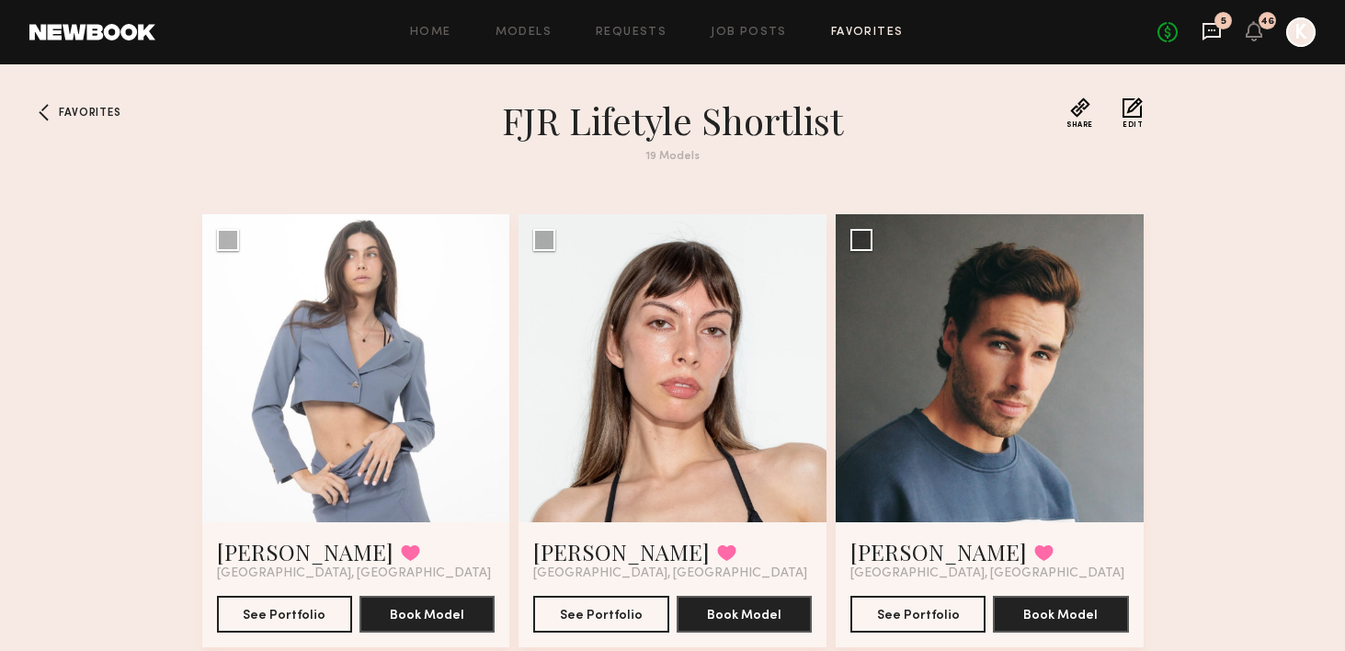
scroll to position [2371, 0]
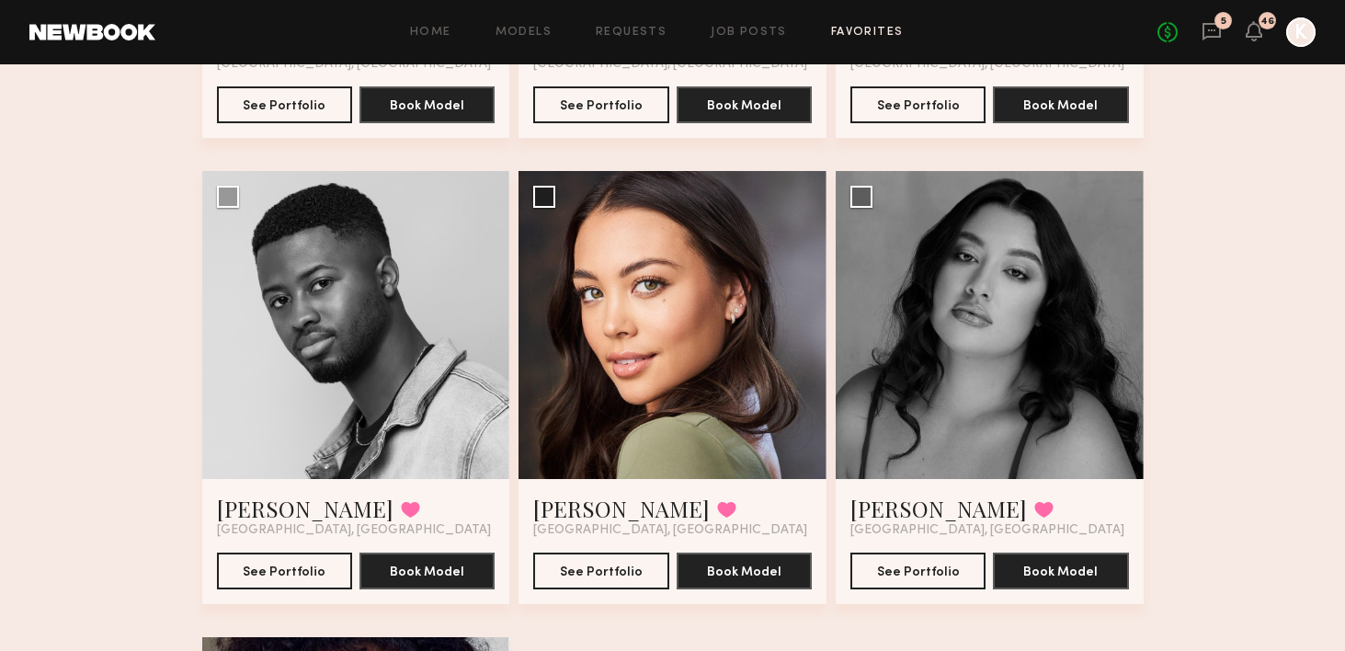
click at [1224, 29] on div "No fees up to $5,000 5 46 K" at bounding box center [1236, 31] width 158 height 29
click at [1213, 29] on icon at bounding box center [1211, 30] width 7 height 2
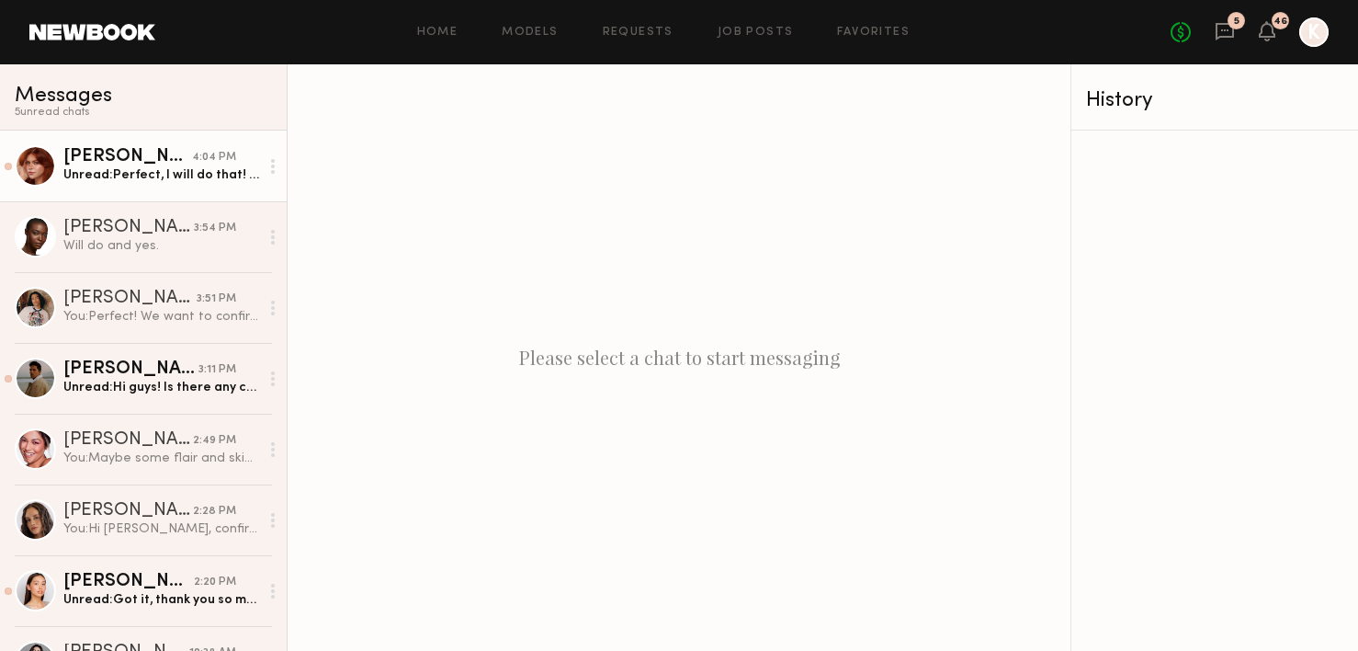
click at [150, 181] on div "Unread: Perfect, I will do that! And I’m happy to get the exact manicure from t…" at bounding box center [161, 174] width 196 height 17
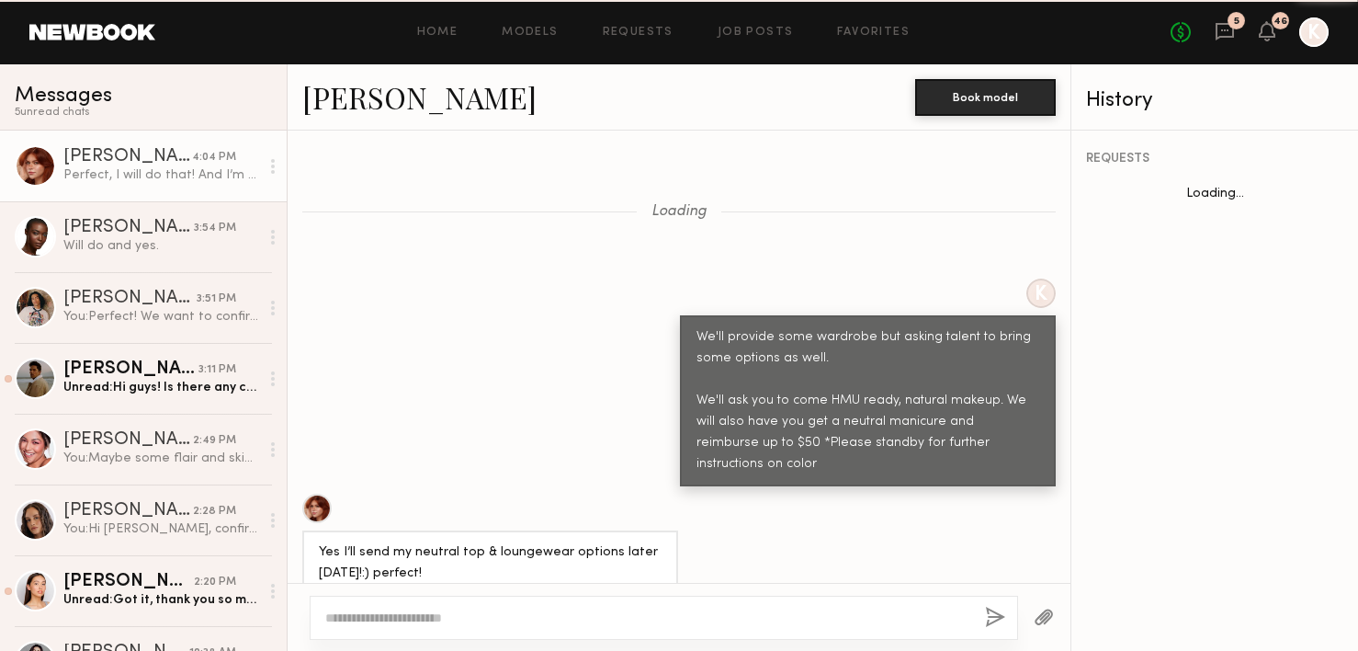
scroll to position [2157, 0]
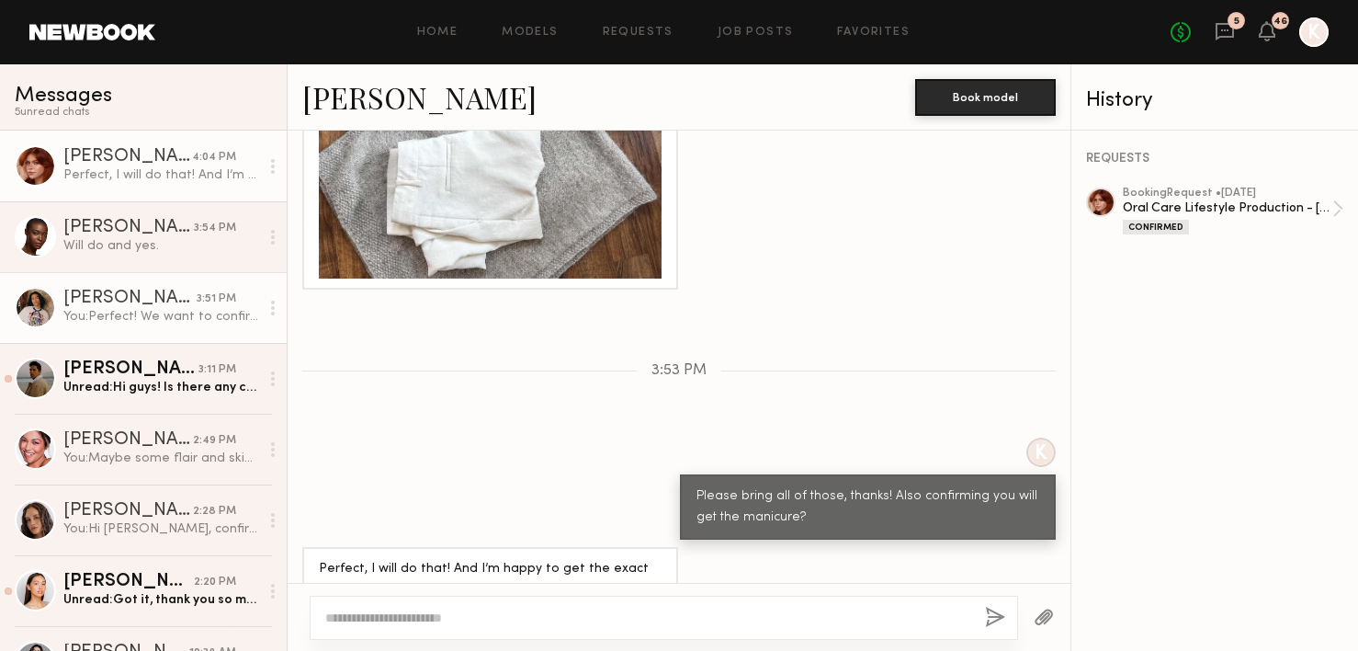
click at [142, 311] on div "You: Perfect! We want to confirm you. TBD on which date." at bounding box center [161, 316] width 196 height 17
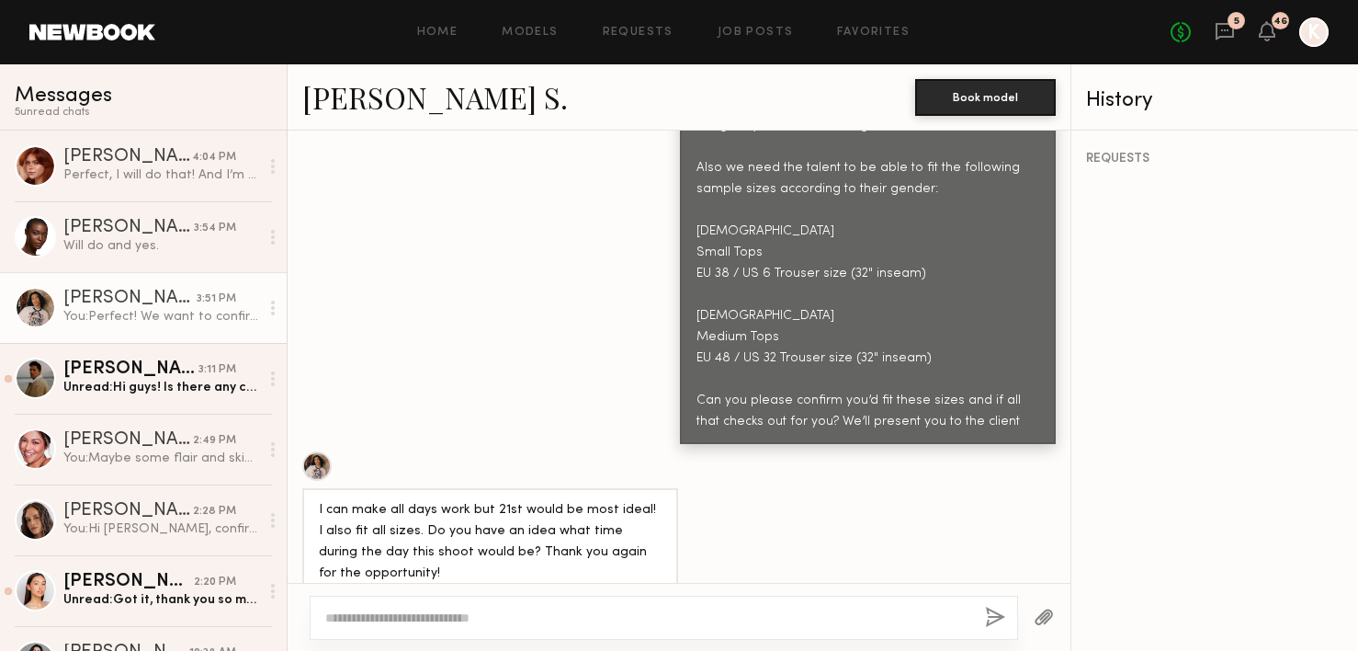
scroll to position [694, 0]
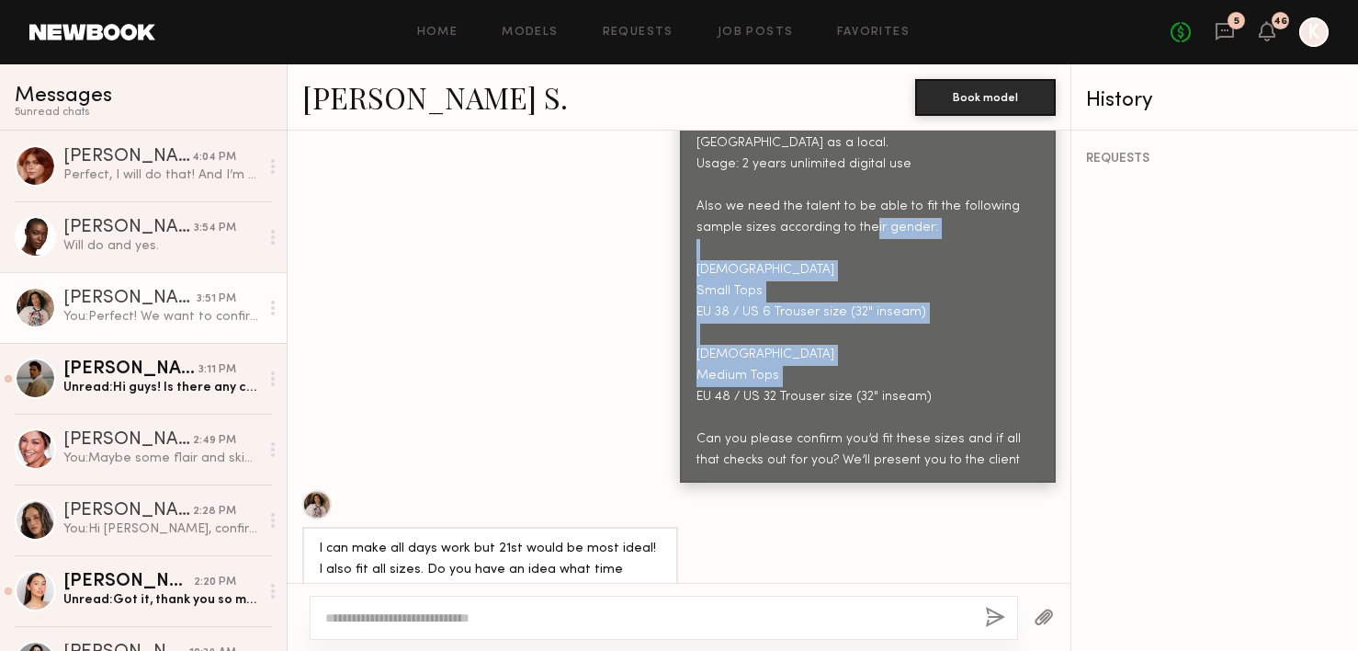
drag, startPoint x: 682, startPoint y: 263, endPoint x: 944, endPoint y: 399, distance: 295.1
click at [944, 399] on div "We shortlisted you for the upcoming outdoor brand lifestyle video/photo product…" at bounding box center [868, 239] width 343 height 464
drag, startPoint x: 927, startPoint y: 402, endPoint x: 651, endPoint y: 358, distance: 280.0
click at [651, 358] on div "We shortlisted you for the upcoming outdoor brand lifestyle video/photo product…" at bounding box center [679, 238] width 783 height 487
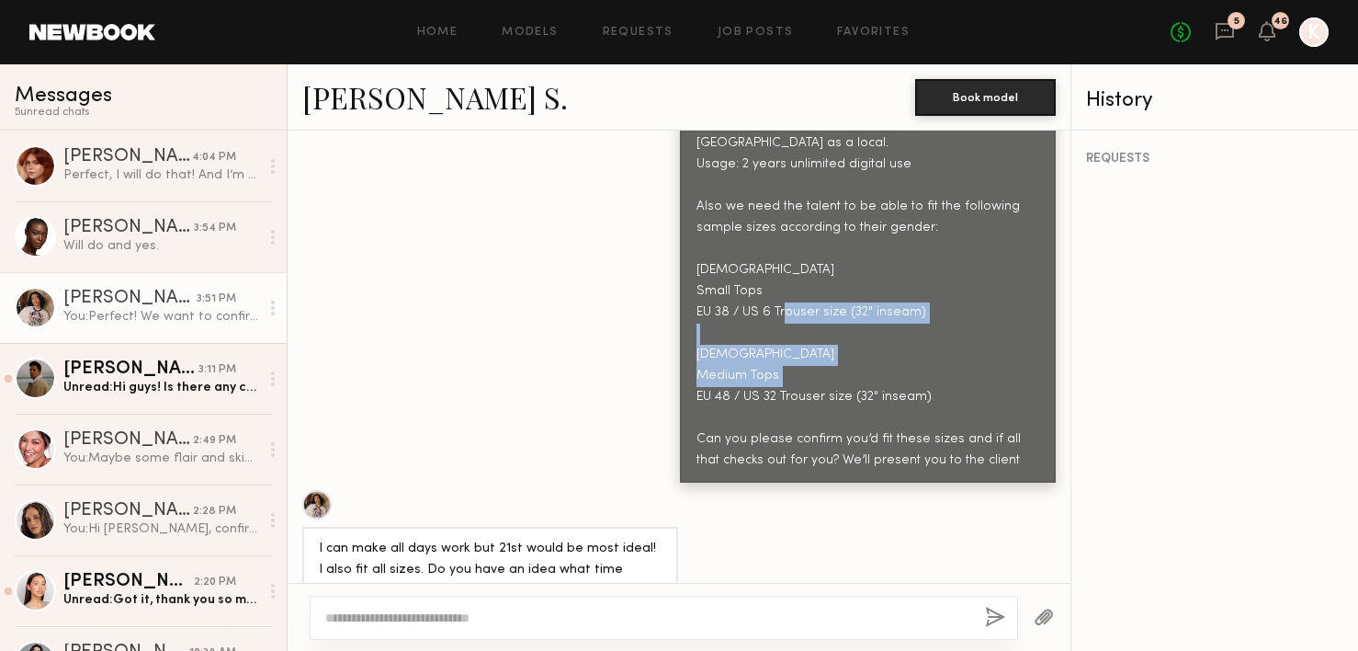
copy div "Male Medium Tops EU 48 / US 32 Trouser size (32" inseam)"
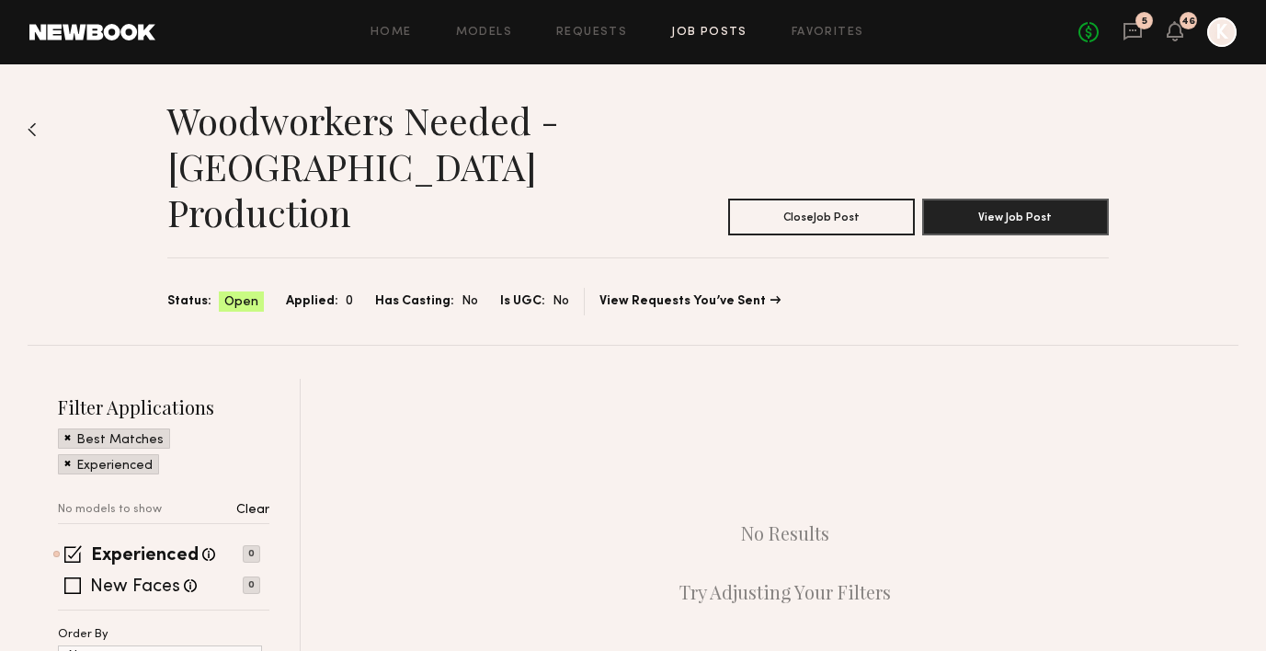
click at [1139, 24] on div "5" at bounding box center [1143, 20] width 17 height 17
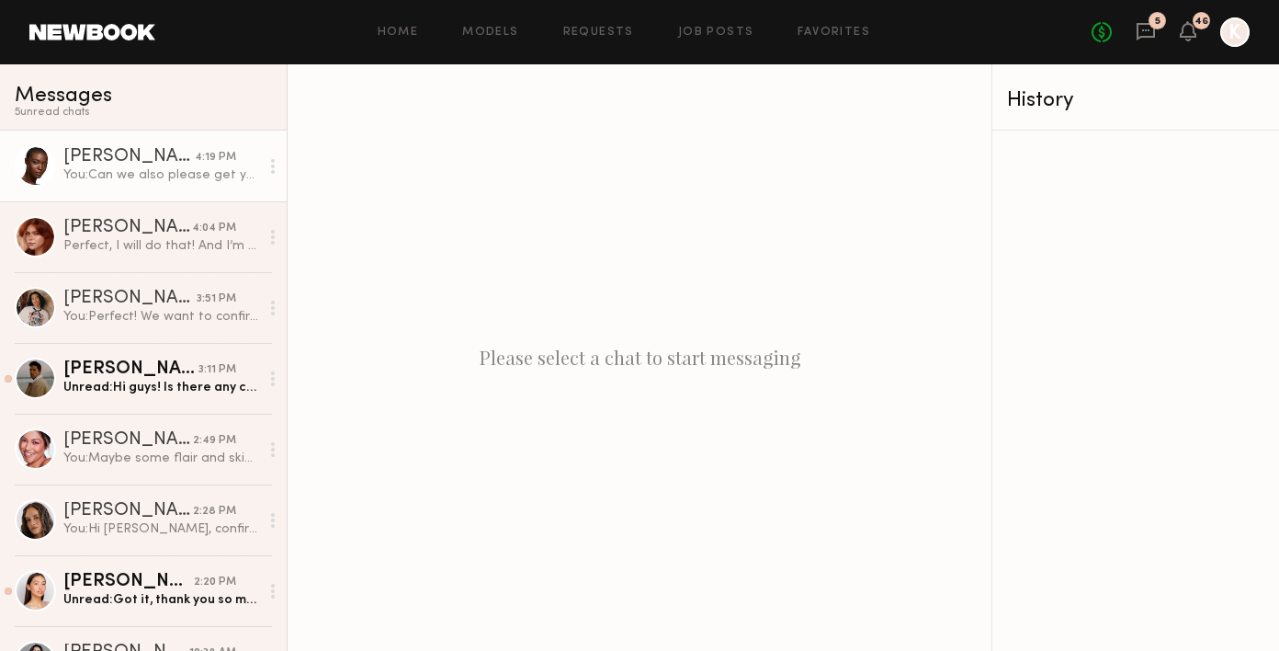
click at [80, 173] on div "You: Can we also please get your number for day of communication?" at bounding box center [161, 174] width 196 height 17
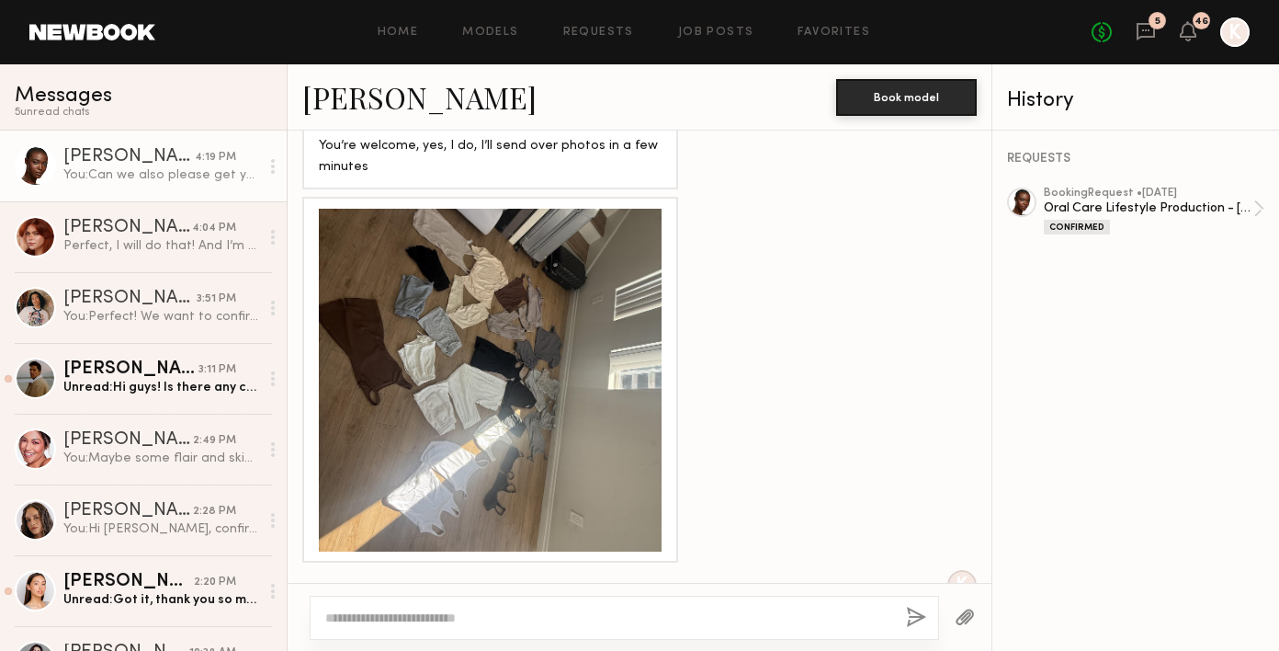
scroll to position [1948, 0]
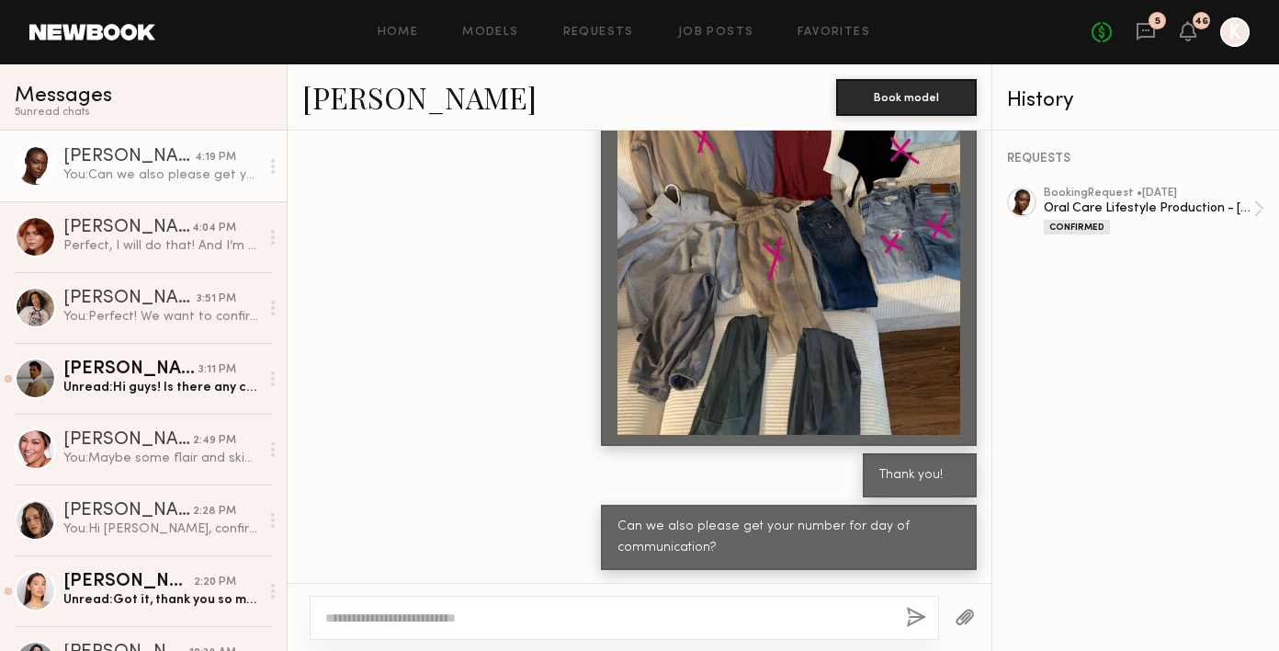
click at [460, 615] on textarea at bounding box center [608, 617] width 566 height 18
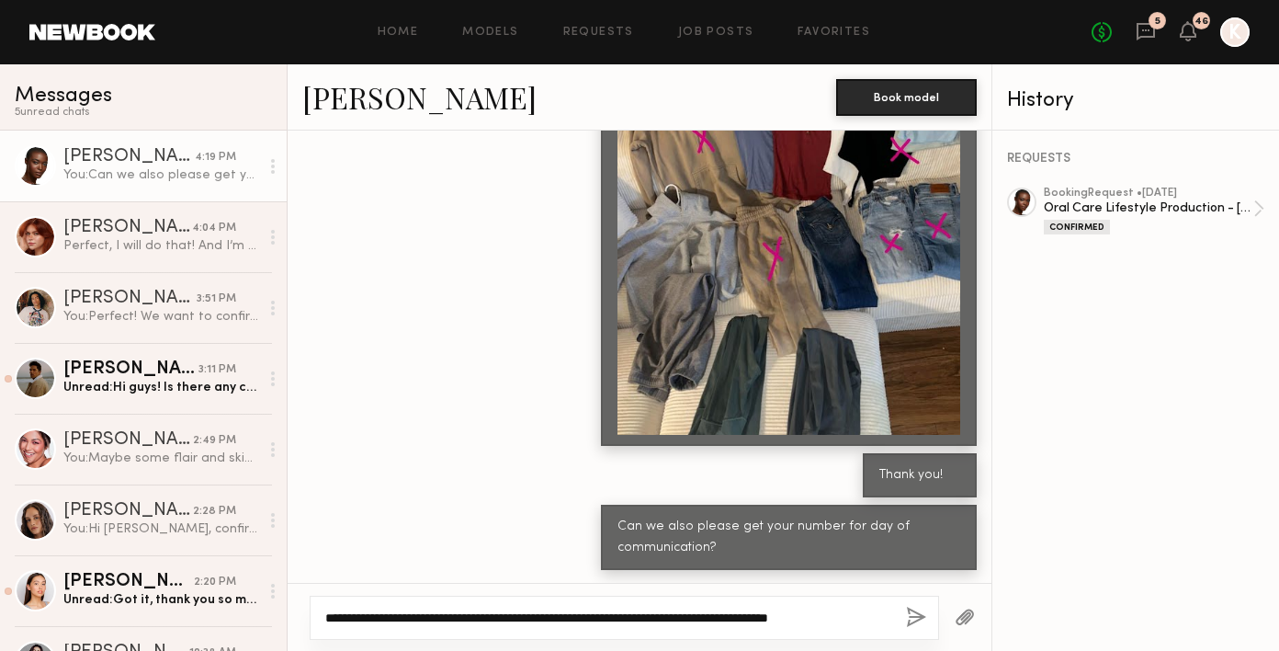
type textarea "**********"
click at [908, 621] on button "button" at bounding box center [916, 618] width 20 height 23
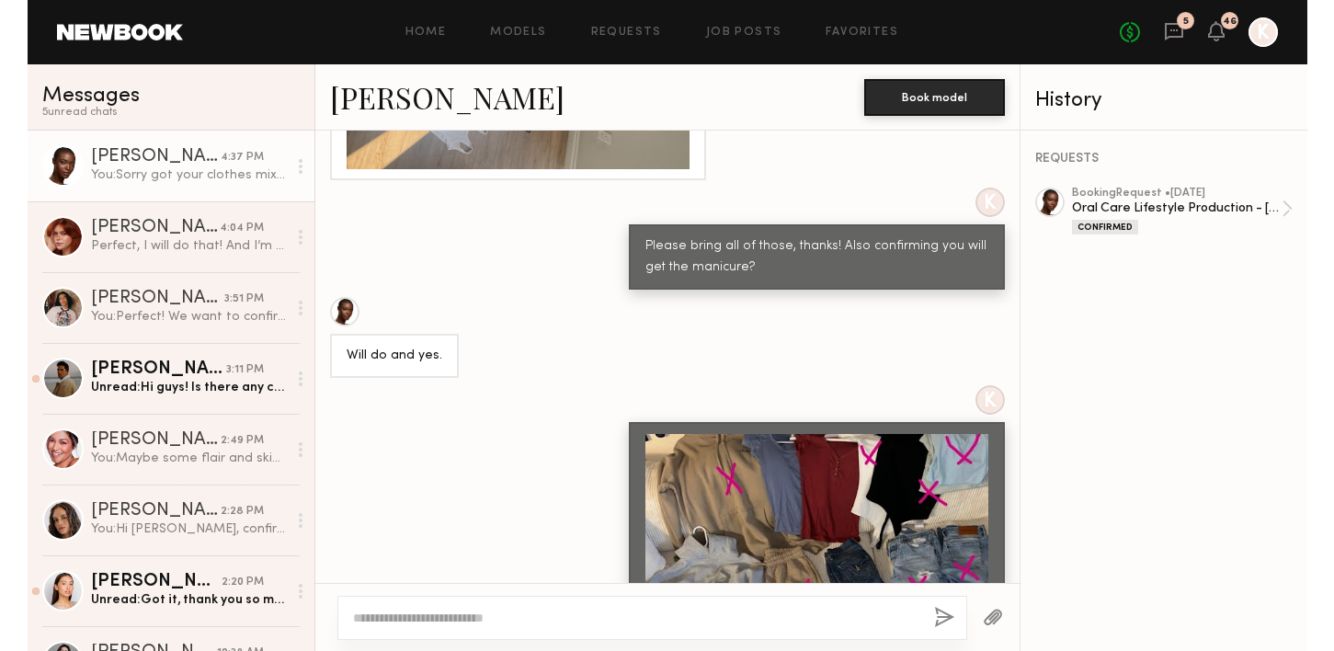
scroll to position [1134, 0]
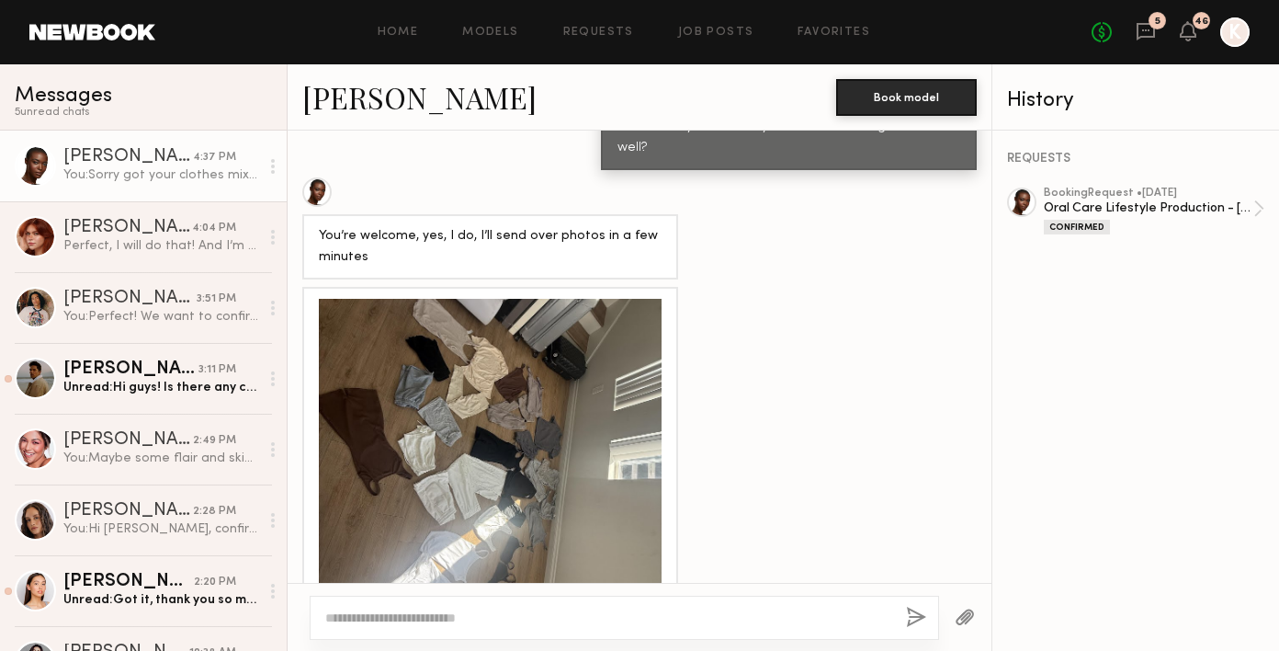
click at [494, 355] on div at bounding box center [490, 470] width 343 height 343
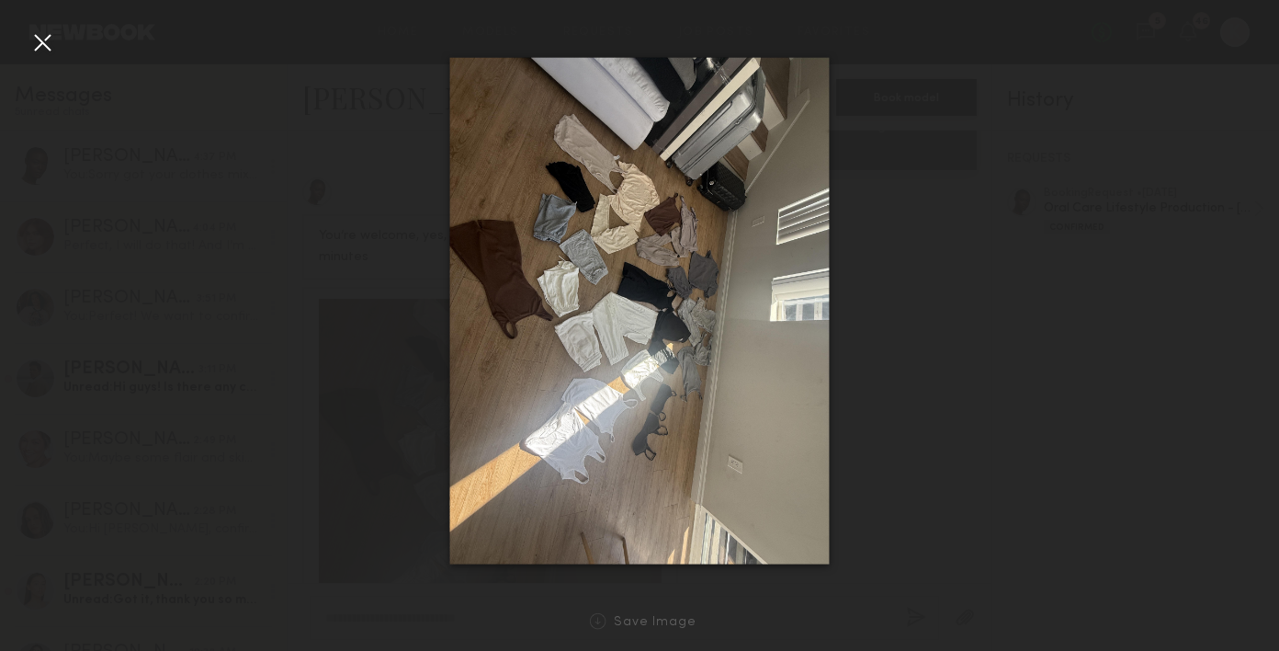
click at [35, 40] on div at bounding box center [42, 42] width 29 height 29
